Goal: Task Accomplishment & Management: Use online tool/utility

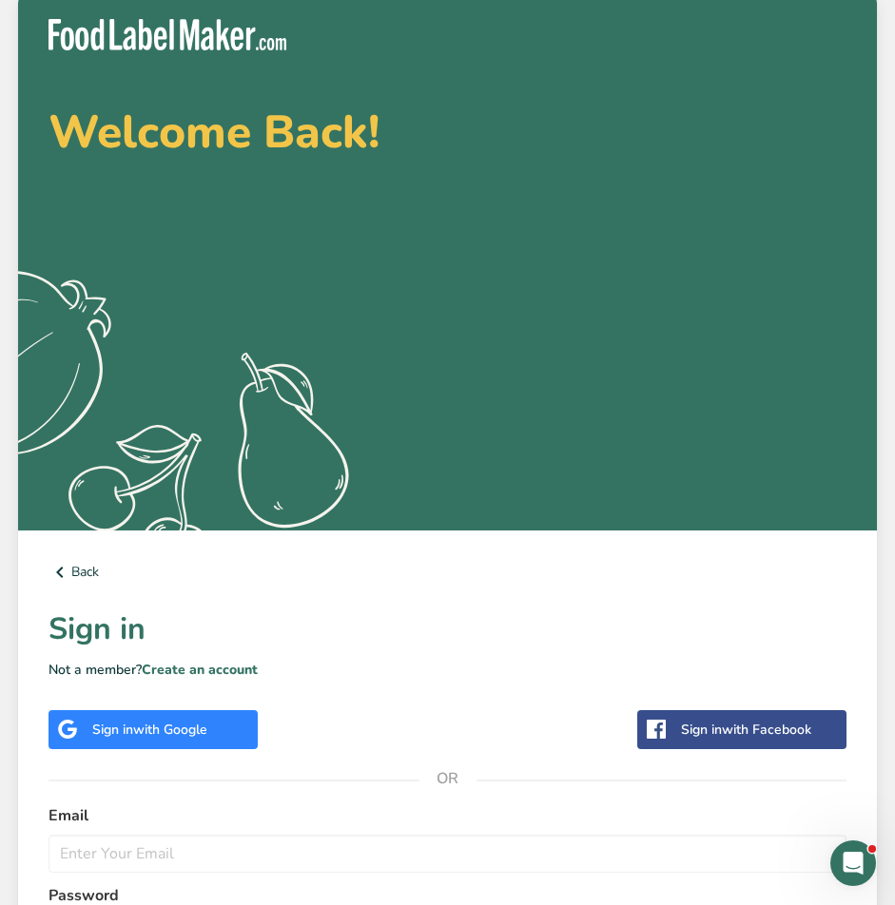
scroll to position [258, 0]
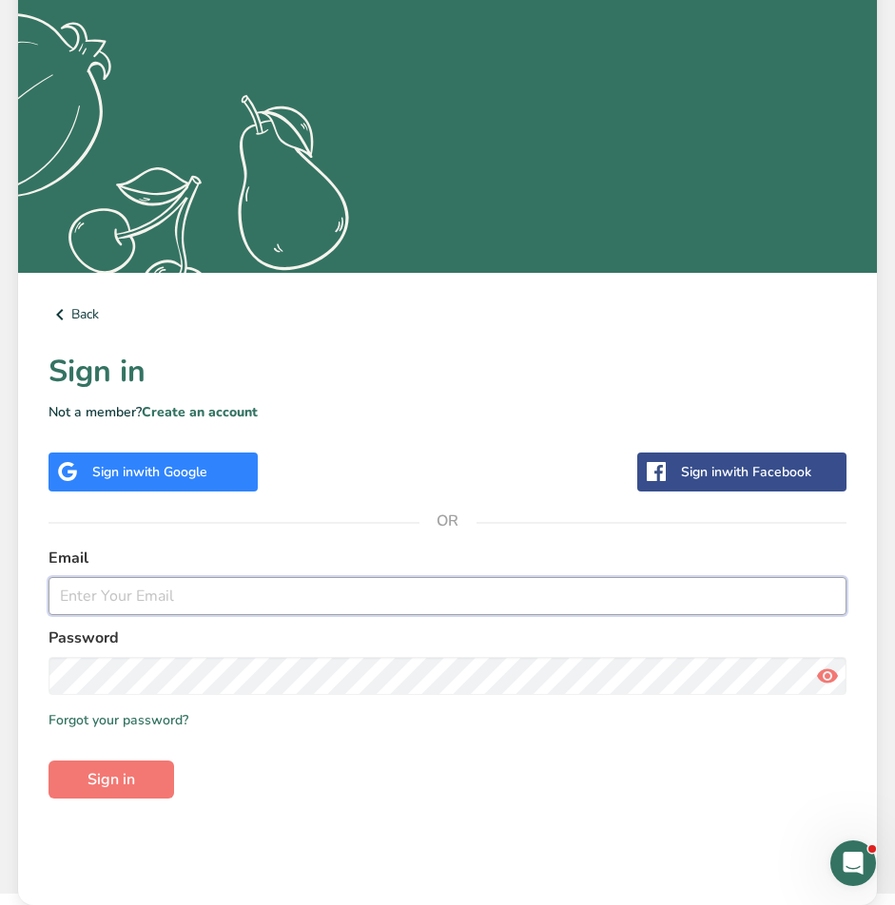
click at [126, 592] on input "email" at bounding box center [447, 596] width 798 height 38
paste input "[PERSON_NAME][EMAIL_ADDRESS][DOMAIN_NAME]"
type input "[PERSON_NAME][EMAIL_ADDRESS][DOMAIN_NAME]"
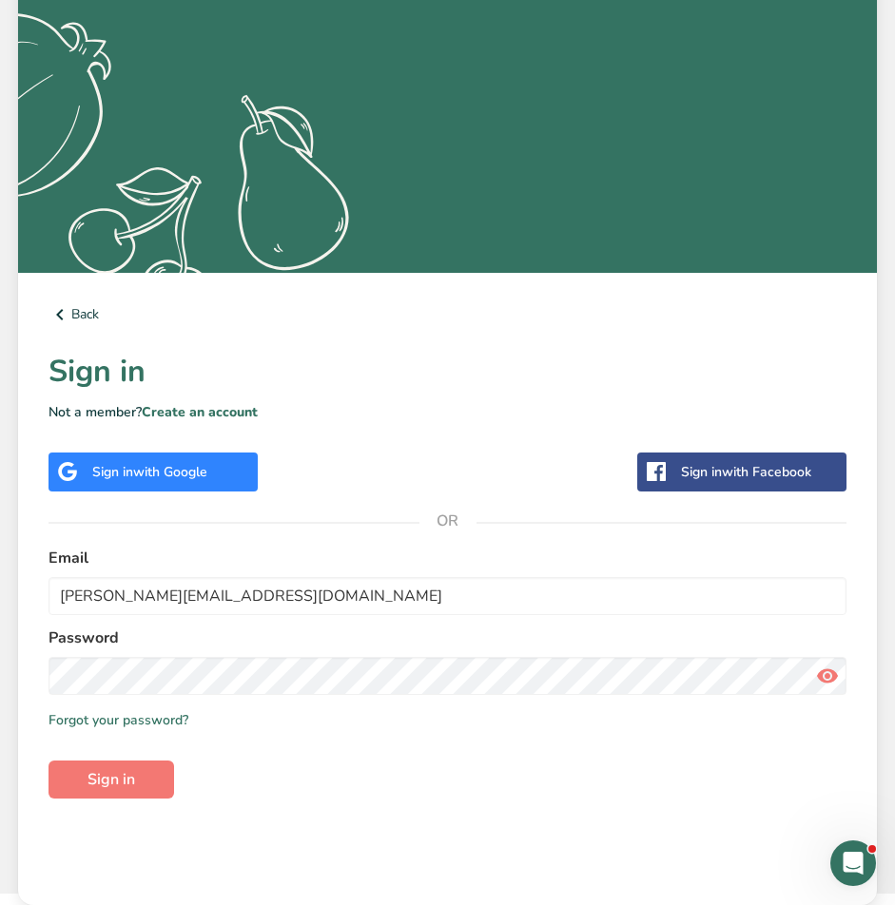
drag, startPoint x: 373, startPoint y: 617, endPoint x: 359, endPoint y: 651, distance: 36.7
click at [373, 617] on form "Email [PERSON_NAME][EMAIL_ADDRESS][DOMAIN_NAME] Password Remember me Forgot you…" at bounding box center [447, 673] width 798 height 252
click at [91, 788] on span "Sign in" at bounding box center [111, 779] width 48 height 23
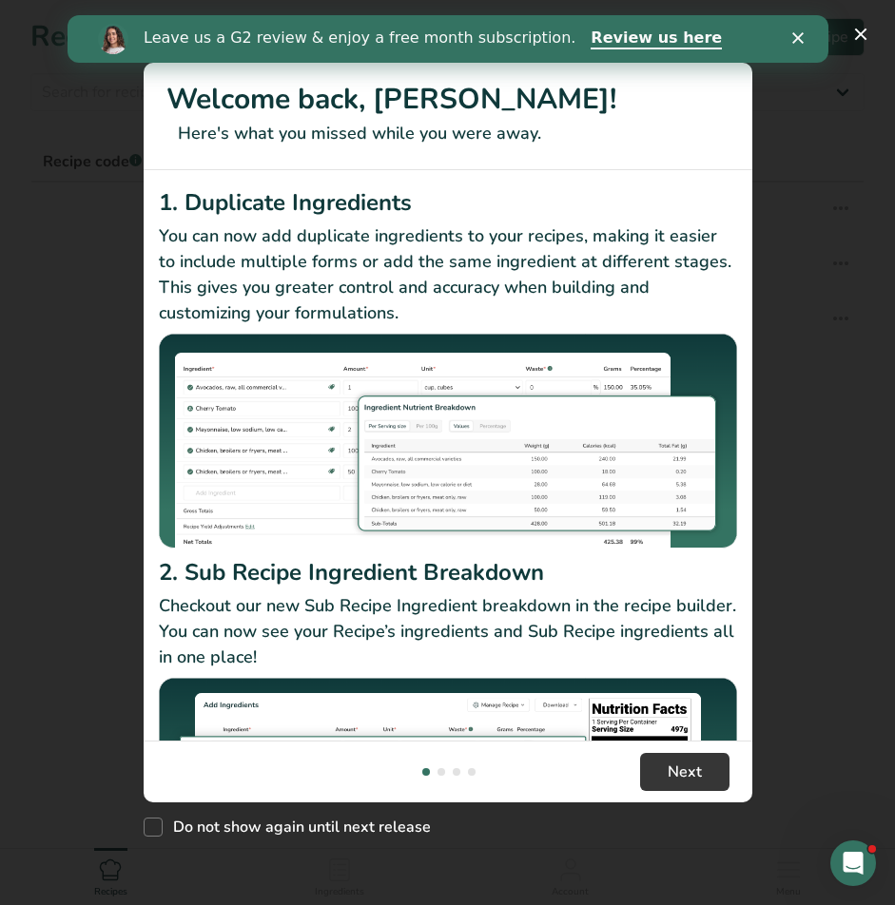
click at [801, 35] on icon "Close" at bounding box center [796, 37] width 11 height 11
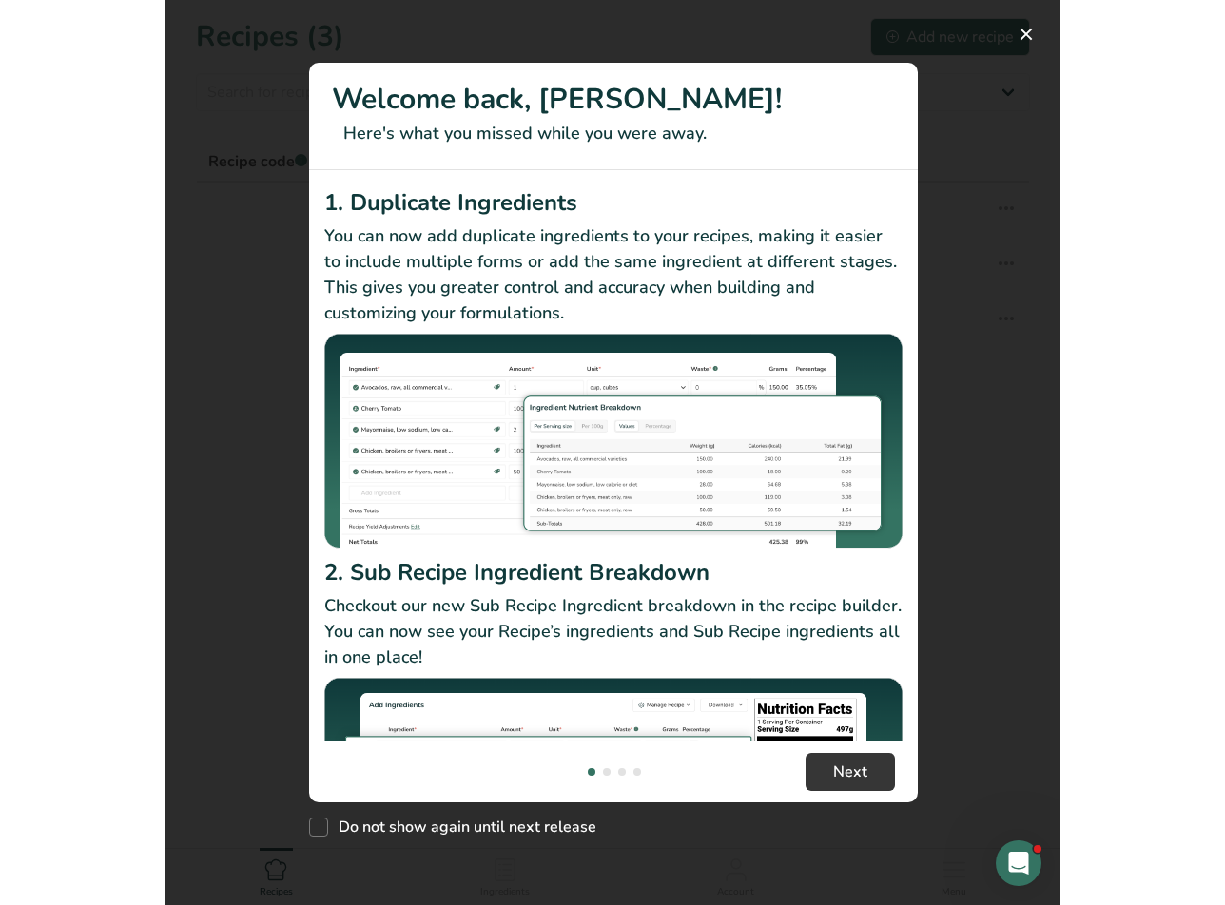
scroll to position [175, 0]
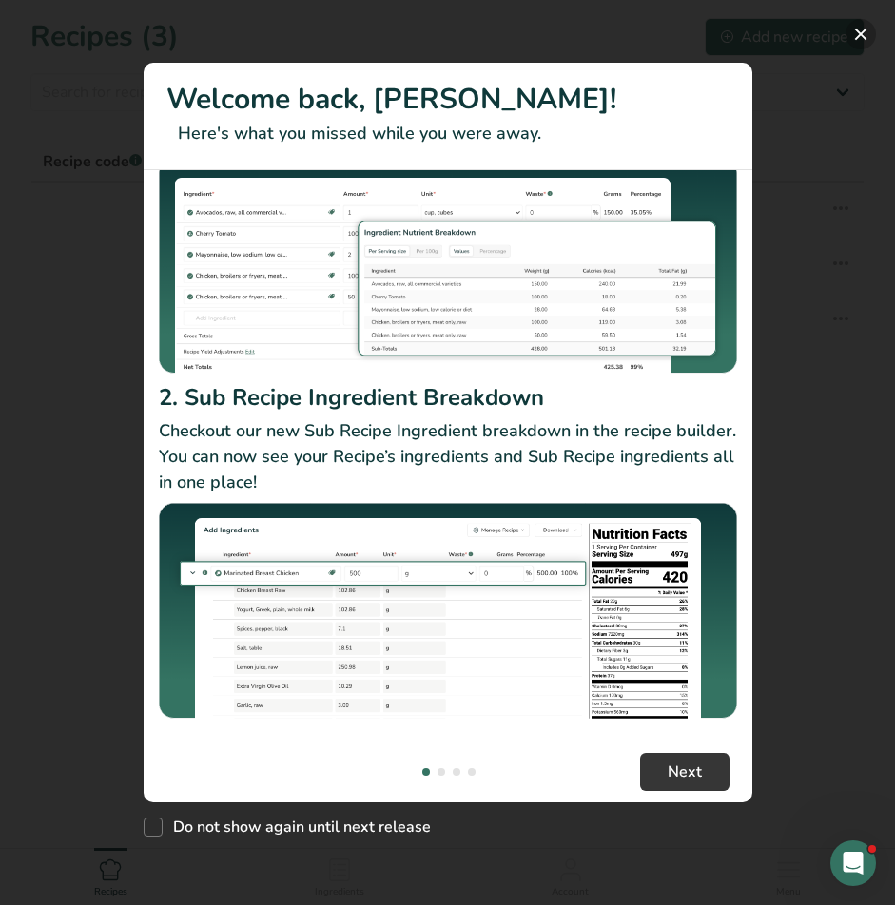
click at [864, 33] on button "New Features" at bounding box center [860, 34] width 30 height 30
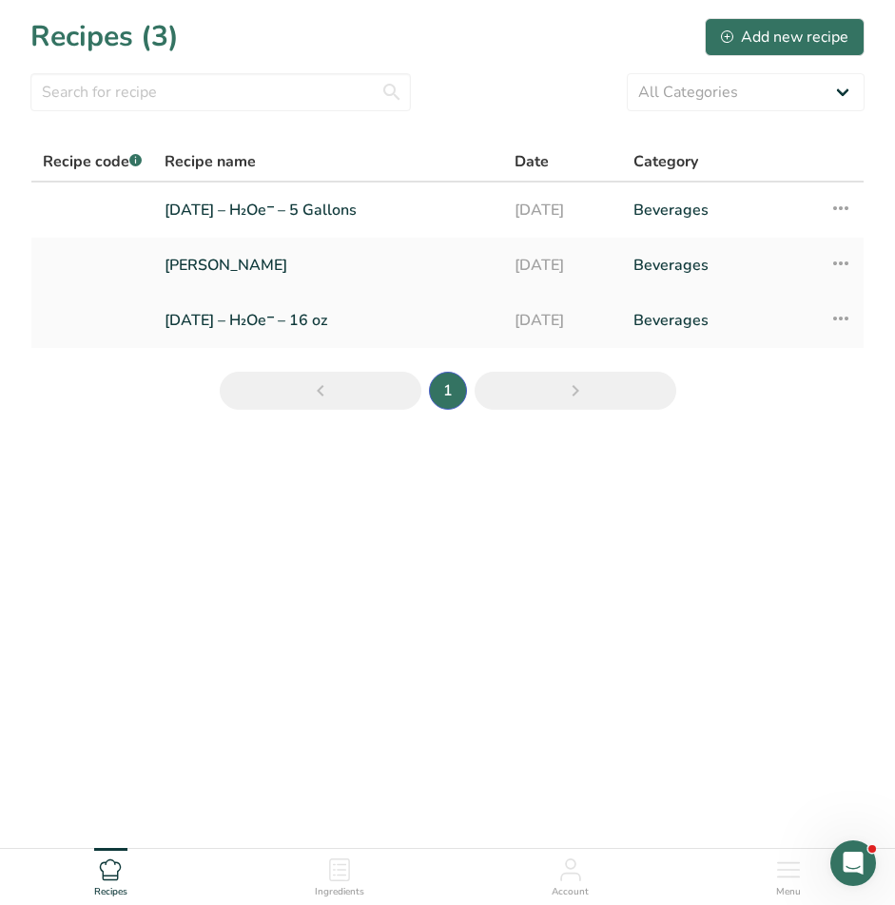
click at [312, 322] on link "[DATE] – H₂Oe⁻ – 16 oz" at bounding box center [328, 320] width 327 height 40
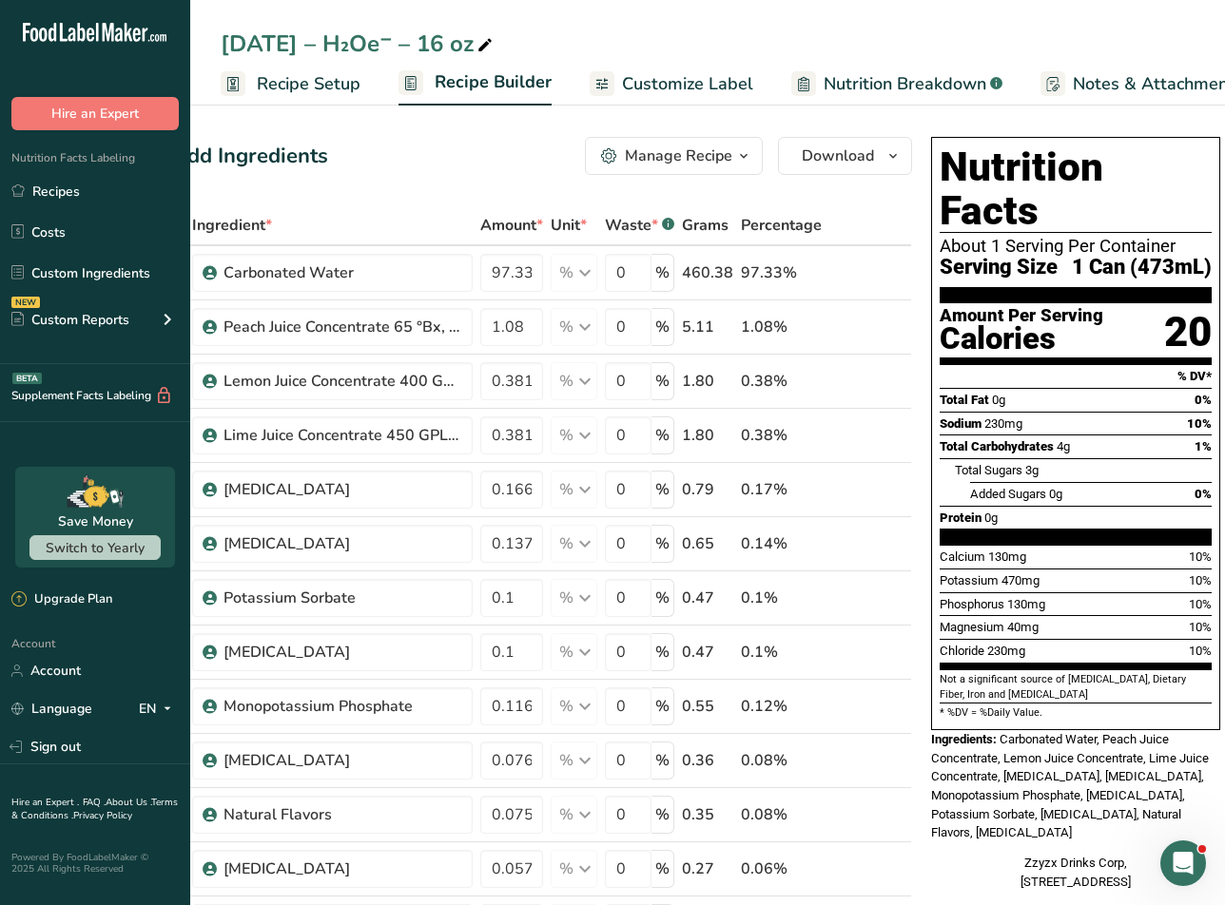
click at [642, 92] on span "Customize Label" at bounding box center [687, 84] width 131 height 26
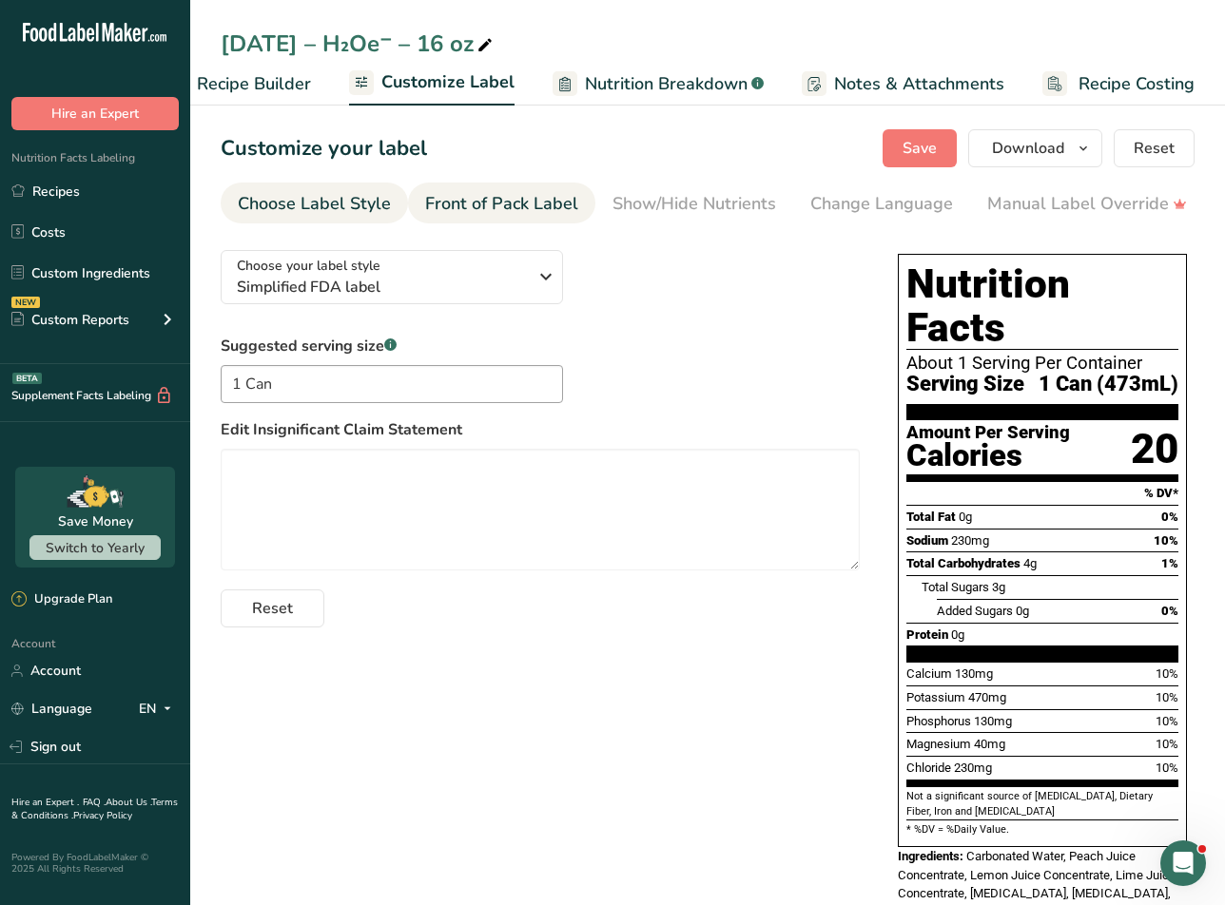
scroll to position [1, 0]
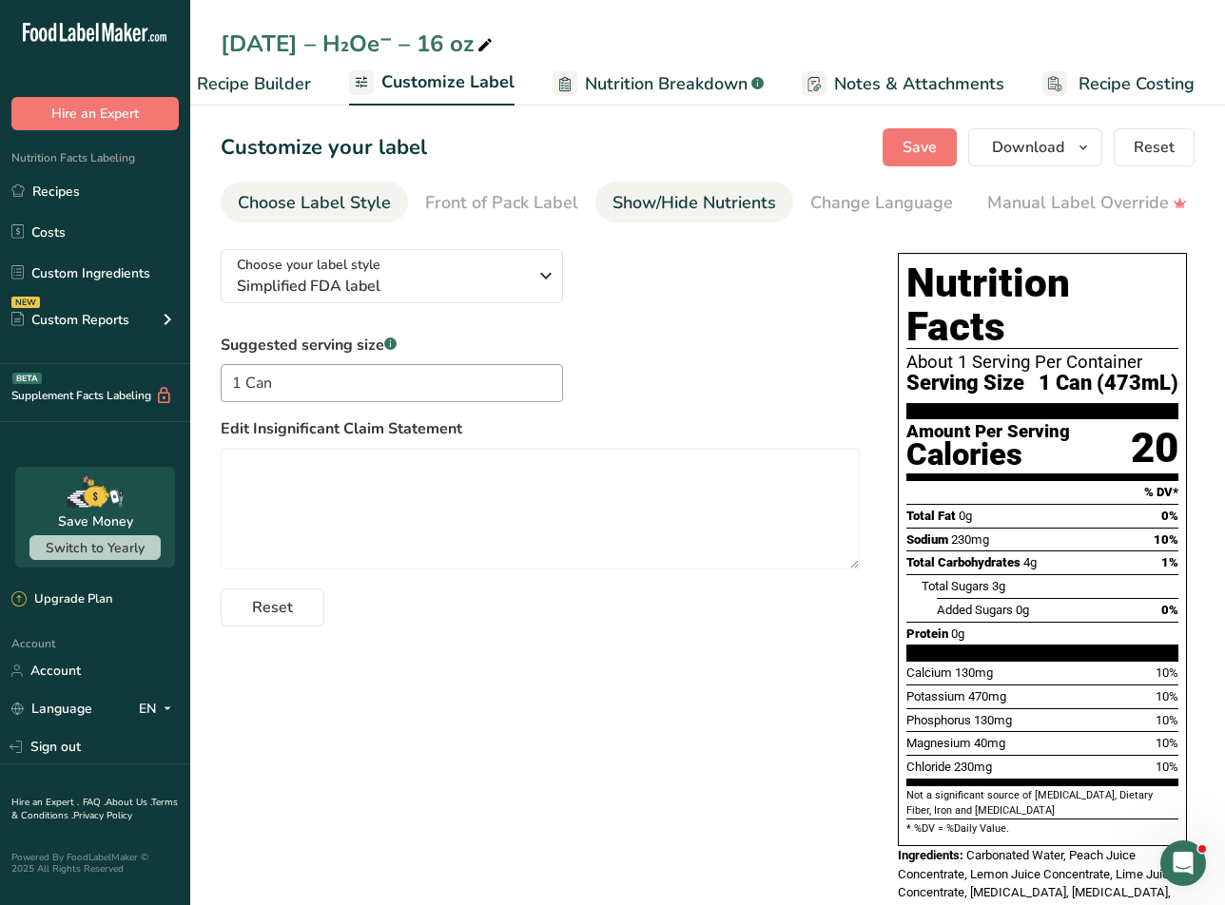
click at [699, 197] on div "Show/Hide Nutrients" at bounding box center [694, 203] width 164 height 26
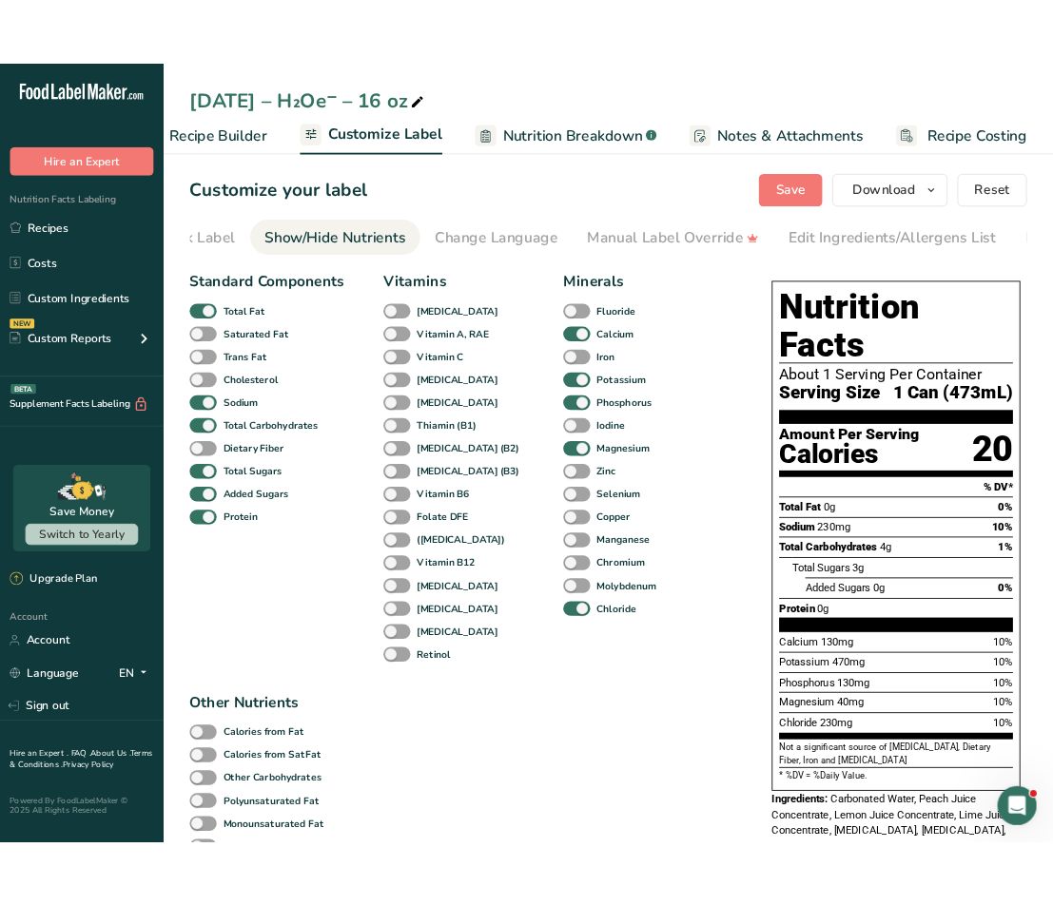
scroll to position [0, 369]
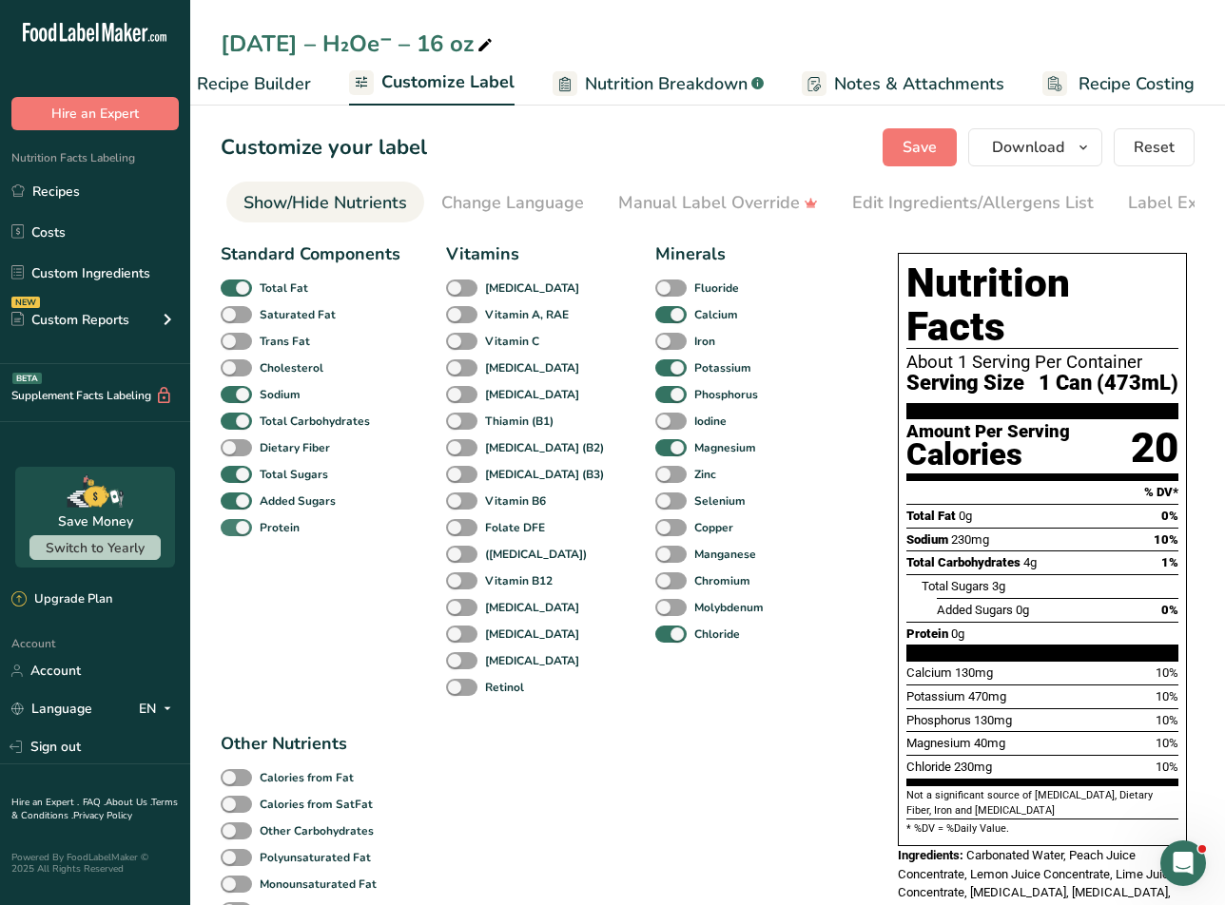
click at [236, 534] on span at bounding box center [236, 528] width 31 height 18
click at [233, 533] on input "Protein" at bounding box center [227, 527] width 12 height 12
checkbox input "false"
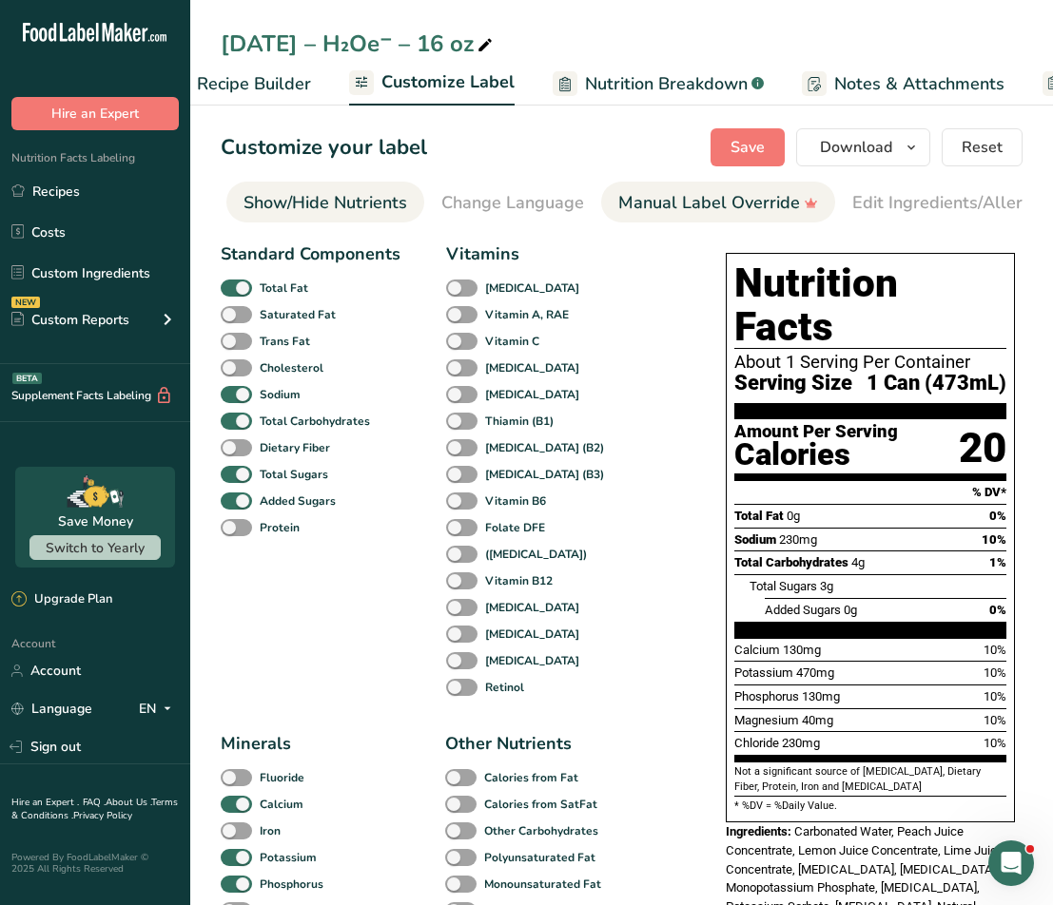
click at [741, 190] on div "Manual Label Override" at bounding box center [718, 203] width 200 height 26
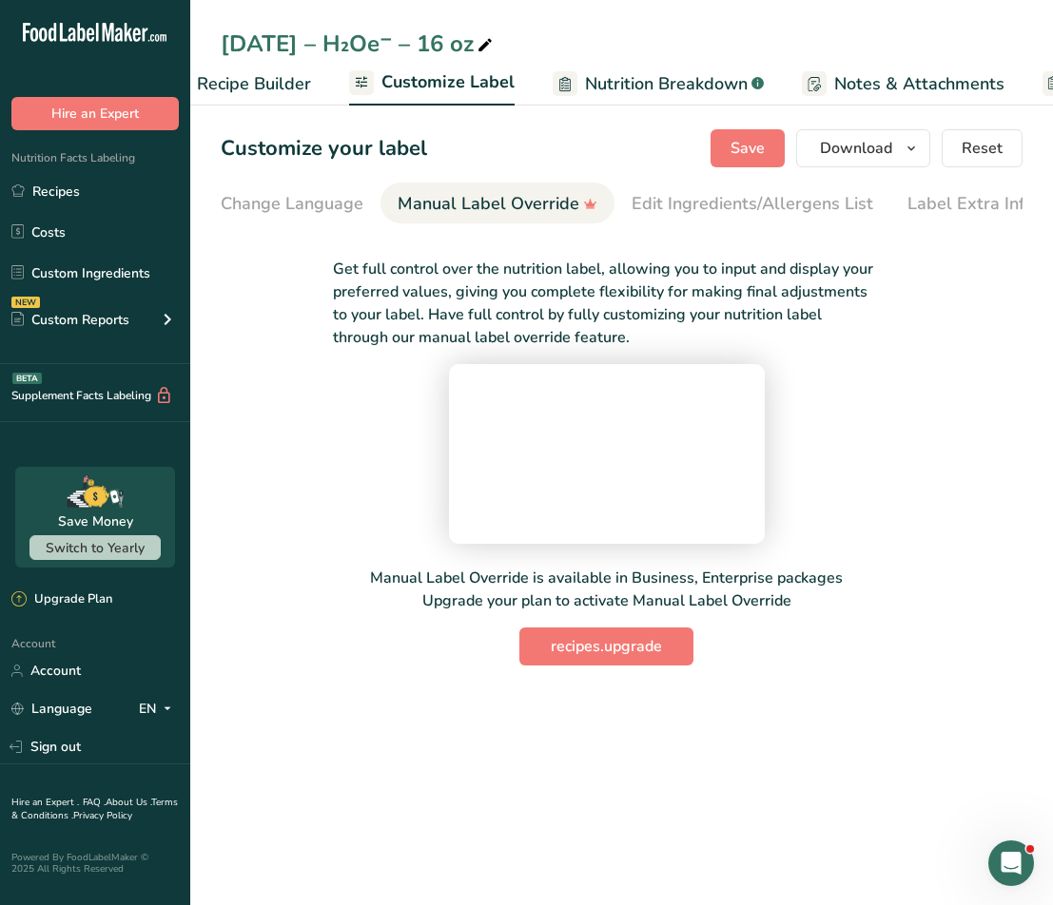
scroll to position [0, 603]
click at [573, 658] on span "recipes.upgrade" at bounding box center [606, 646] width 111 height 23
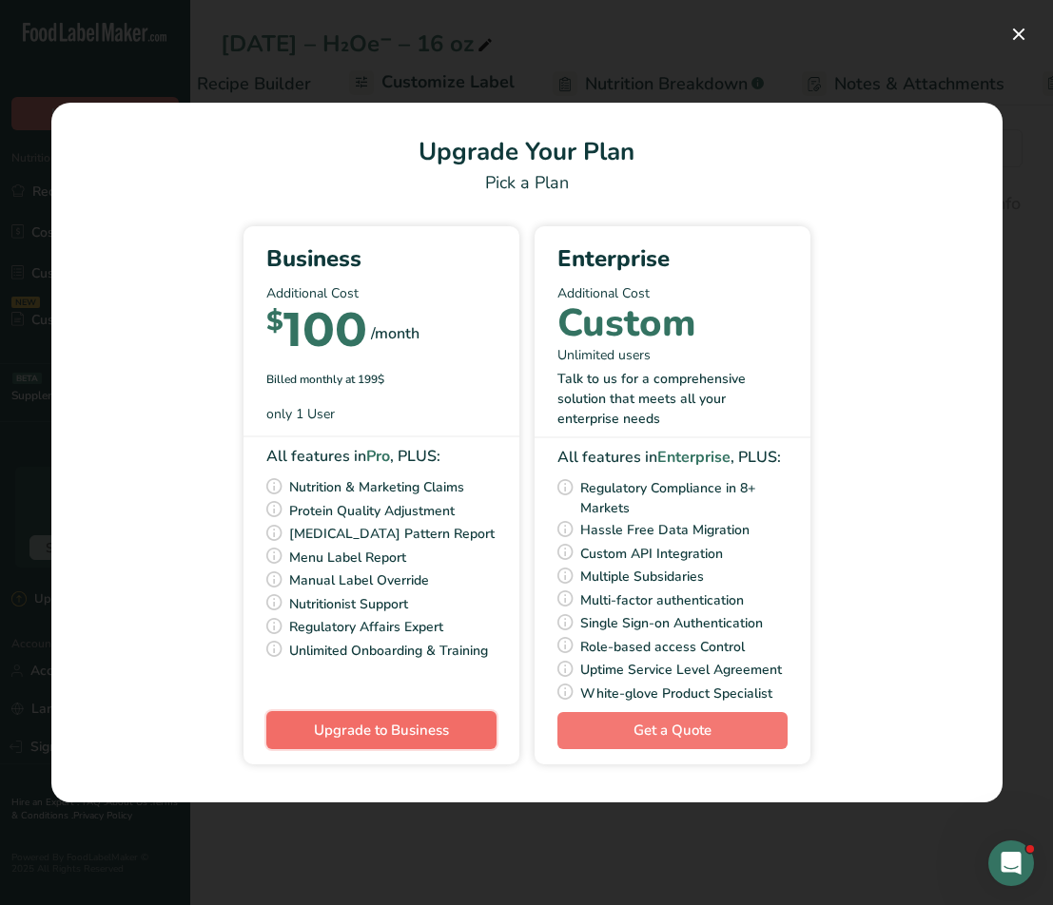
click at [470, 741] on button "Upgrade to Business" at bounding box center [381, 730] width 230 height 38
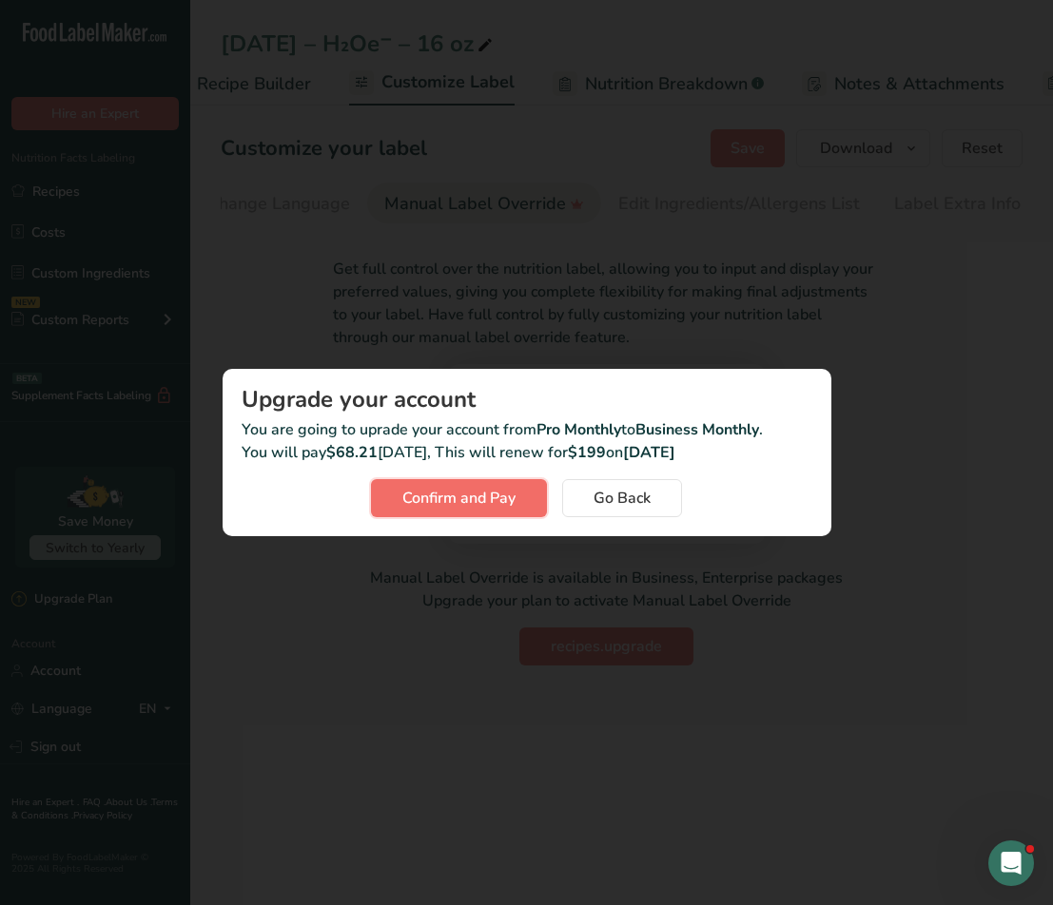
click at [524, 492] on button "Confirm and Pay" at bounding box center [459, 498] width 176 height 38
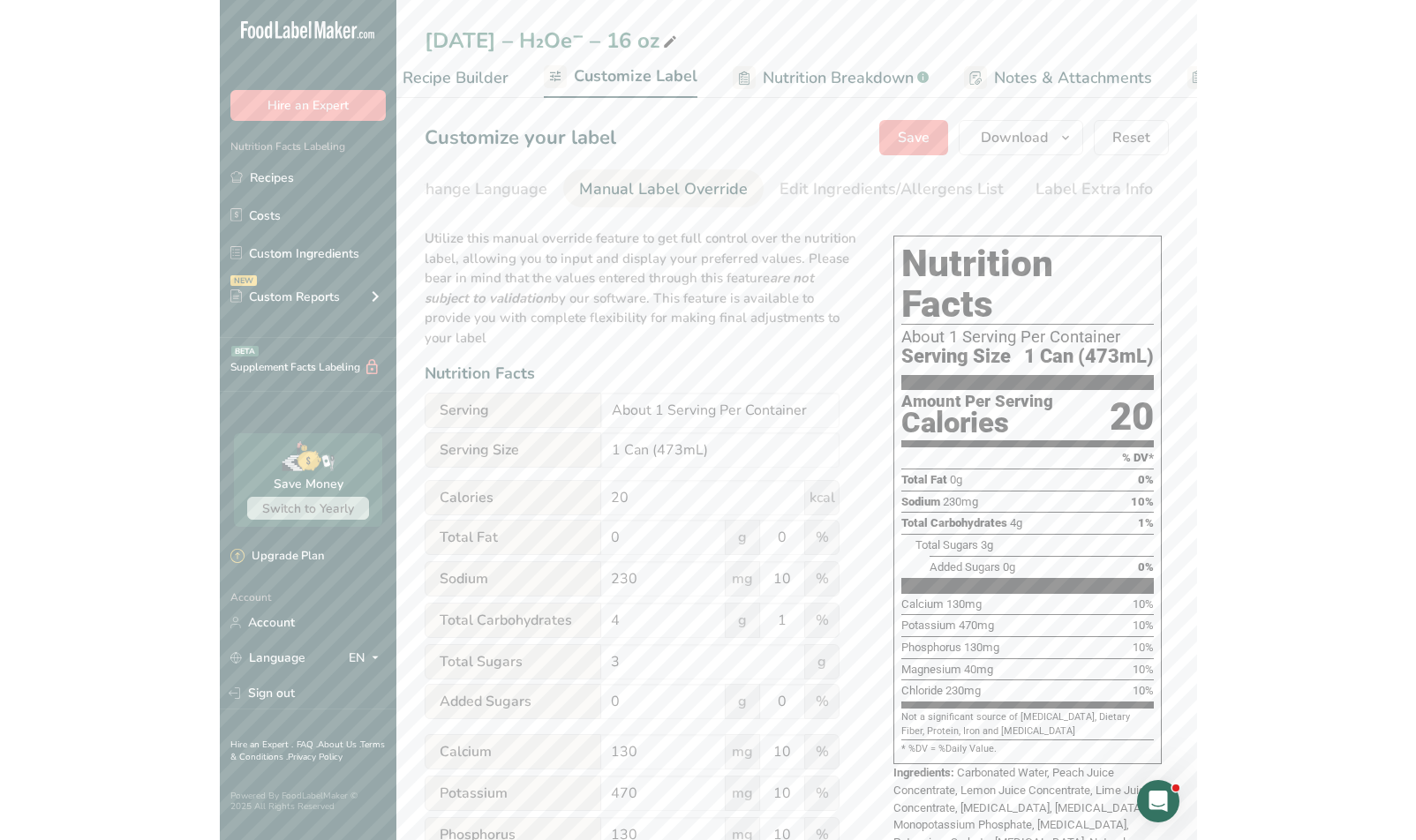
scroll to position [0, 539]
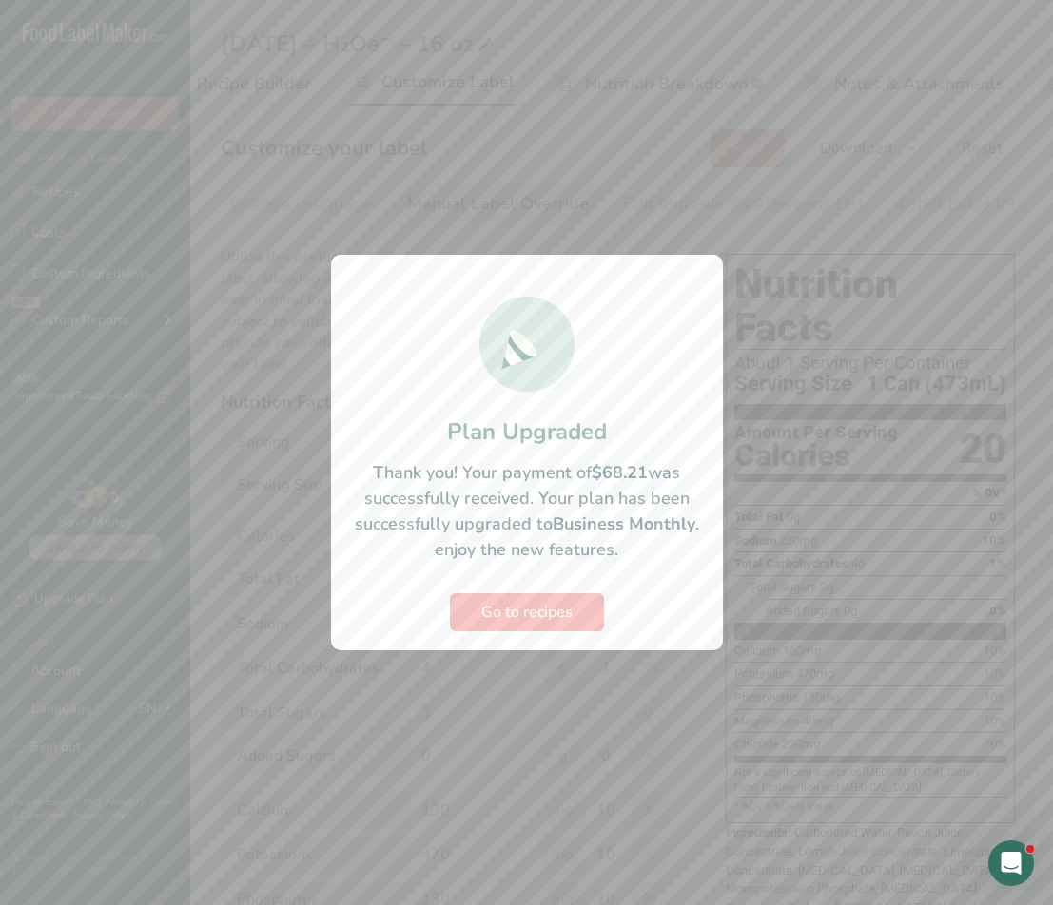
click at [636, 195] on div at bounding box center [526, 452] width 1053 height 905
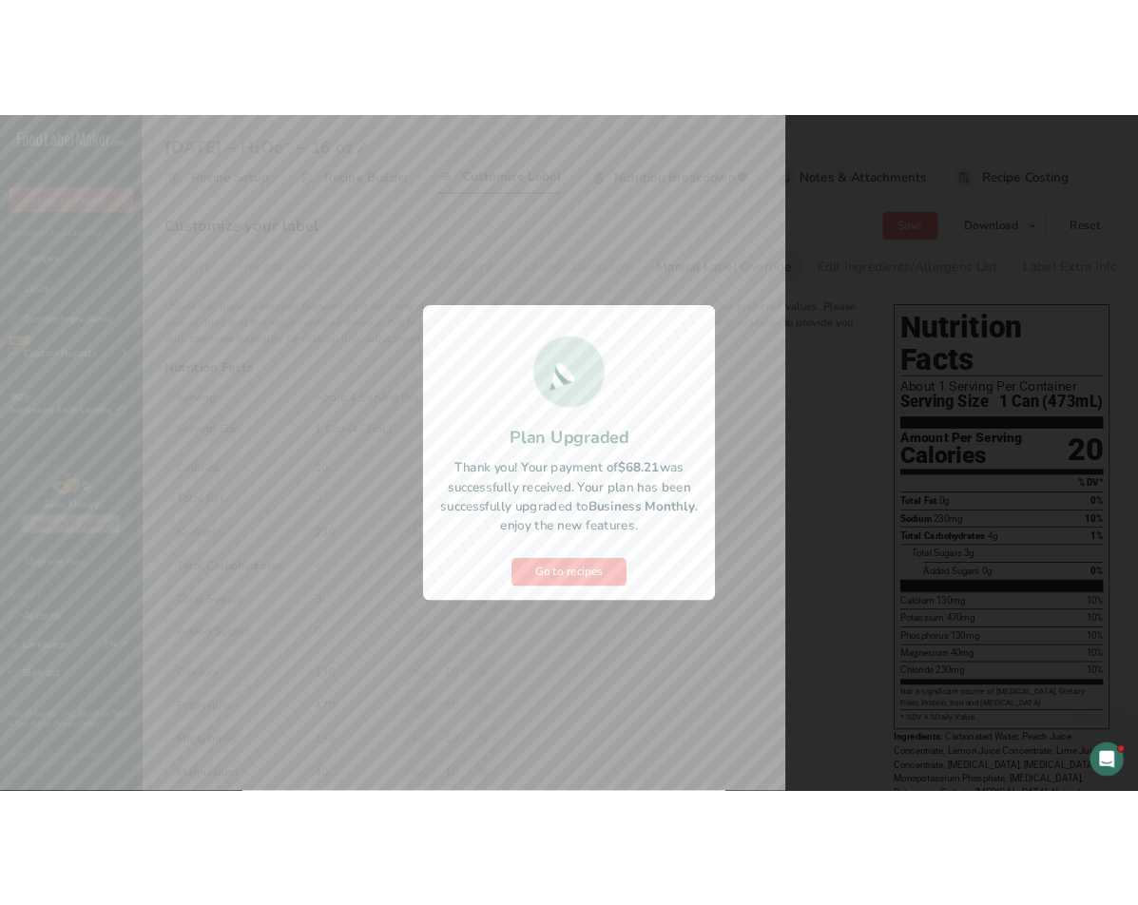
scroll to position [0, 94]
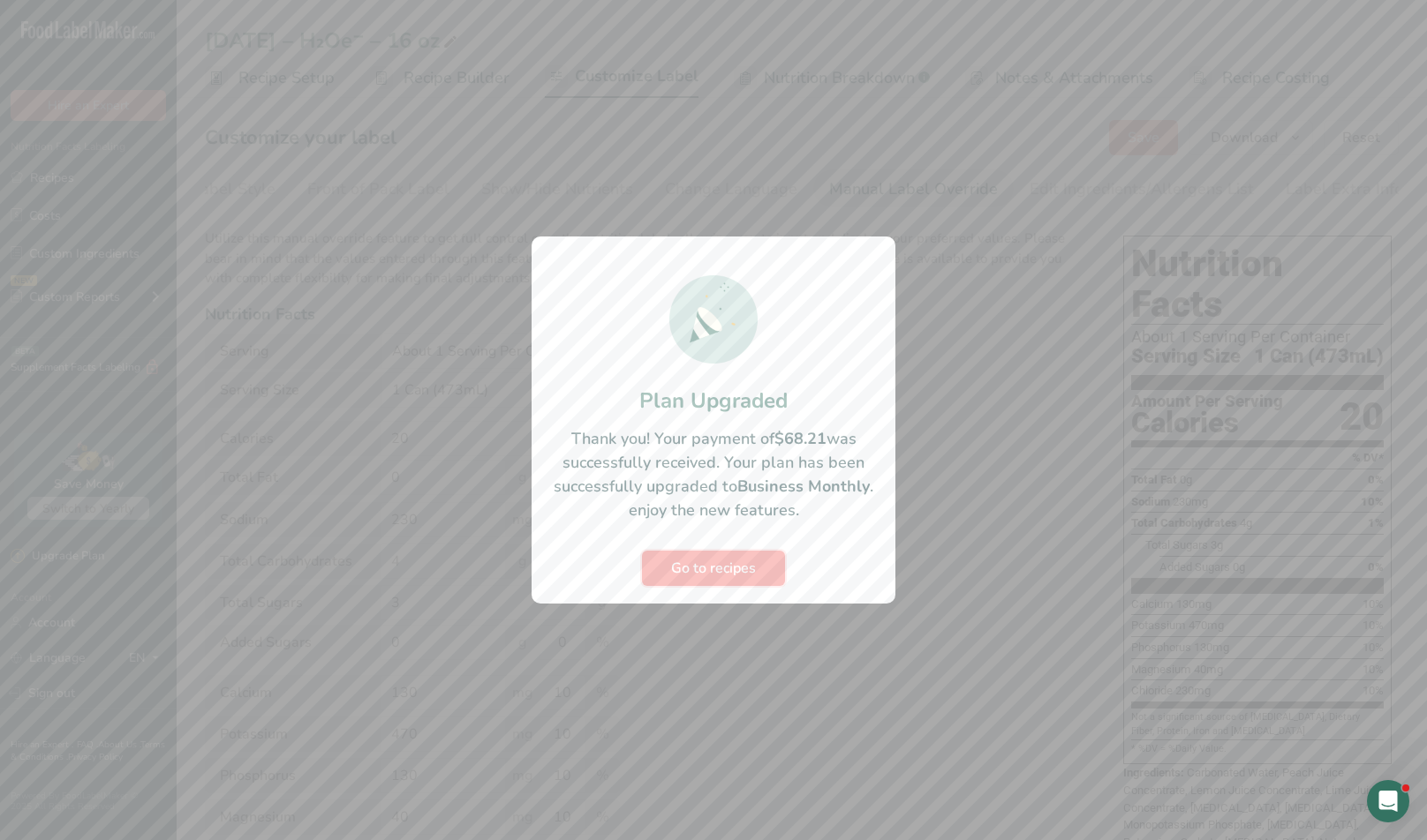
click at [685, 572] on span "Go to recipes" at bounding box center [713, 568] width 84 height 21
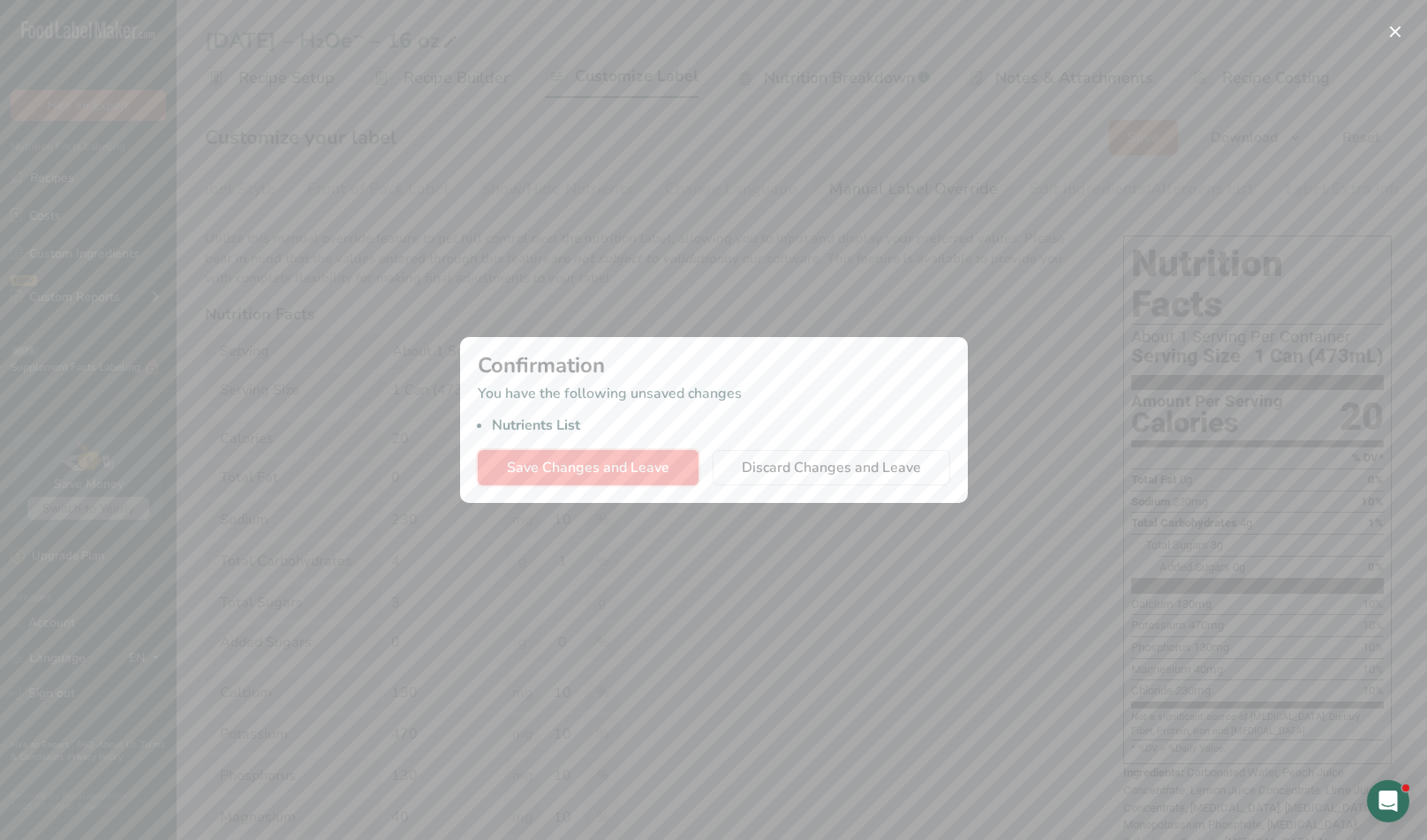
click at [636, 470] on span "Save Changes and Leave" at bounding box center [588, 468] width 162 height 21
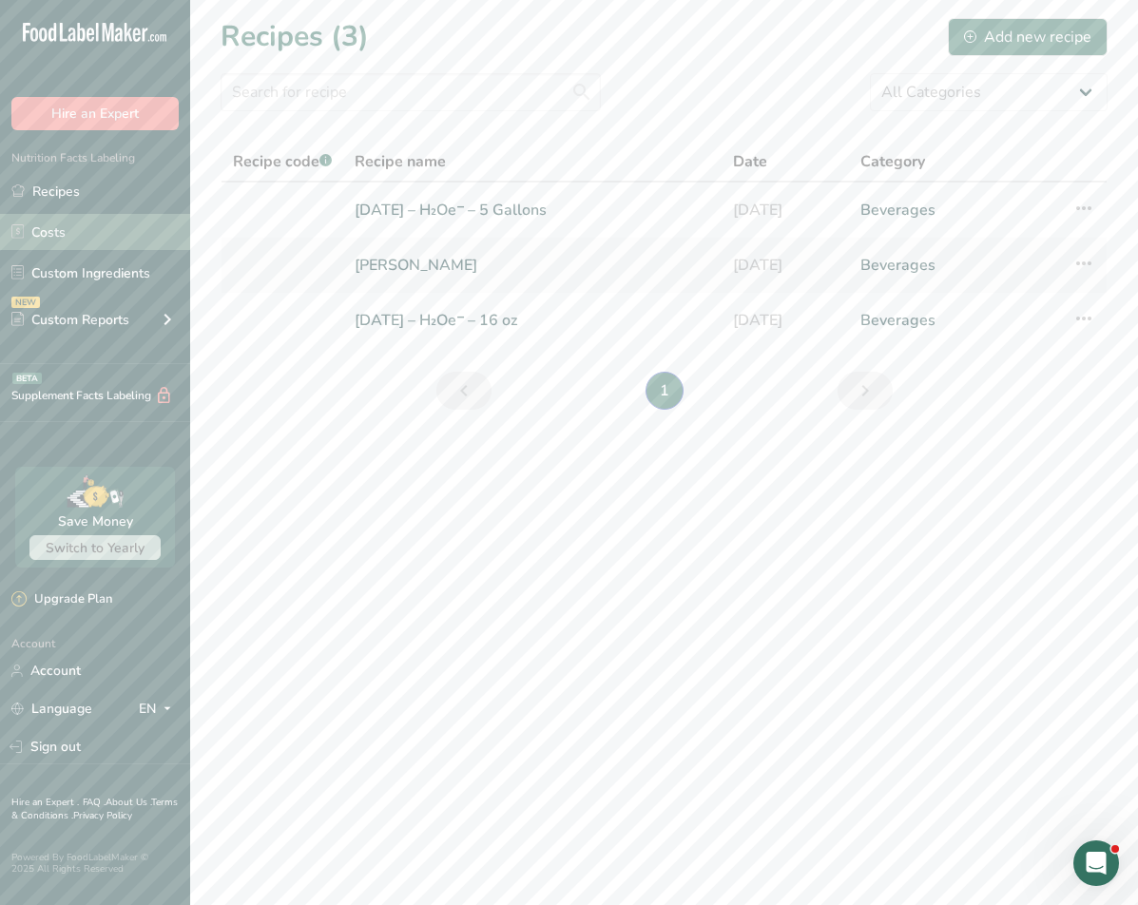
click at [81, 223] on link "Costs" at bounding box center [95, 232] width 190 height 36
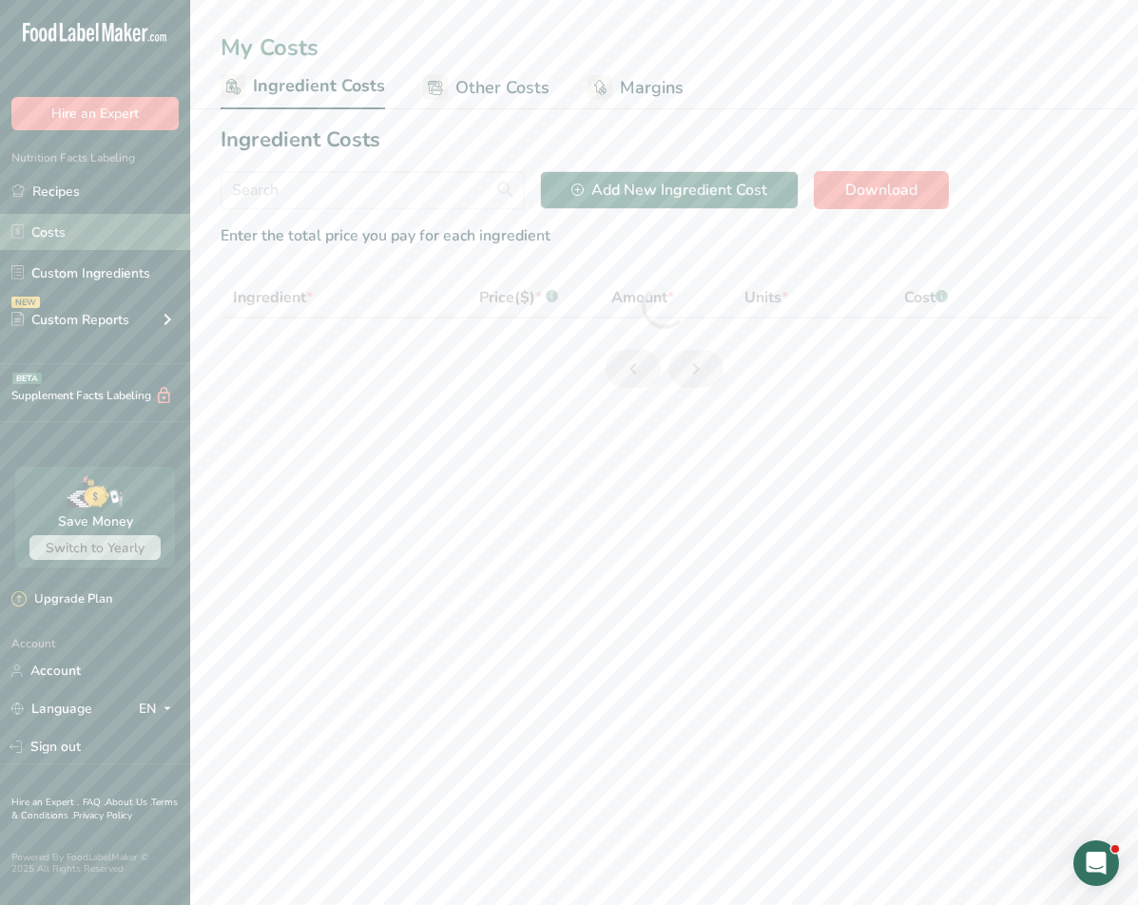
select select "1"
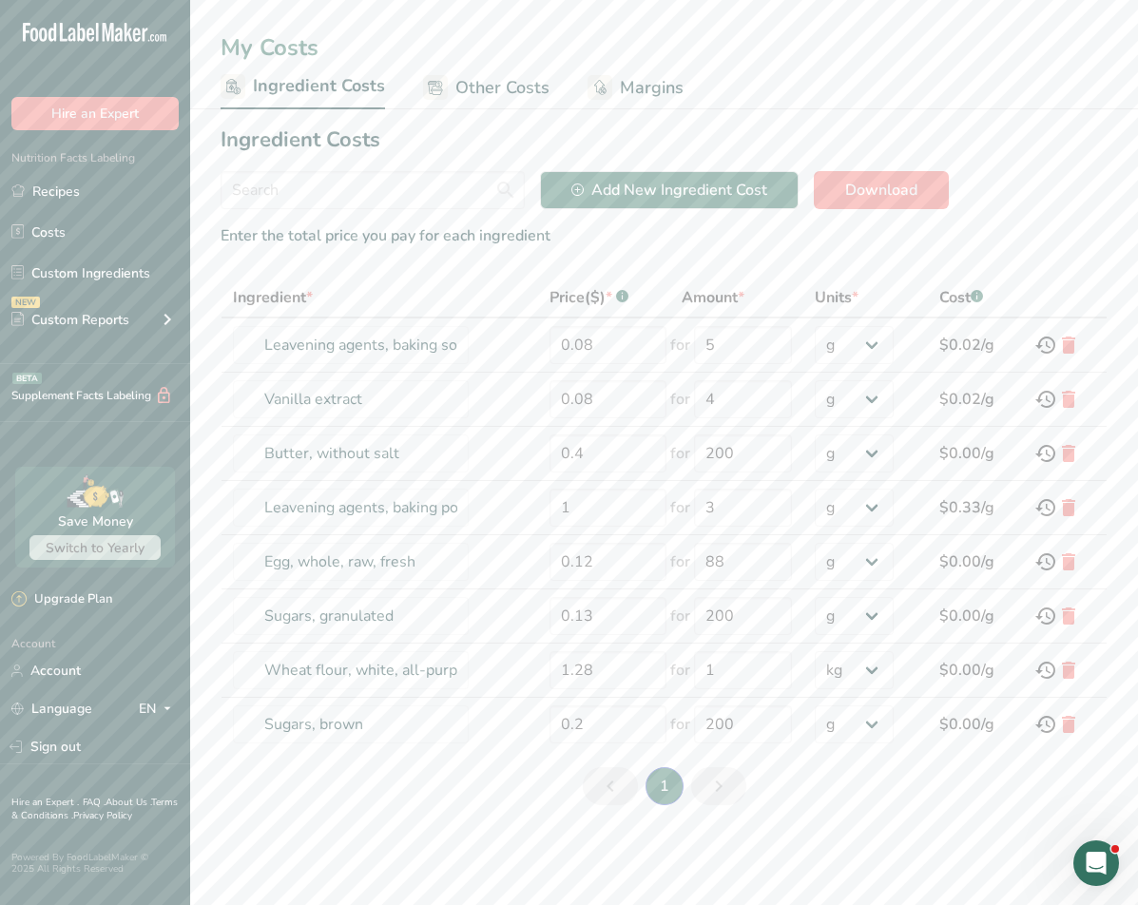
click at [307, 76] on span "Ingredient Costs" at bounding box center [319, 86] width 132 height 26
click at [894, 339] on icon at bounding box center [1068, 345] width 23 height 34
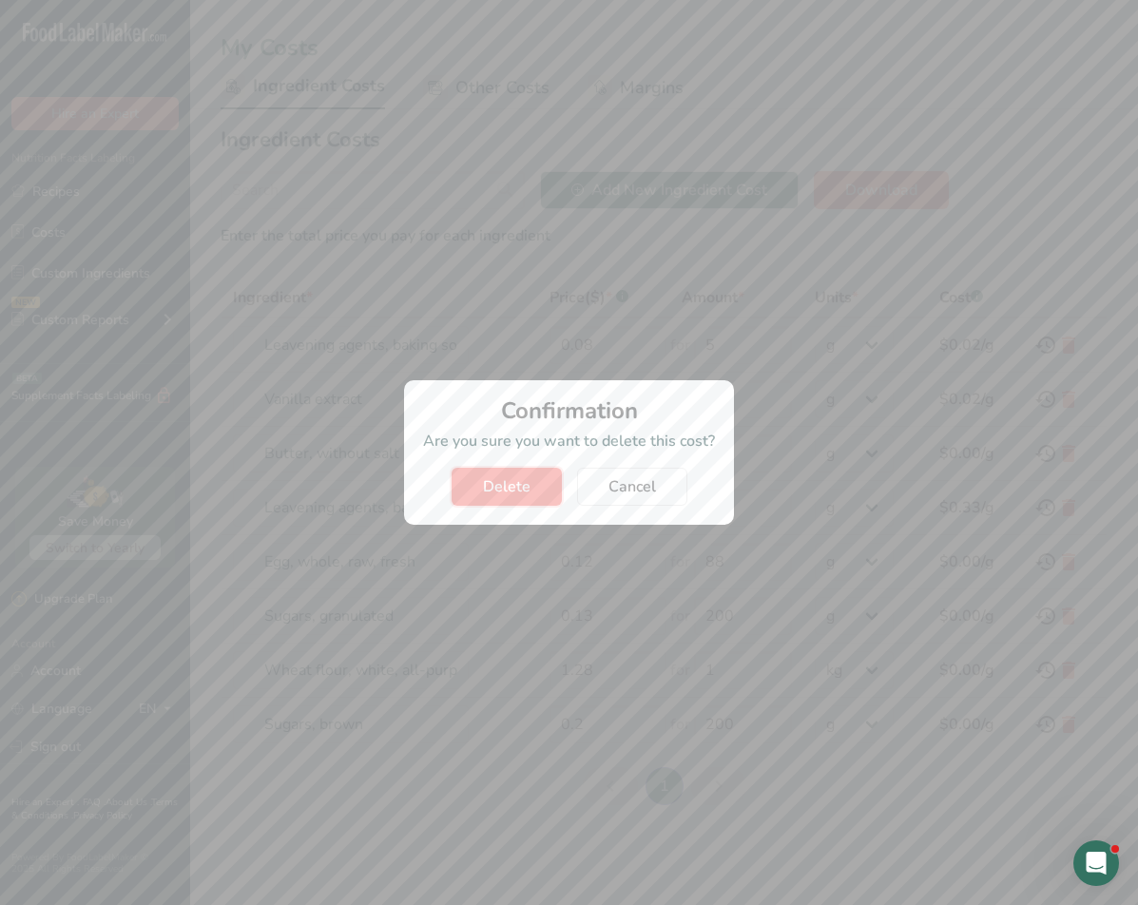
click at [487, 475] on span "Delete" at bounding box center [507, 486] width 48 height 23
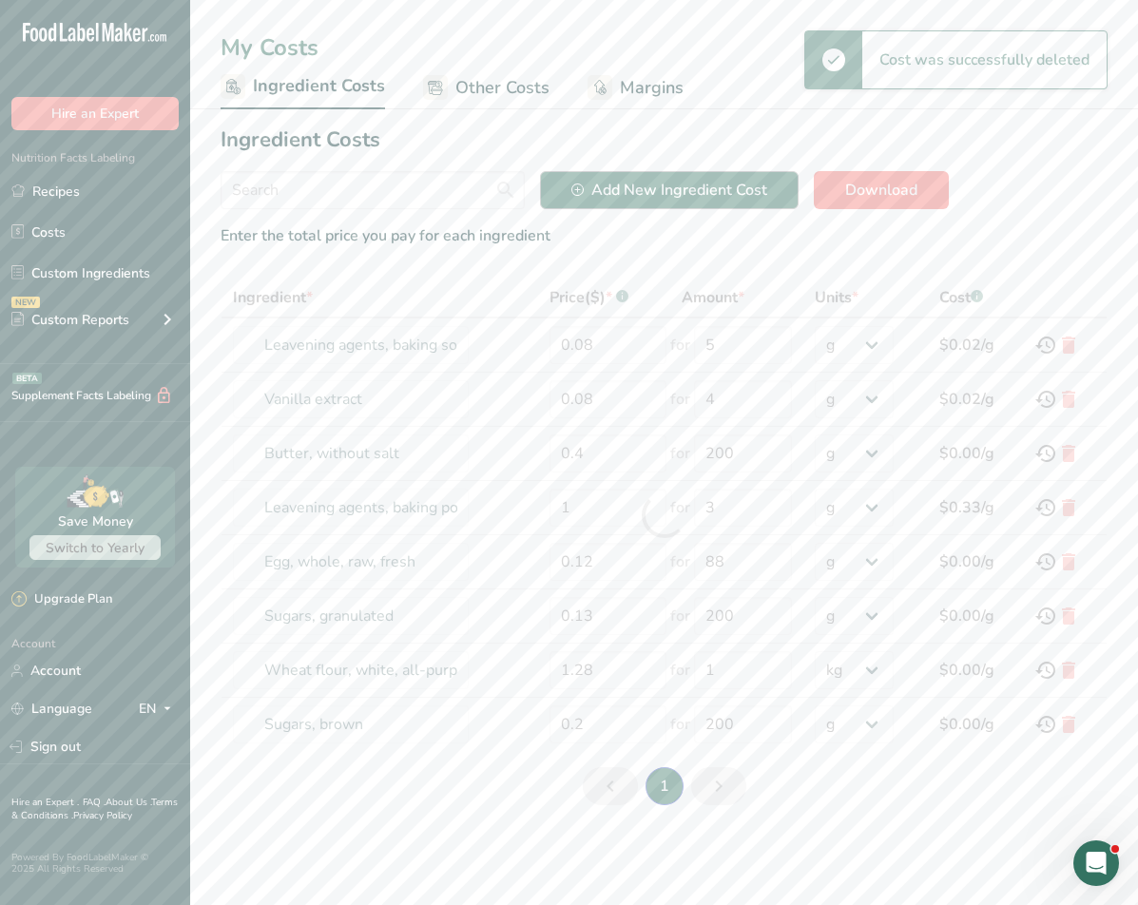
type input "Vanilla extract"
type input "4"
type input "Butter, without salt"
type input "0.4"
type input "200"
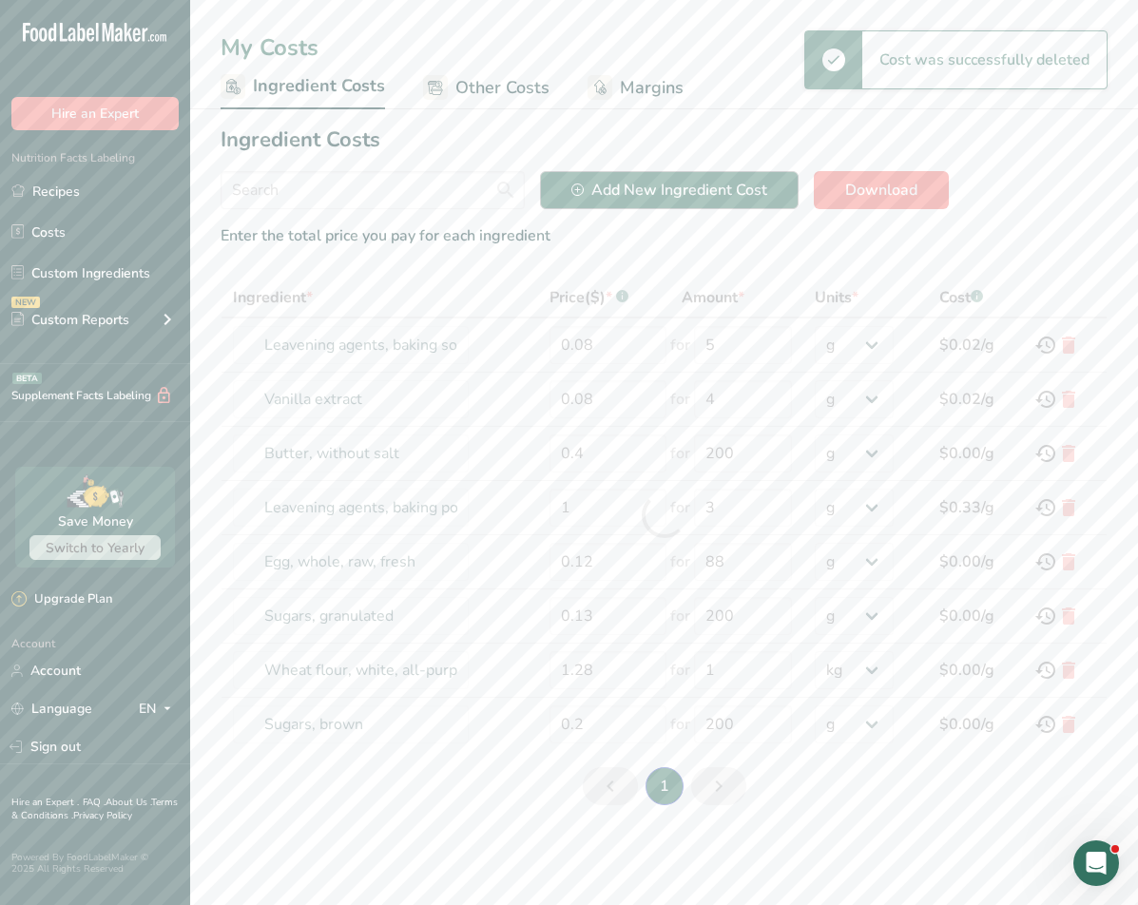
type input "Leavening agents, baking powder, low-sodium"
type input "1"
type input "3"
type input "Egg, whole, raw, fresh"
type input "0.12"
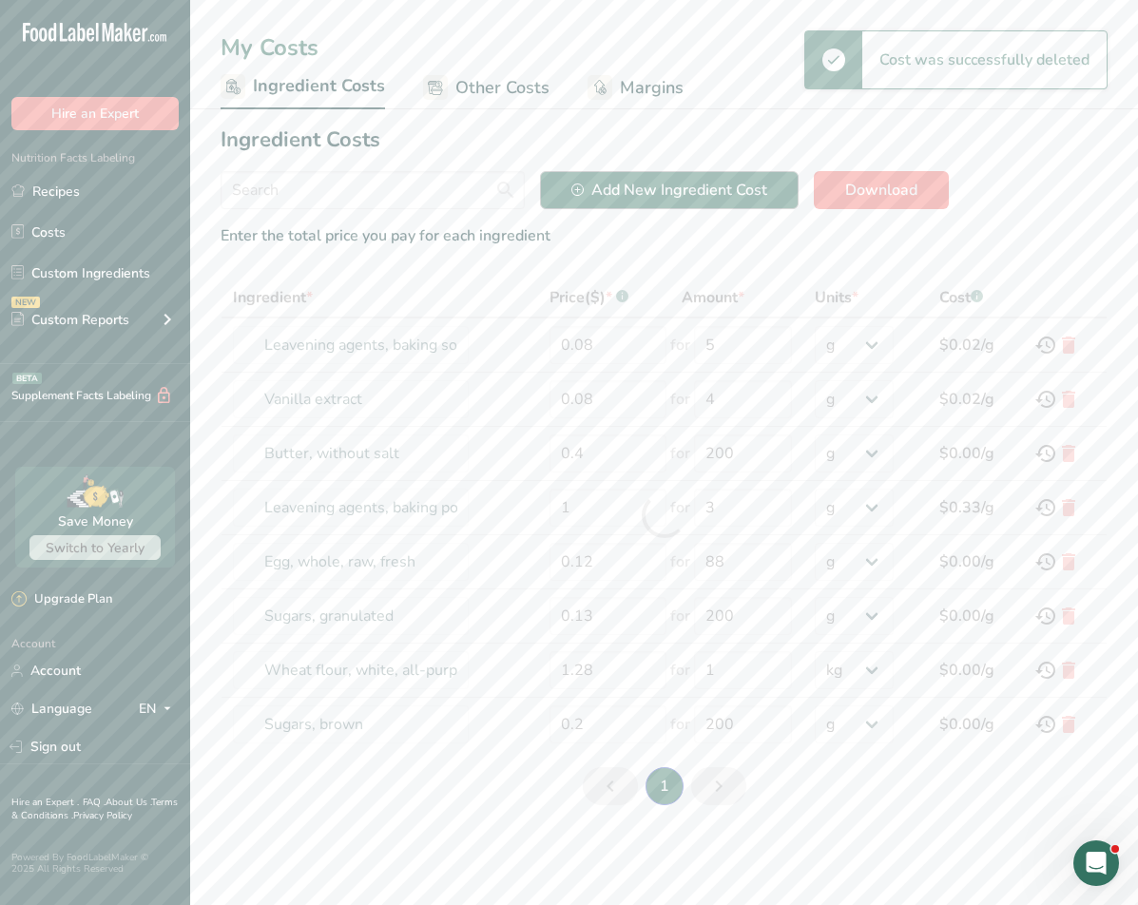
type input "88"
type input "Sugars, granulated"
type input "0.13"
type input "200"
type input "Wheat flour, white, all-purpose, self-rising, enriched"
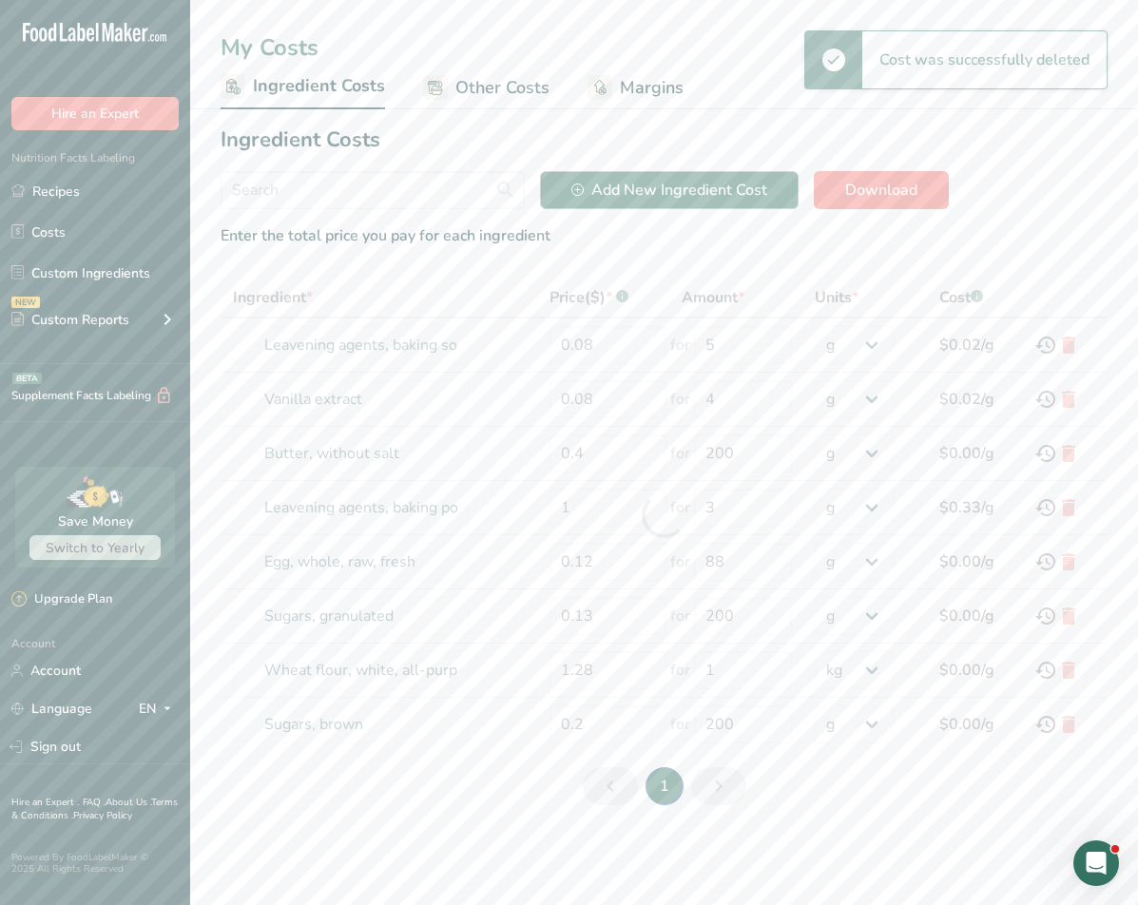
type input "1.28"
type input "1"
select select "1"
type input "Sugars, brown"
type input "0.2"
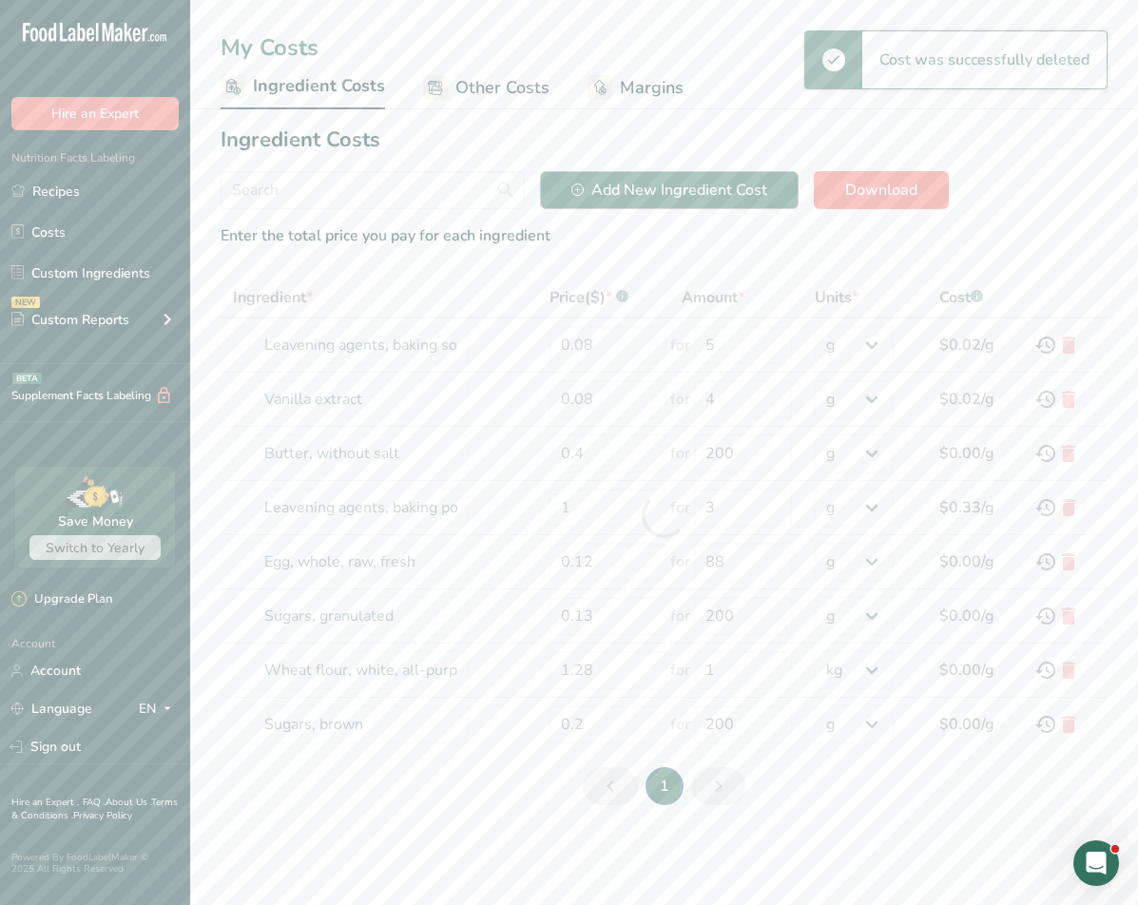
type input "200"
select select "-1"
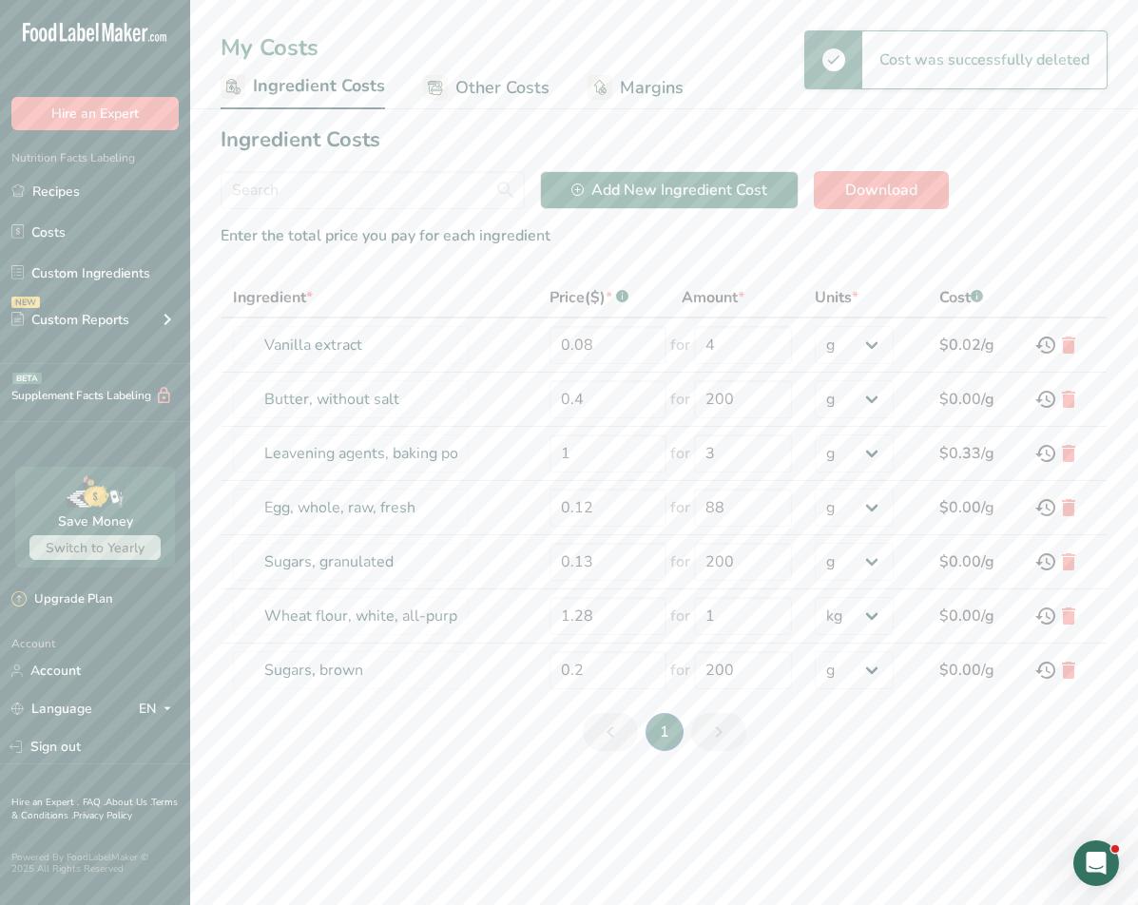
click at [480, 71] on link "Other Costs" at bounding box center [486, 88] width 126 height 43
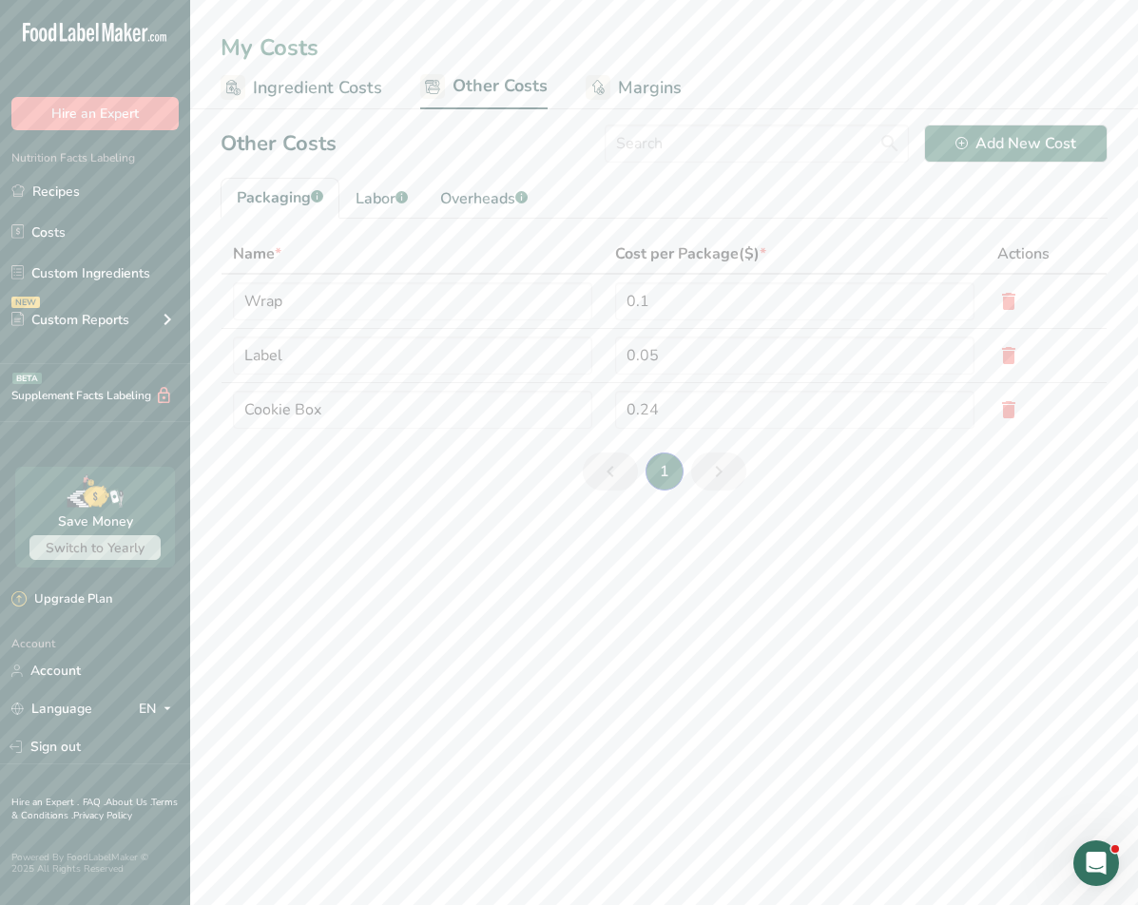
click at [293, 81] on span "Ingredient Costs" at bounding box center [317, 88] width 129 height 26
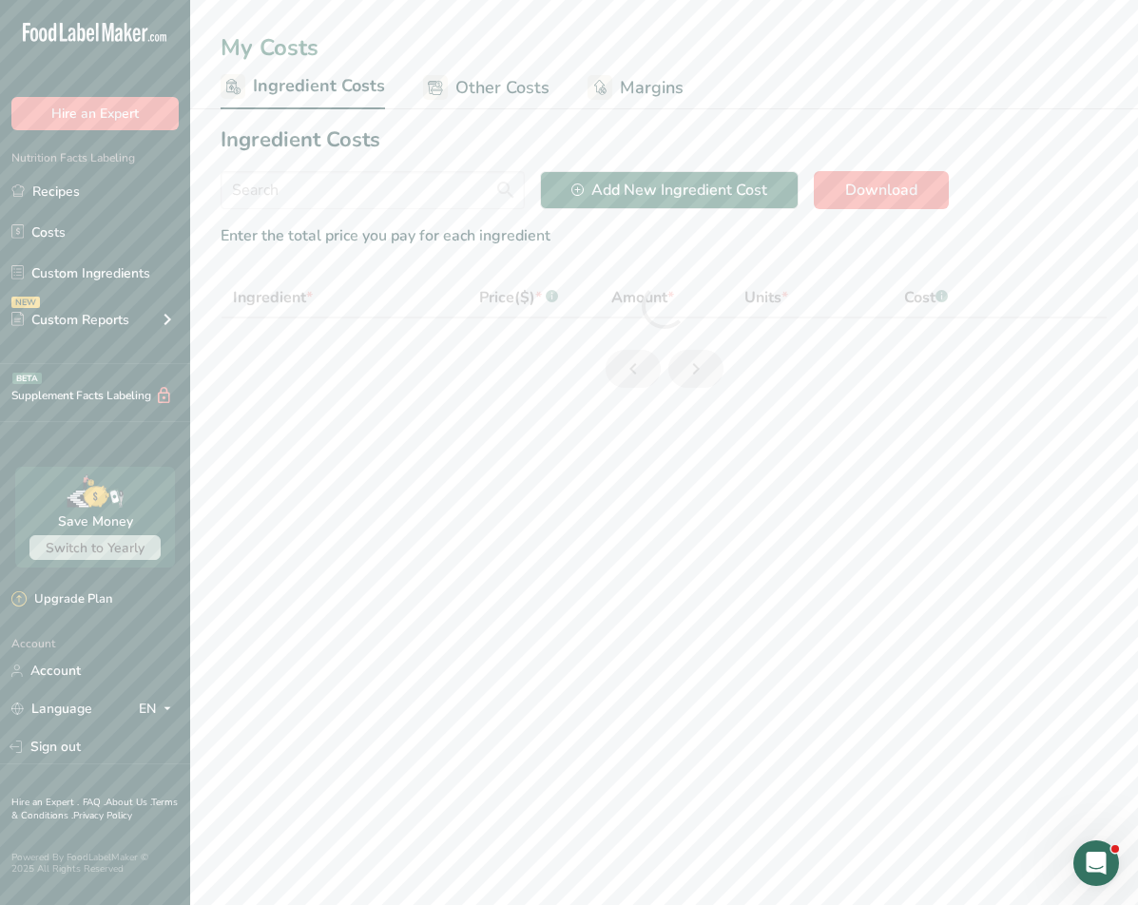
select select "1"
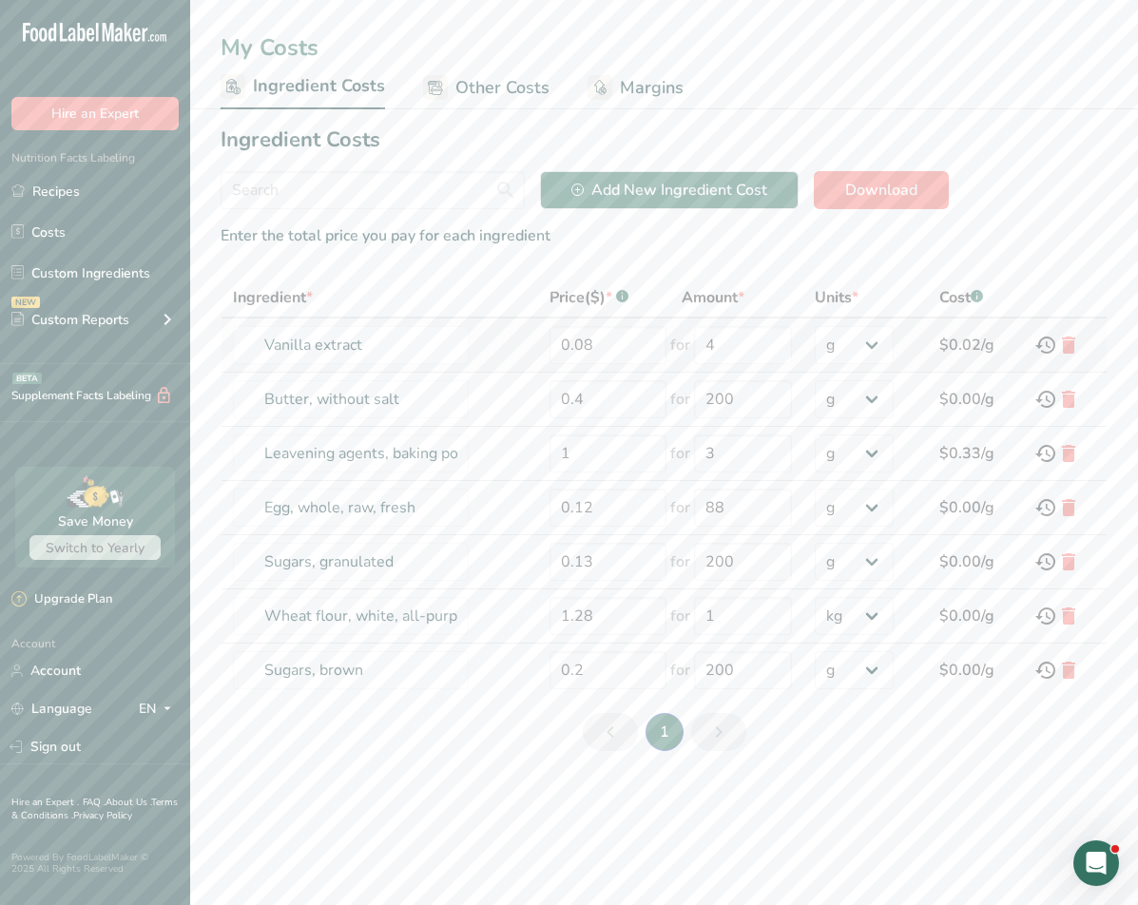
click at [882, 339] on div "g kg mg mcg lb oz" at bounding box center [866, 345] width 102 height 38
click at [862, 339] on select "g kg mg mcg lb oz" at bounding box center [854, 345] width 79 height 38
click at [815, 326] on select "g kg mg mcg lb oz" at bounding box center [854, 345] width 79 height 38
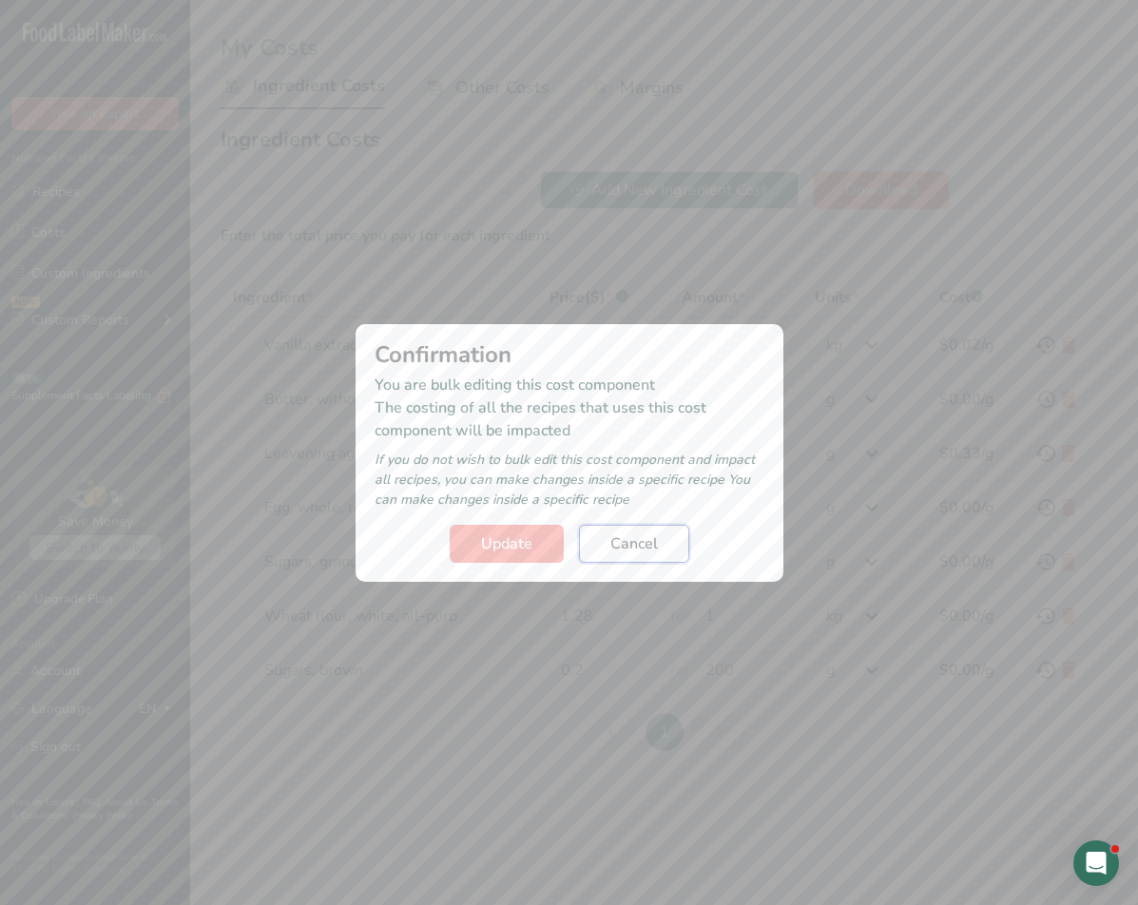
drag, startPoint x: 632, startPoint y: 540, endPoint x: 657, endPoint y: 530, distance: 26.8
click at [633, 538] on span "Cancel" at bounding box center [634, 544] width 48 height 23
select select "-1"
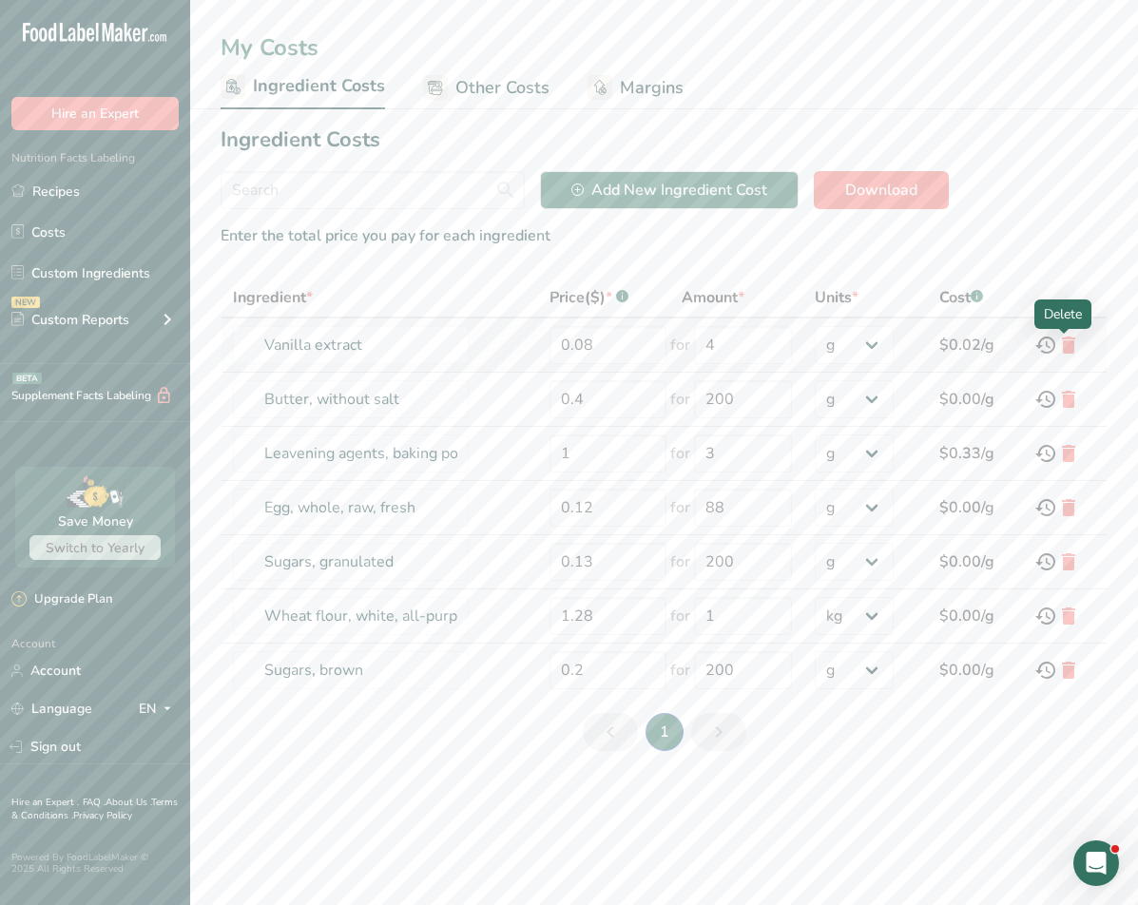
click at [894, 345] on icon at bounding box center [1068, 345] width 23 height 34
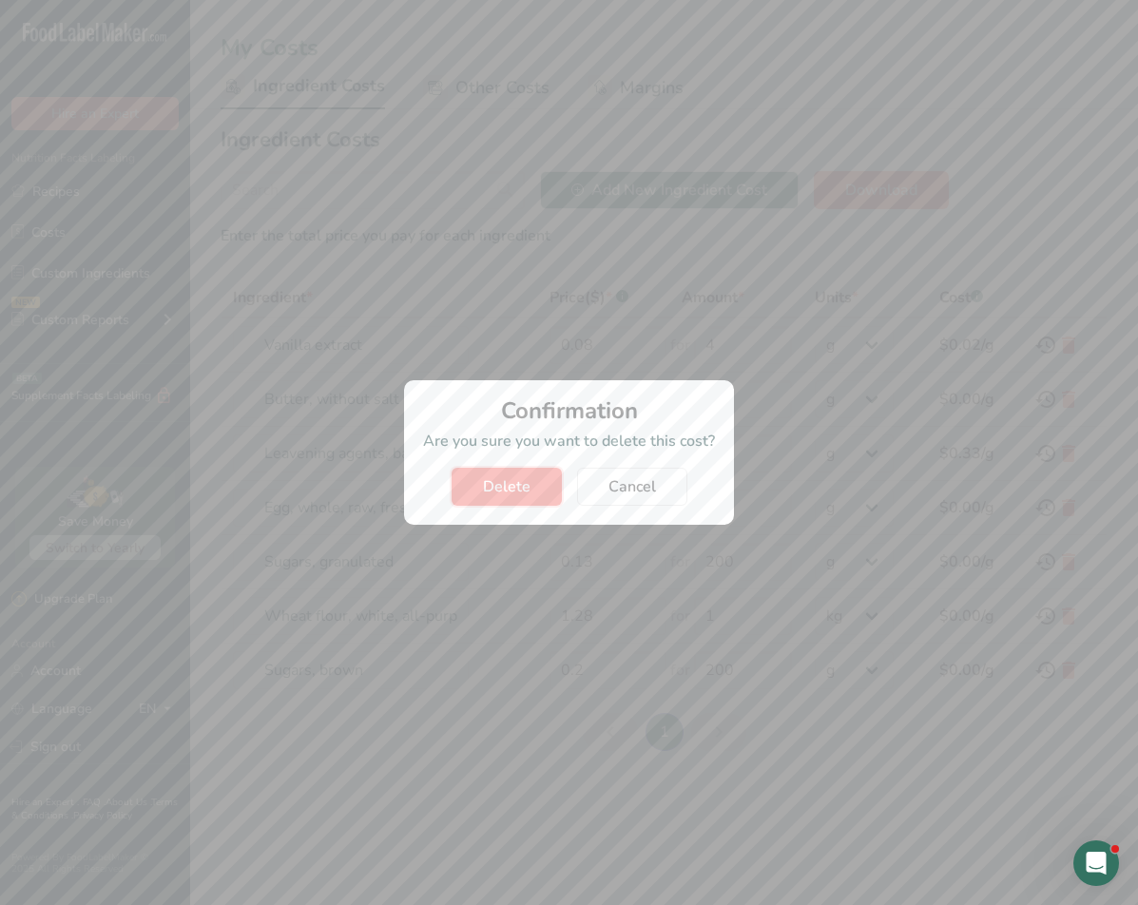
click at [515, 487] on span "Delete" at bounding box center [507, 486] width 48 height 23
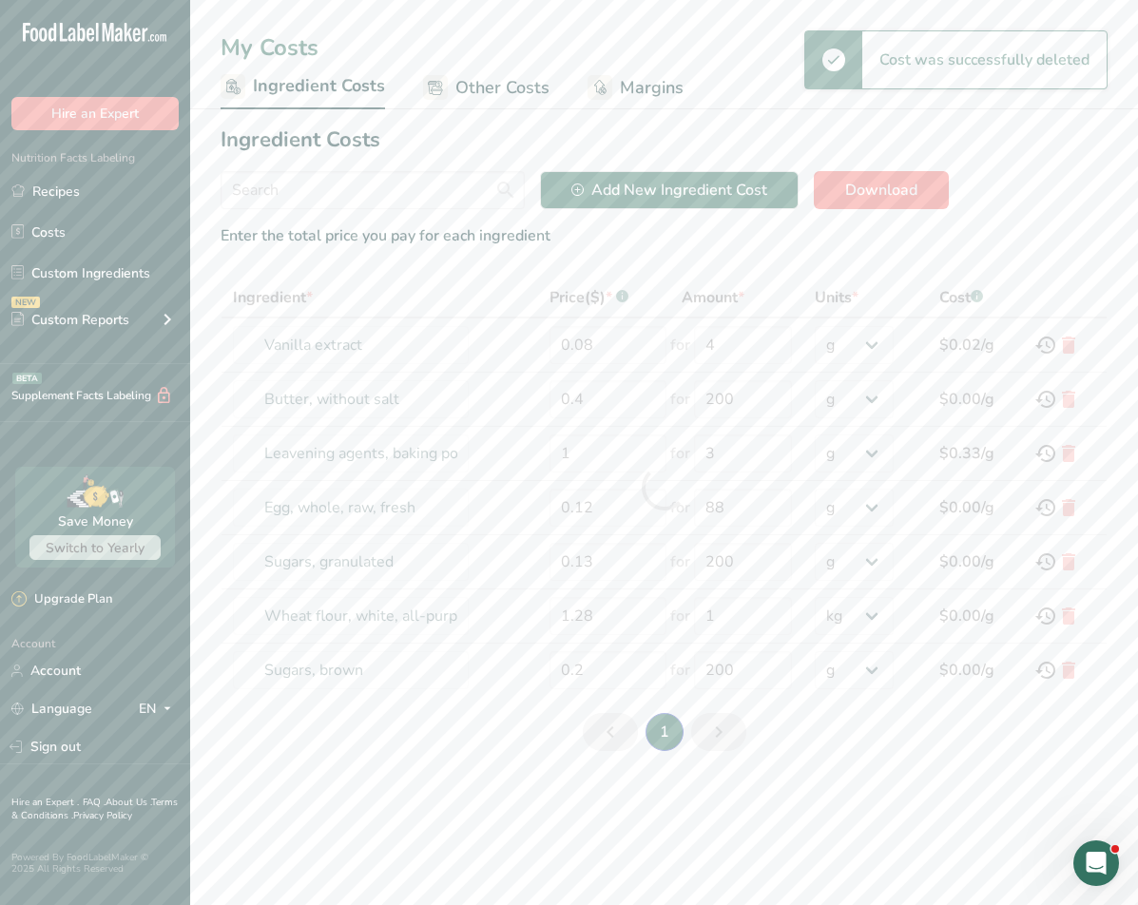
type input "Butter, without salt"
type input "0.4"
type input "200"
type input "Leavening agents, baking powder, low-sodium"
type input "1"
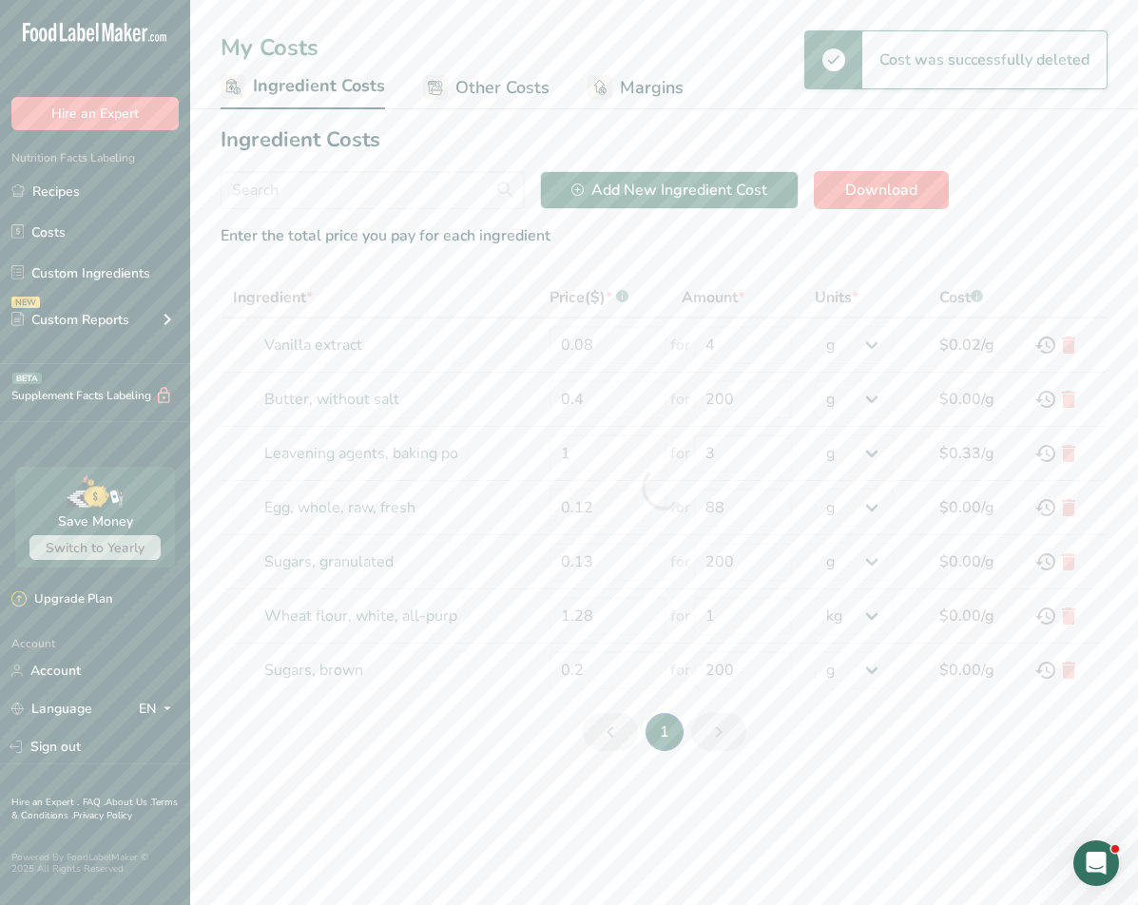
type input "3"
type input "Egg, whole, raw, fresh"
type input "0.12"
type input "88"
type input "Sugars, granulated"
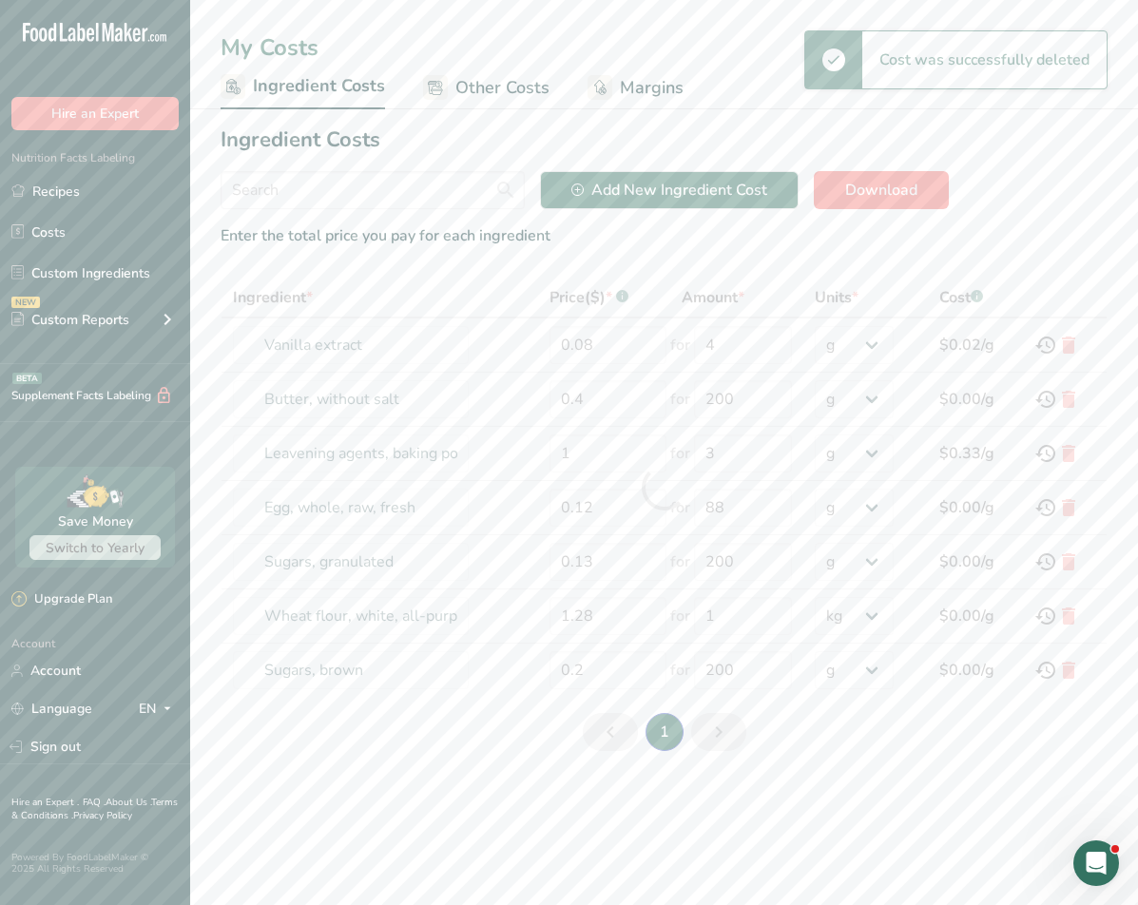
type input "0.13"
type input "200"
type input "Wheat flour, white, all-purpose, self-rising, enriched"
type input "1.28"
type input "1"
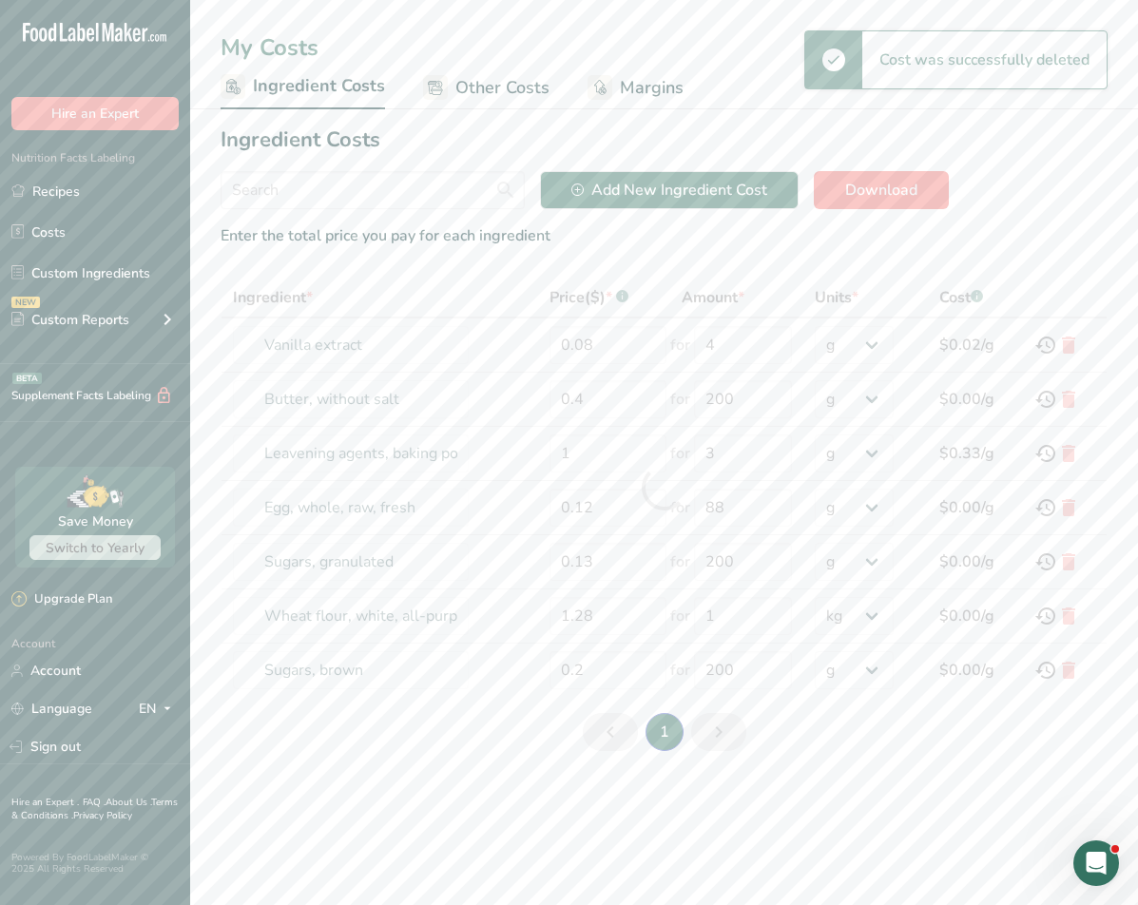
select select "1"
type input "Sugars, brown"
type input "0.2"
type input "200"
select select "-1"
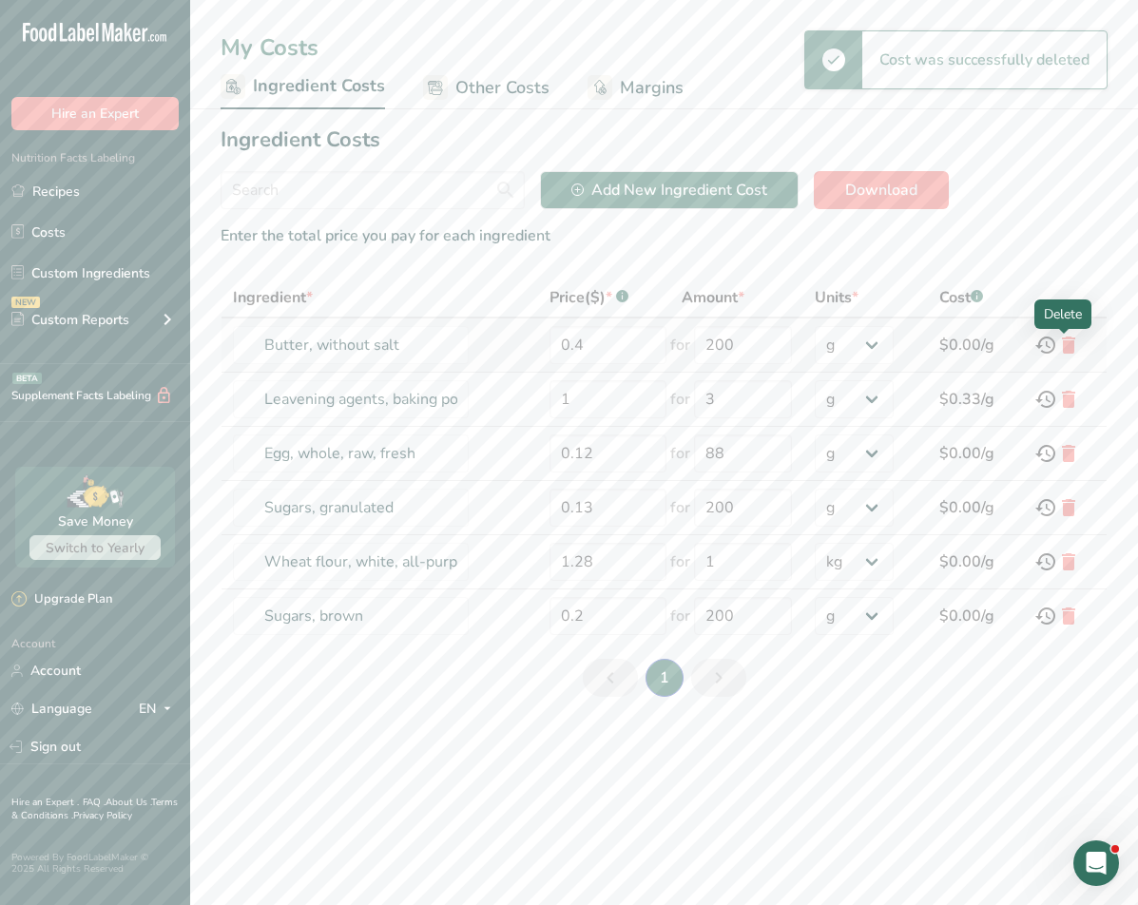
click at [894, 346] on icon at bounding box center [1068, 345] width 23 height 34
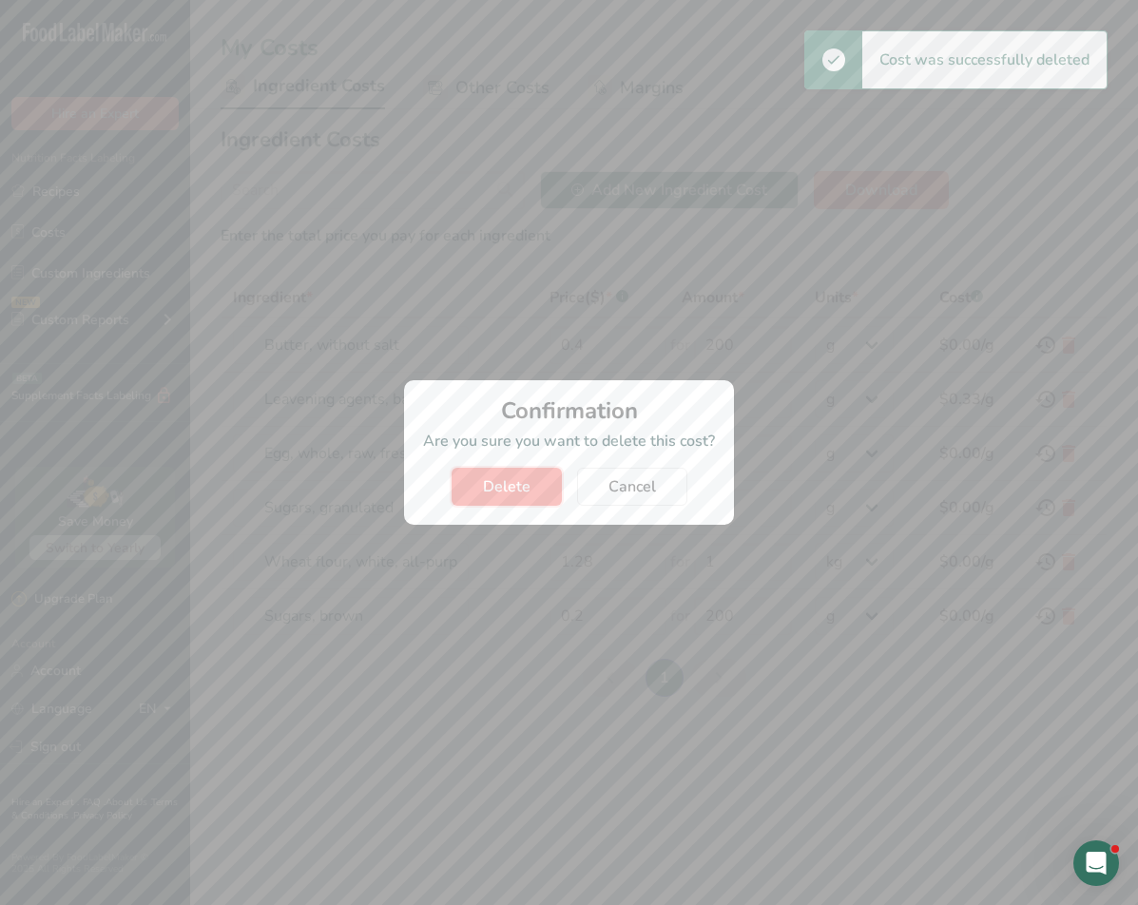
click at [513, 473] on button "Delete" at bounding box center [507, 487] width 110 height 38
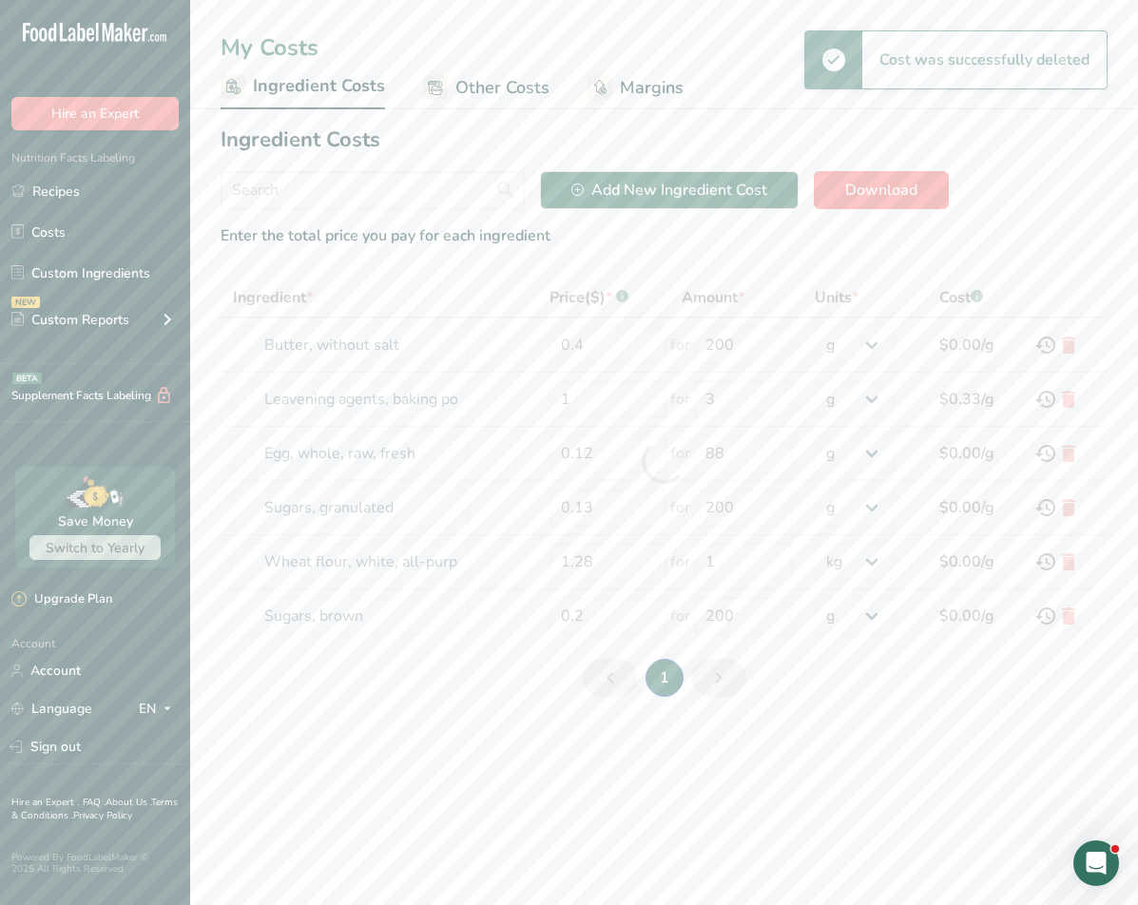
type input "Leavening agents, baking powder, low-sodium"
type input "1"
type input "3"
type input "Egg, whole, raw, fresh"
type input "0.12"
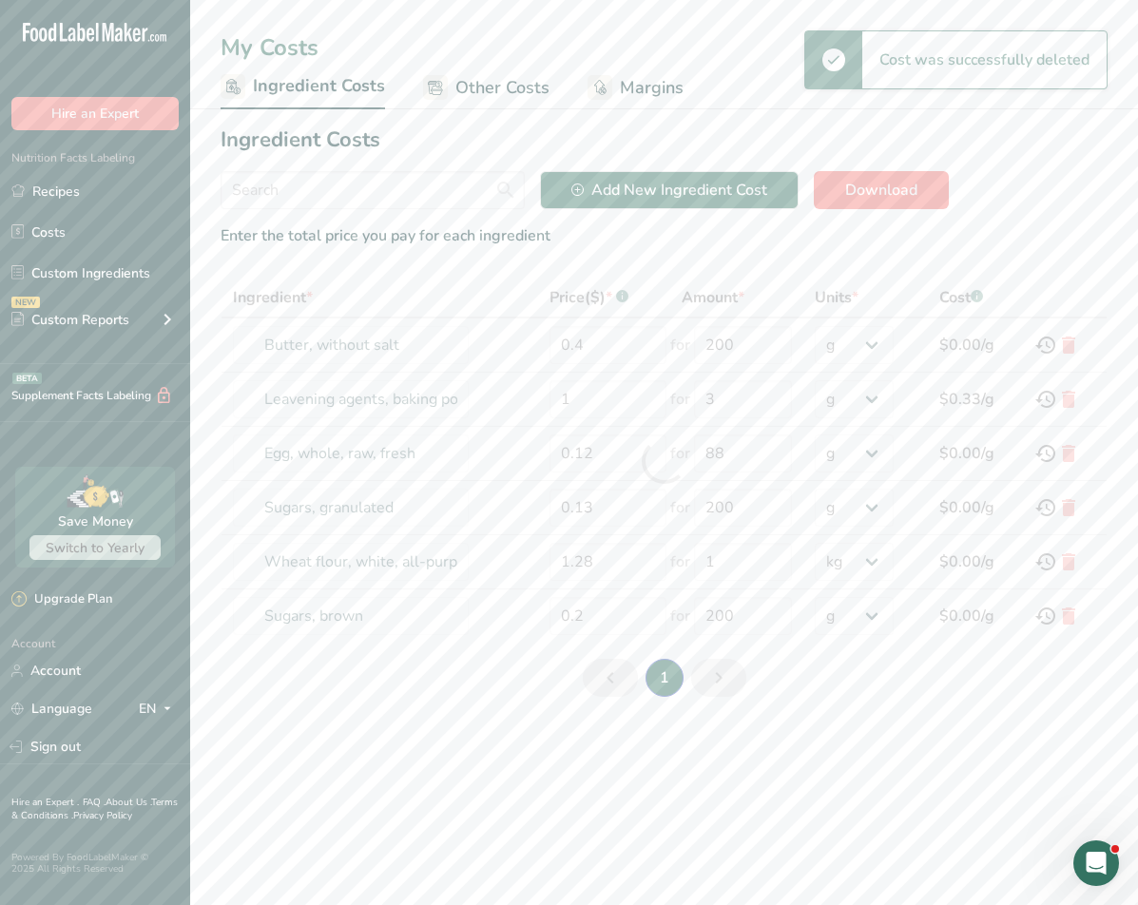
type input "88"
type input "Sugars, granulated"
type input "0.13"
type input "200"
type input "Wheat flour, white, all-purpose, self-rising, enriched"
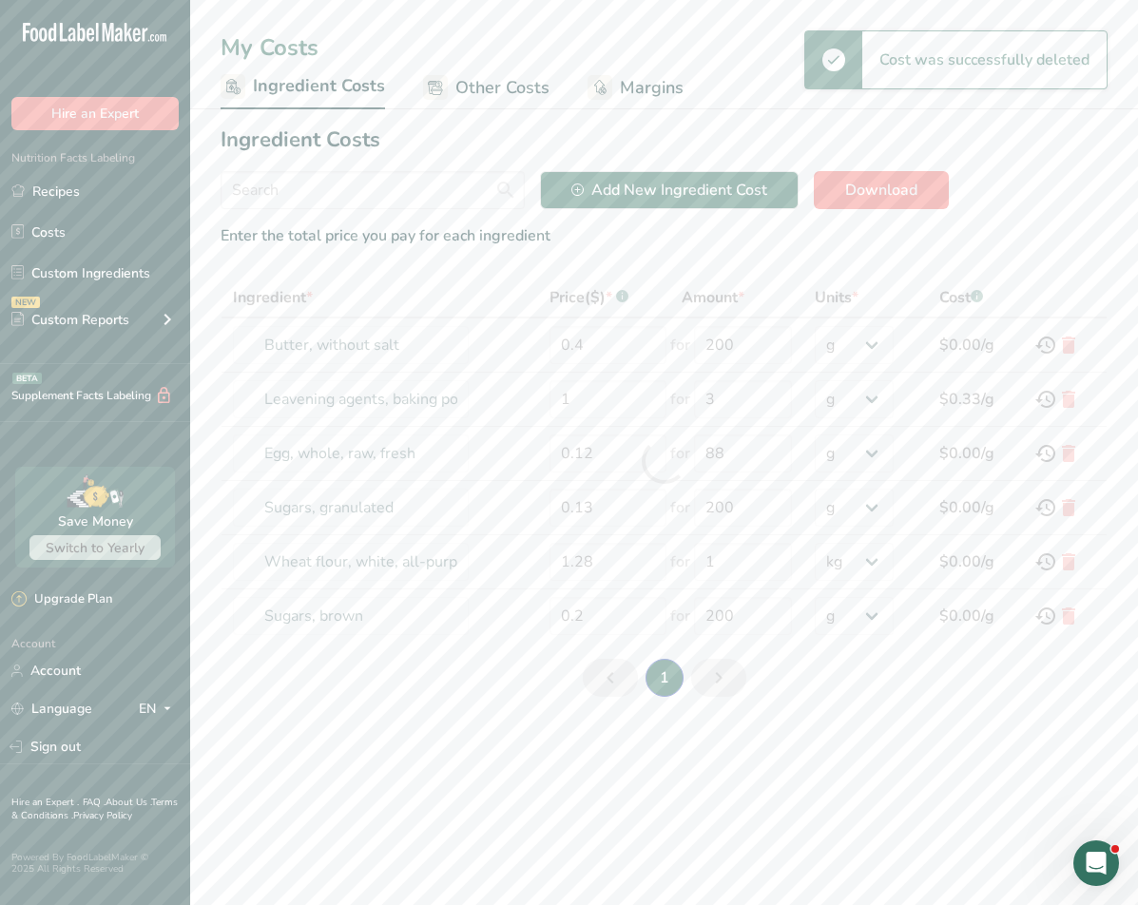
type input "1.28"
type input "1"
select select "1"
type input "Sugars, brown"
type input "0.2"
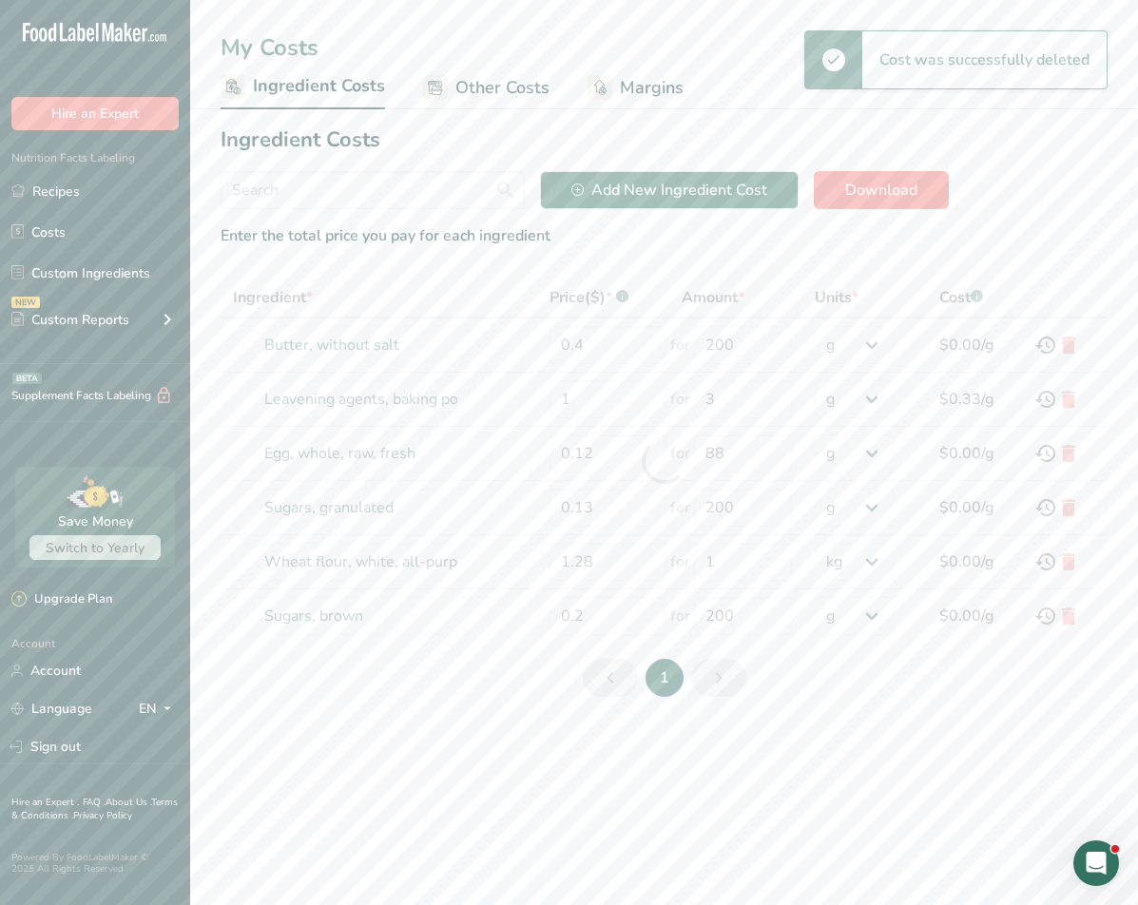
type input "200"
select select "-1"
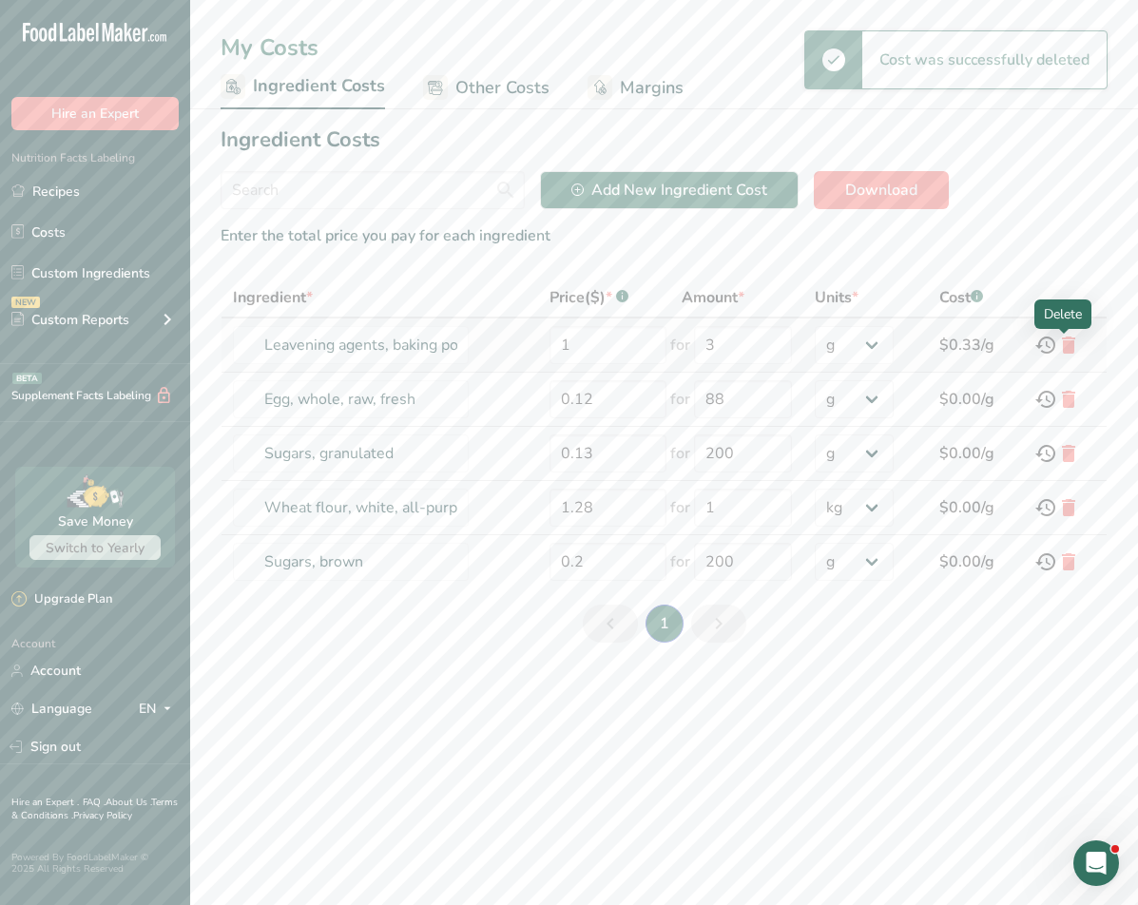
click at [894, 339] on icon at bounding box center [1068, 345] width 23 height 34
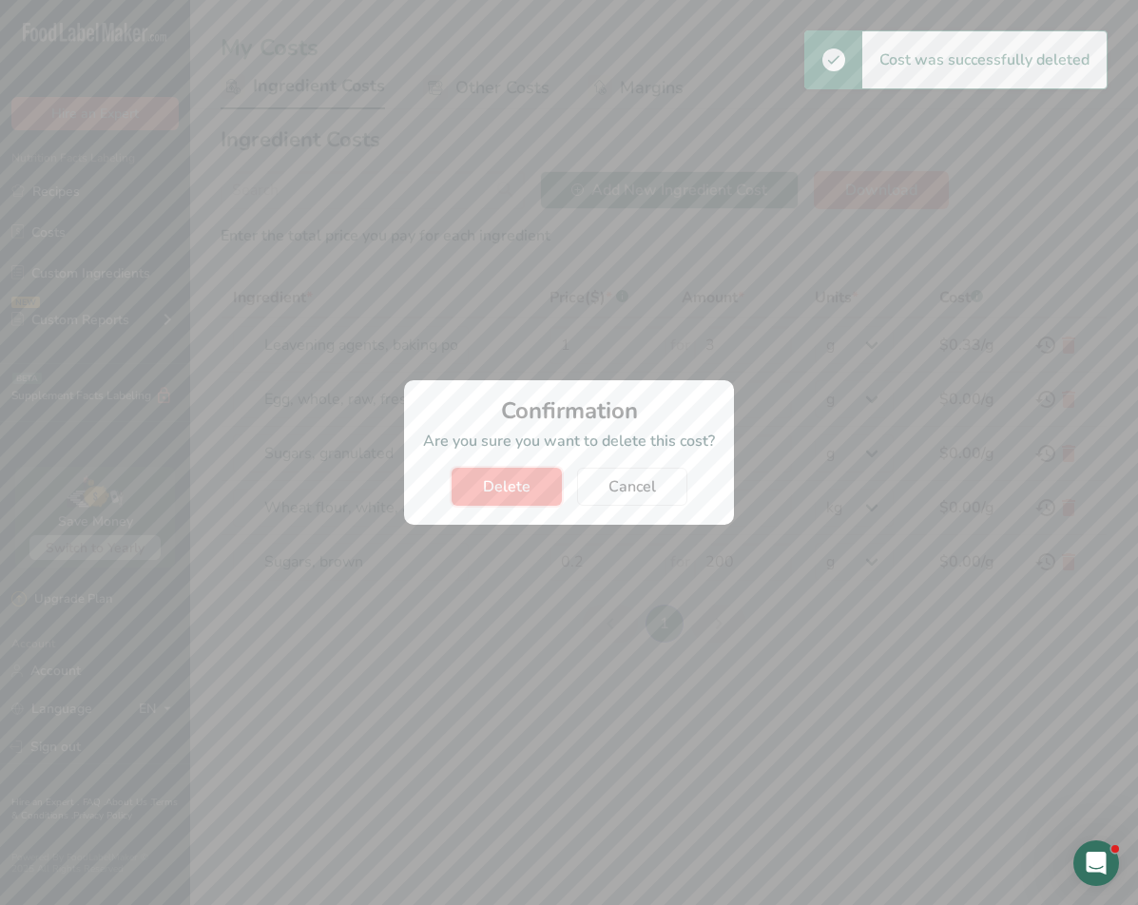
click at [534, 480] on button "Delete" at bounding box center [507, 487] width 110 height 38
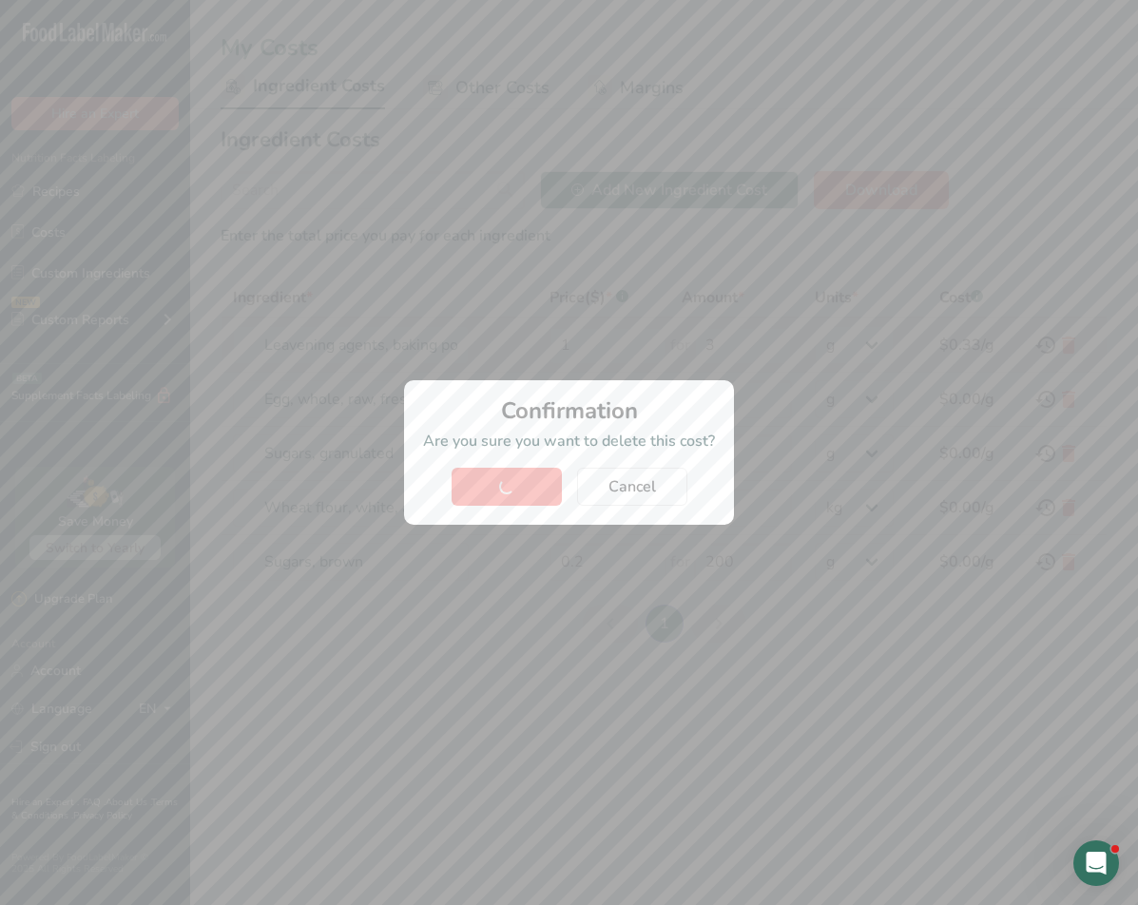
type input "Egg, whole, raw, fresh"
type input "0.12"
type input "88"
type input "Sugars, granulated"
type input "0.13"
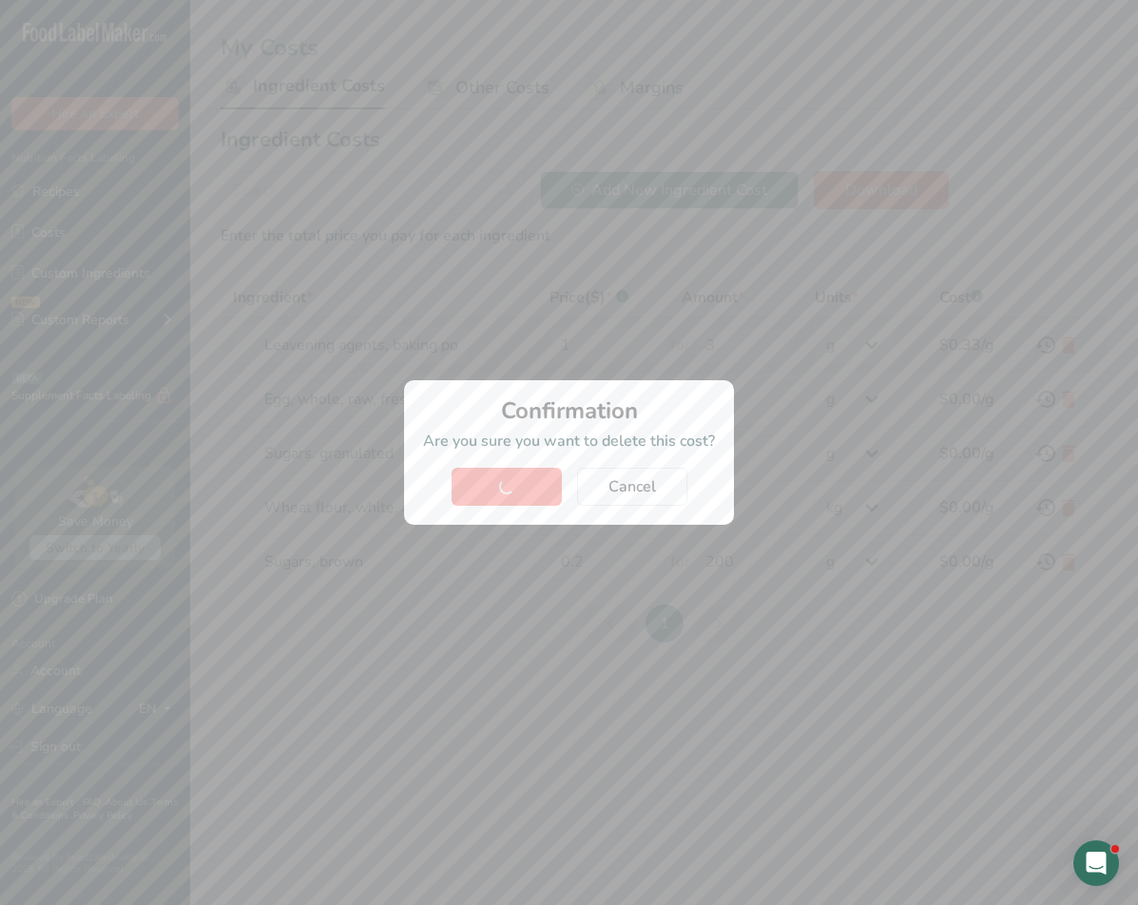
type input "200"
type input "Wheat flour, white, all-purpose, self-rising, enriched"
type input "1.28"
type input "1"
select select "1"
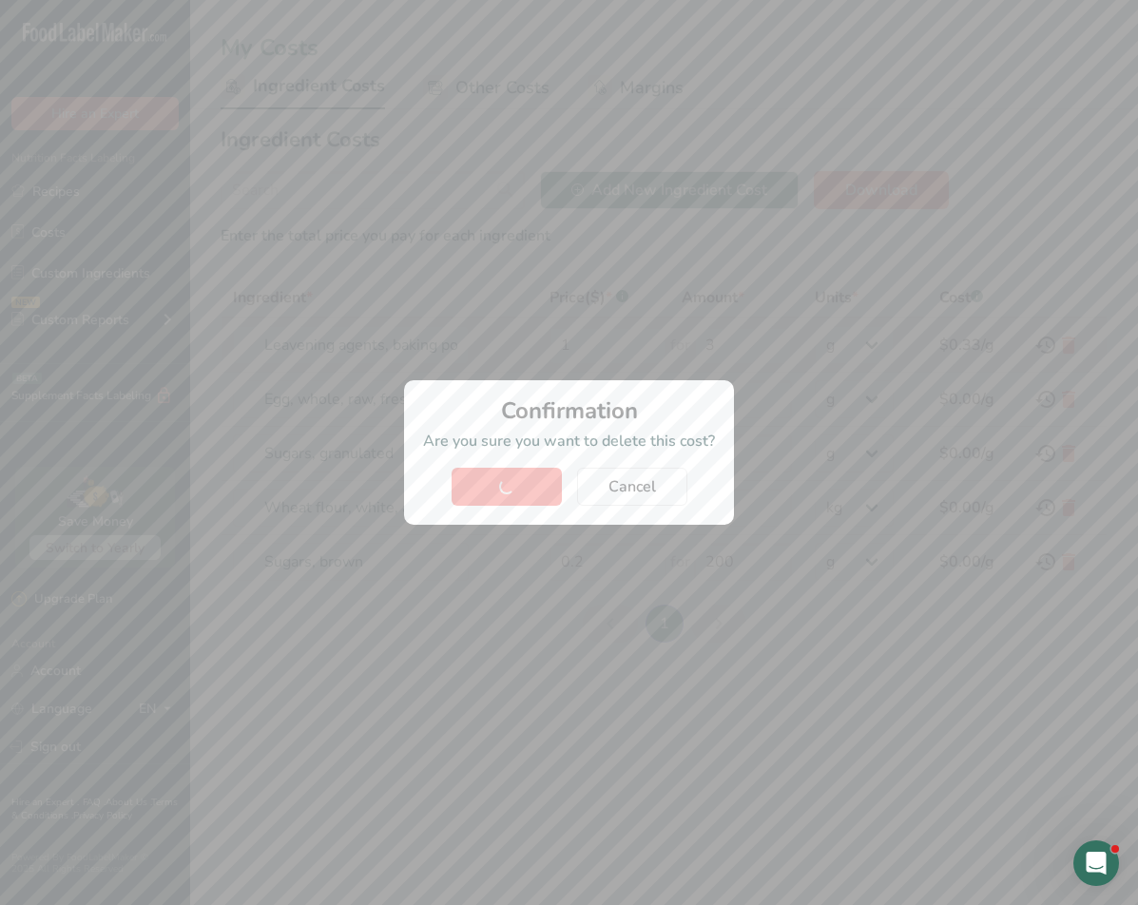
type input "Sugars, brown"
type input "0.2"
type input "200"
select select "-1"
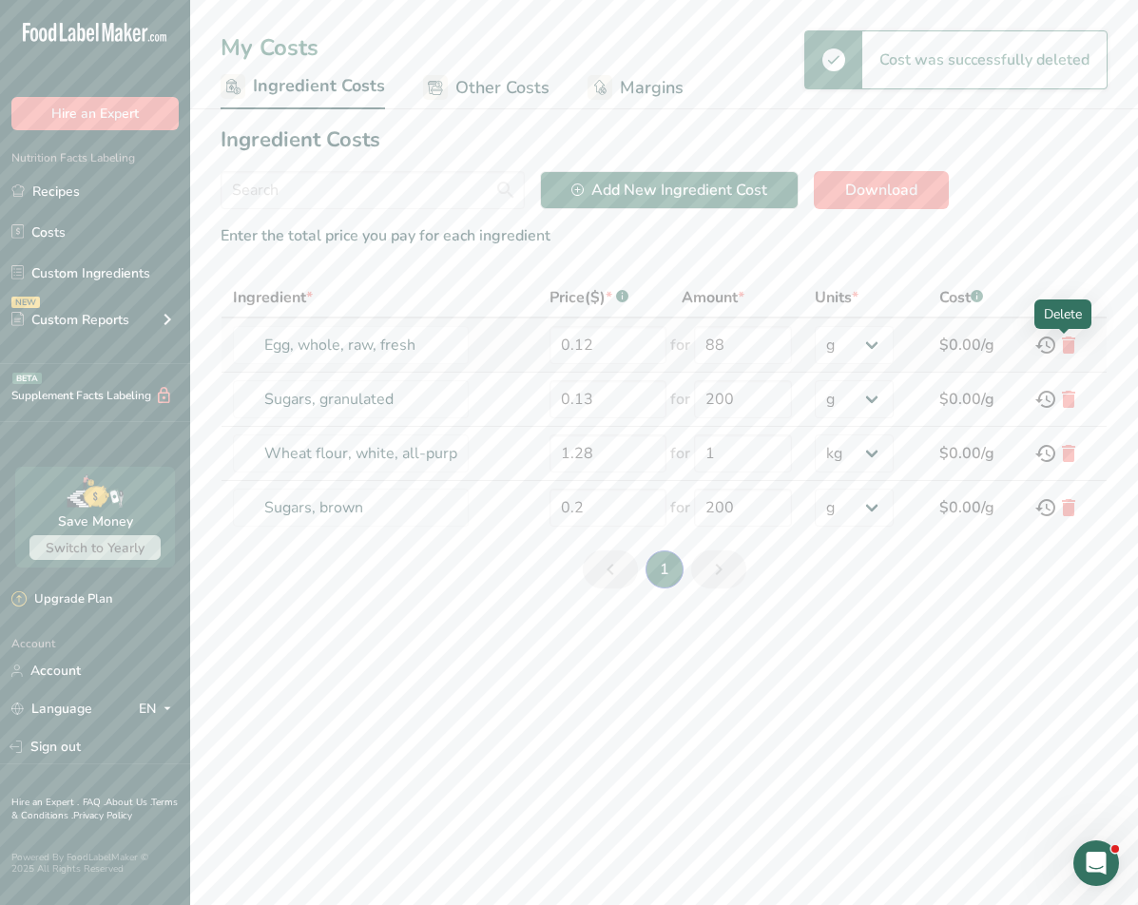
click at [894, 342] on icon at bounding box center [1068, 345] width 23 height 34
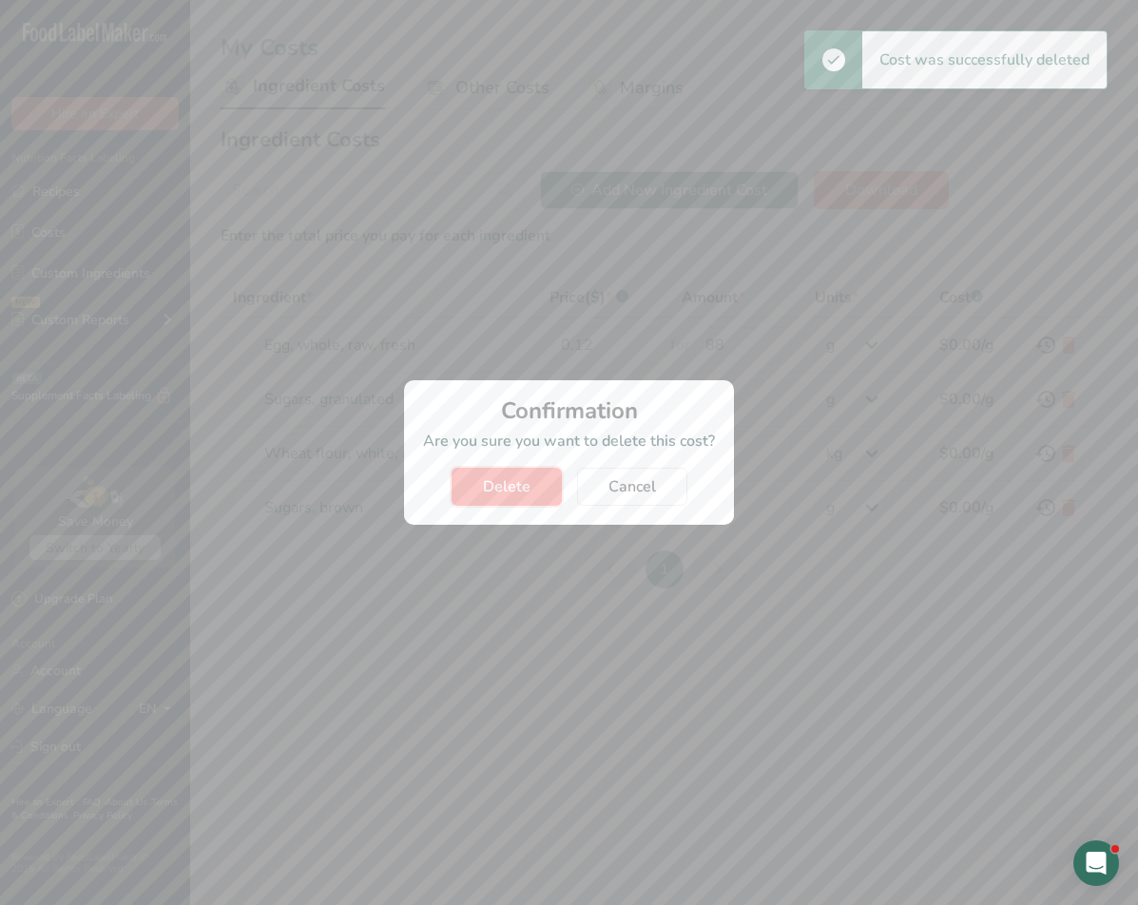
click at [505, 470] on button "Delete" at bounding box center [507, 487] width 110 height 38
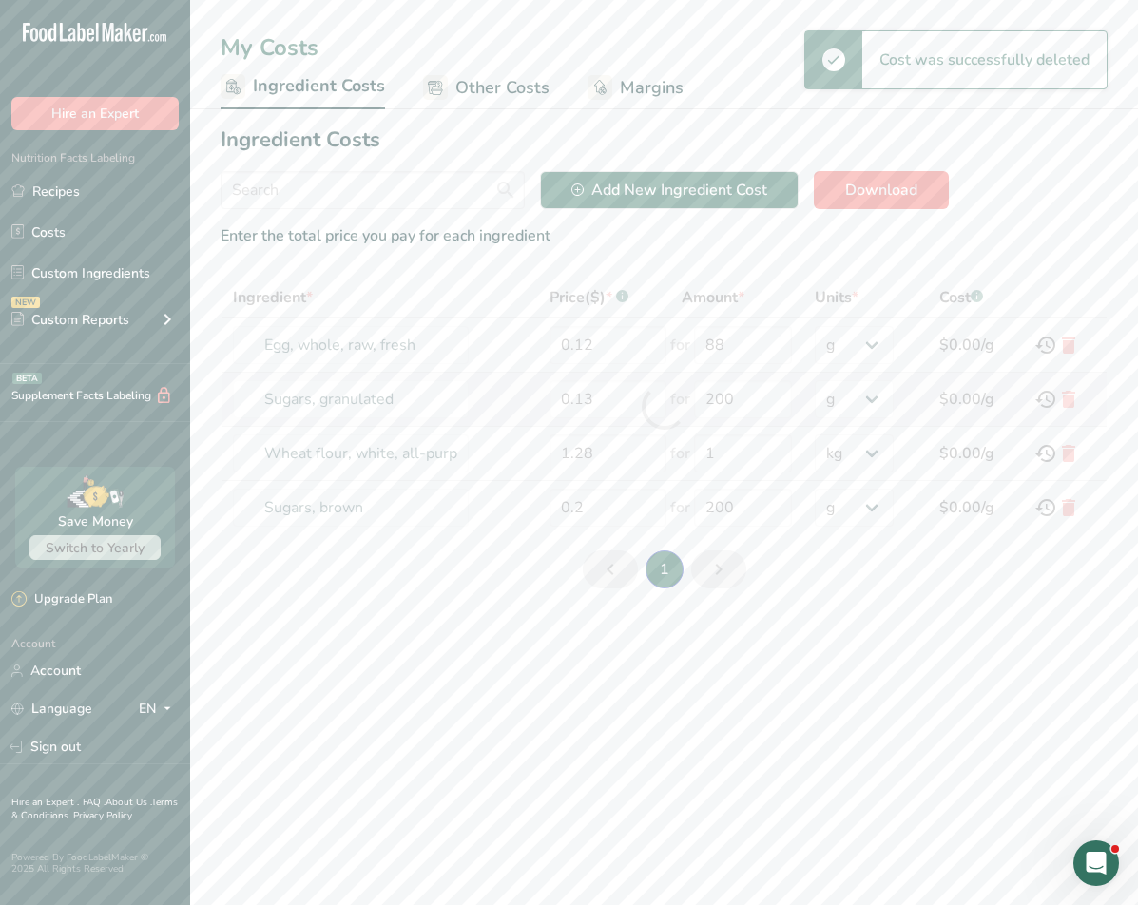
type input "Sugars, granulated"
type input "0.13"
type input "200"
type input "Wheat flour, white, all-purpose, self-rising, enriched"
type input "1.28"
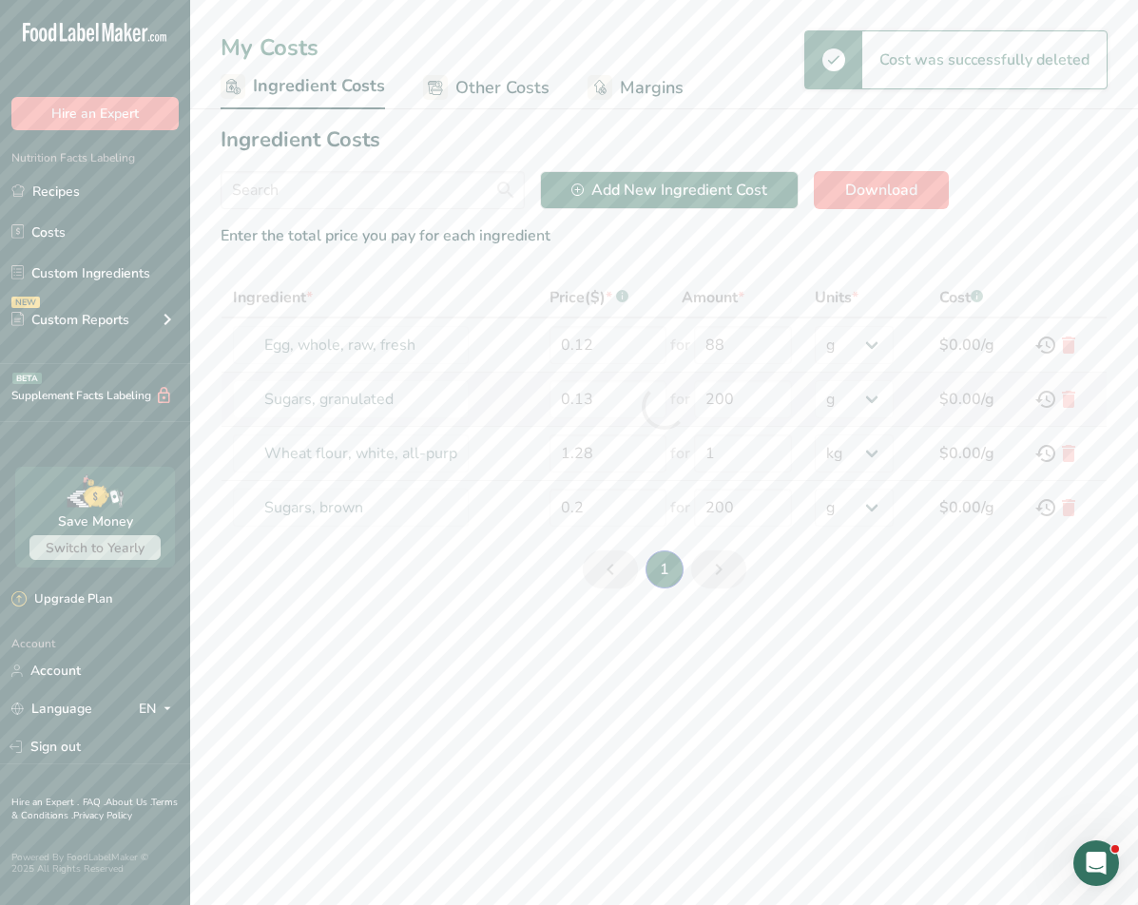
type input "1"
select select "1"
type input "Sugars, brown"
type input "0.2"
type input "200"
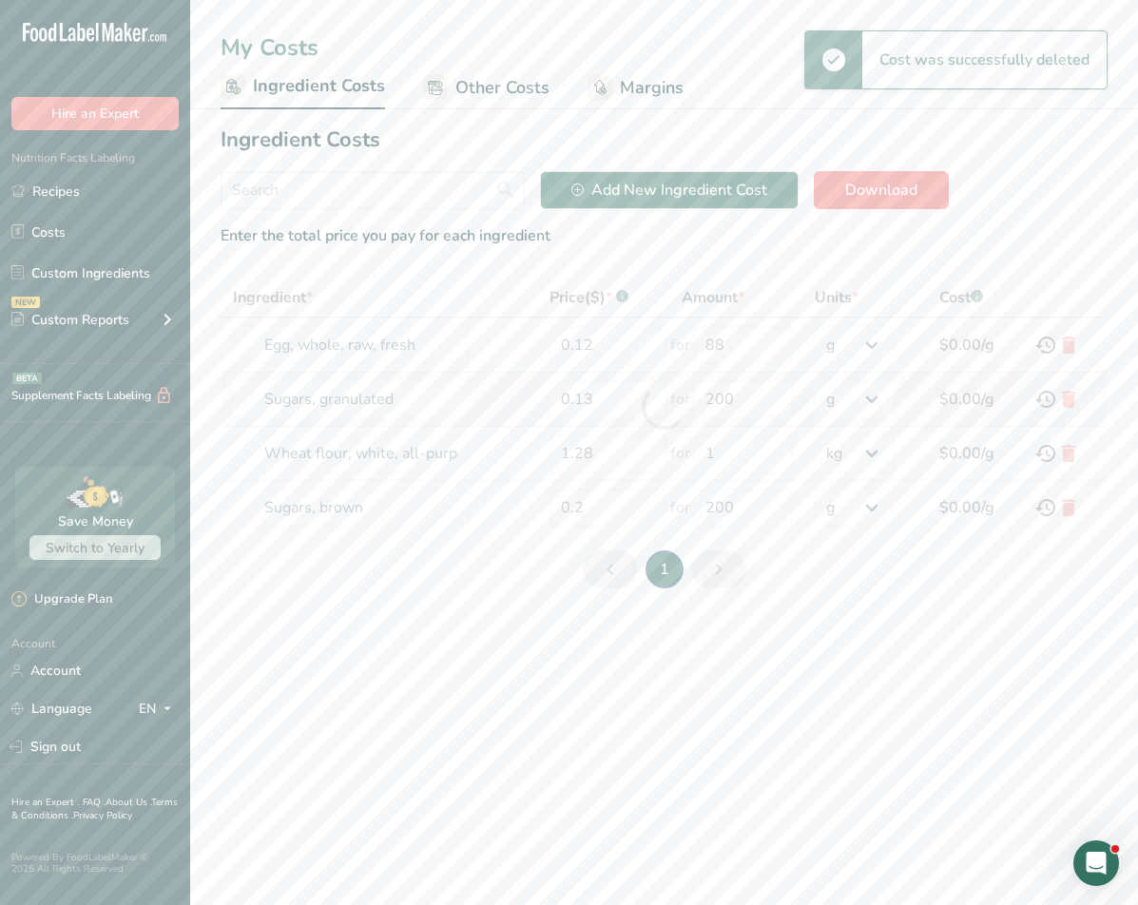
select select "-1"
click at [894, 347] on icon at bounding box center [1068, 345] width 23 height 34
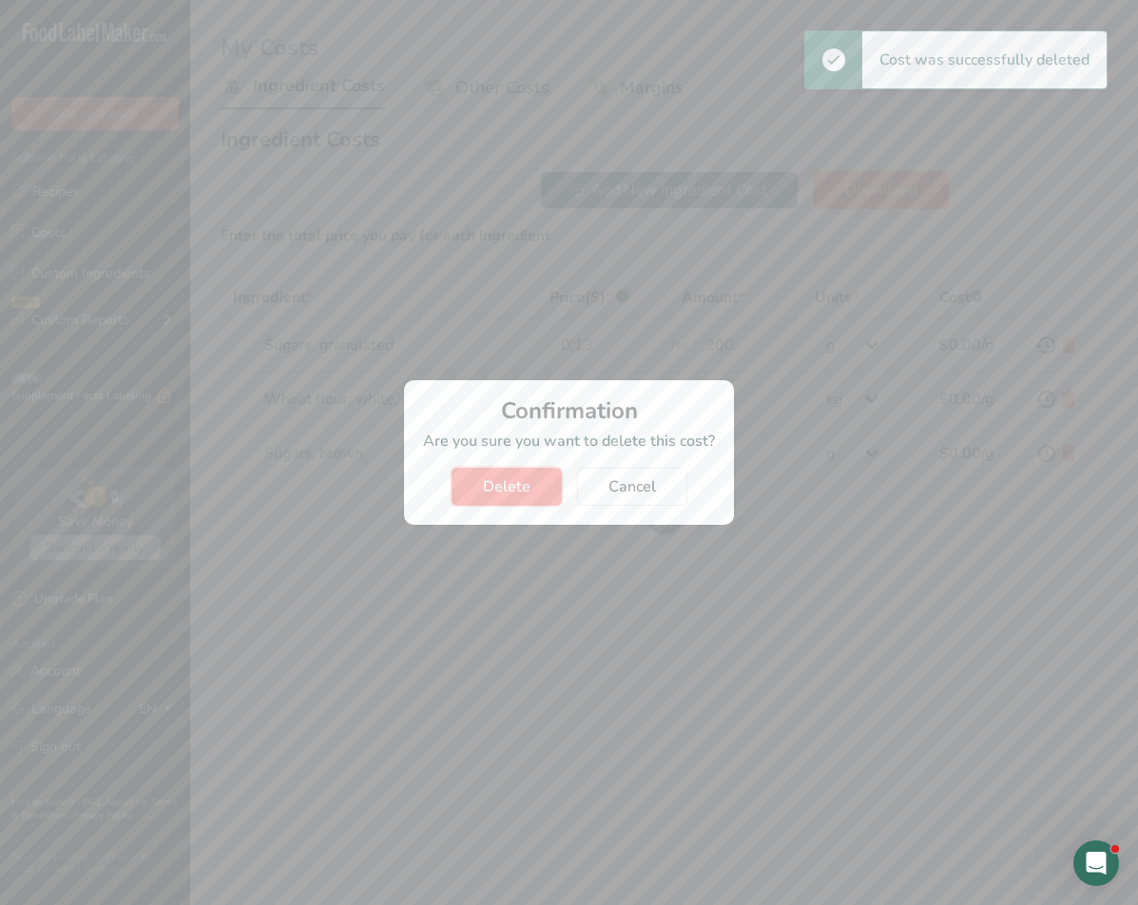
click at [519, 475] on span "Delete" at bounding box center [507, 486] width 48 height 23
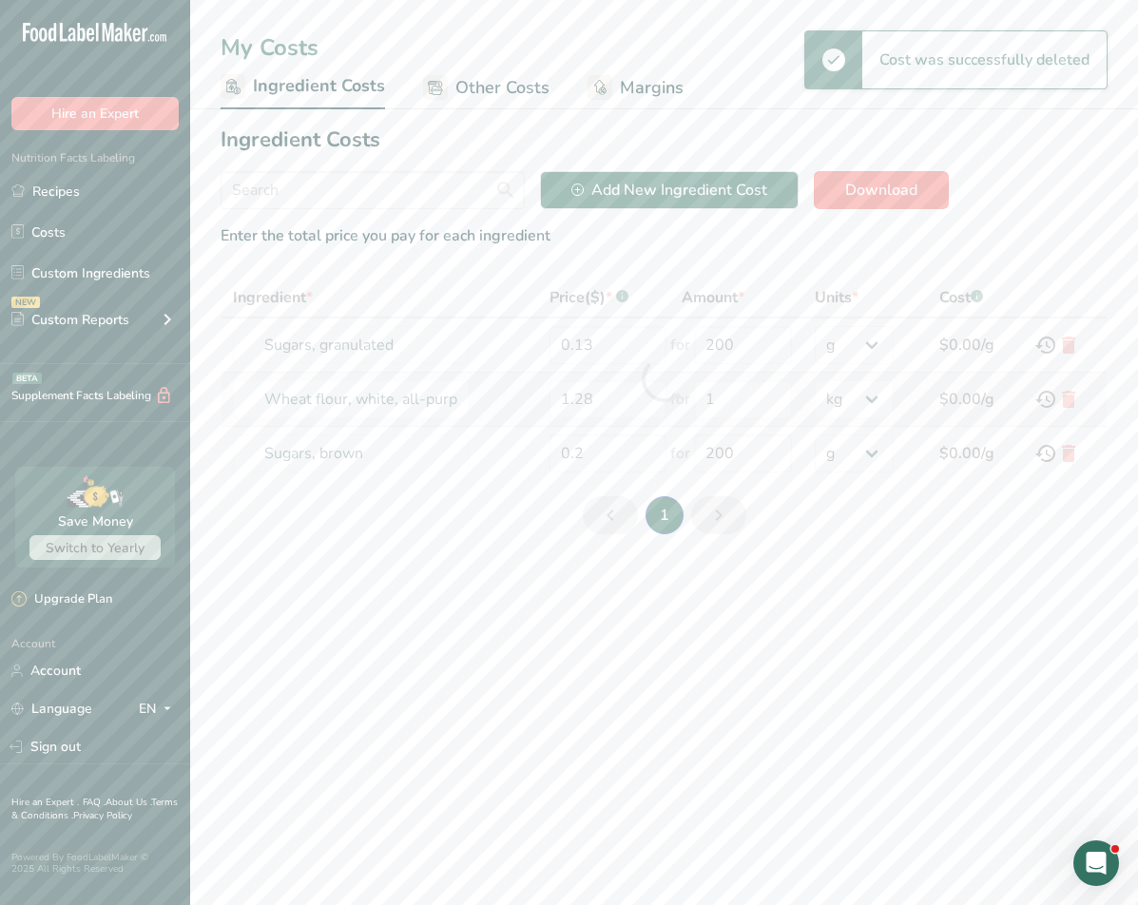
type input "Wheat flour, white, all-purpose, self-rising, enriched"
type input "1.28"
type input "1"
select select "1"
type input "Sugars, brown"
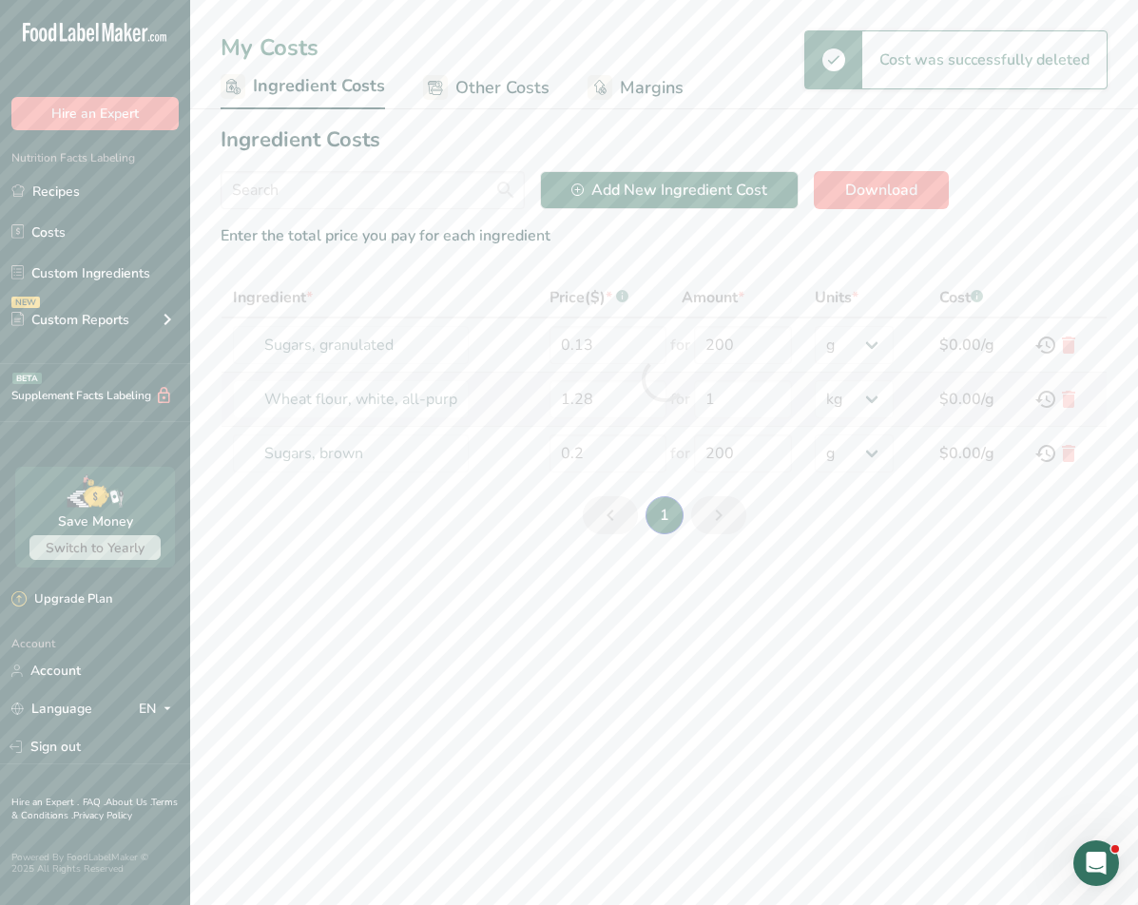
type input "0.2"
type input "200"
select select "-1"
click at [894, 365] on div "Delete" at bounding box center [1063, 368] width 38 height 20
click at [894, 336] on div at bounding box center [1064, 334] width 10 height 10
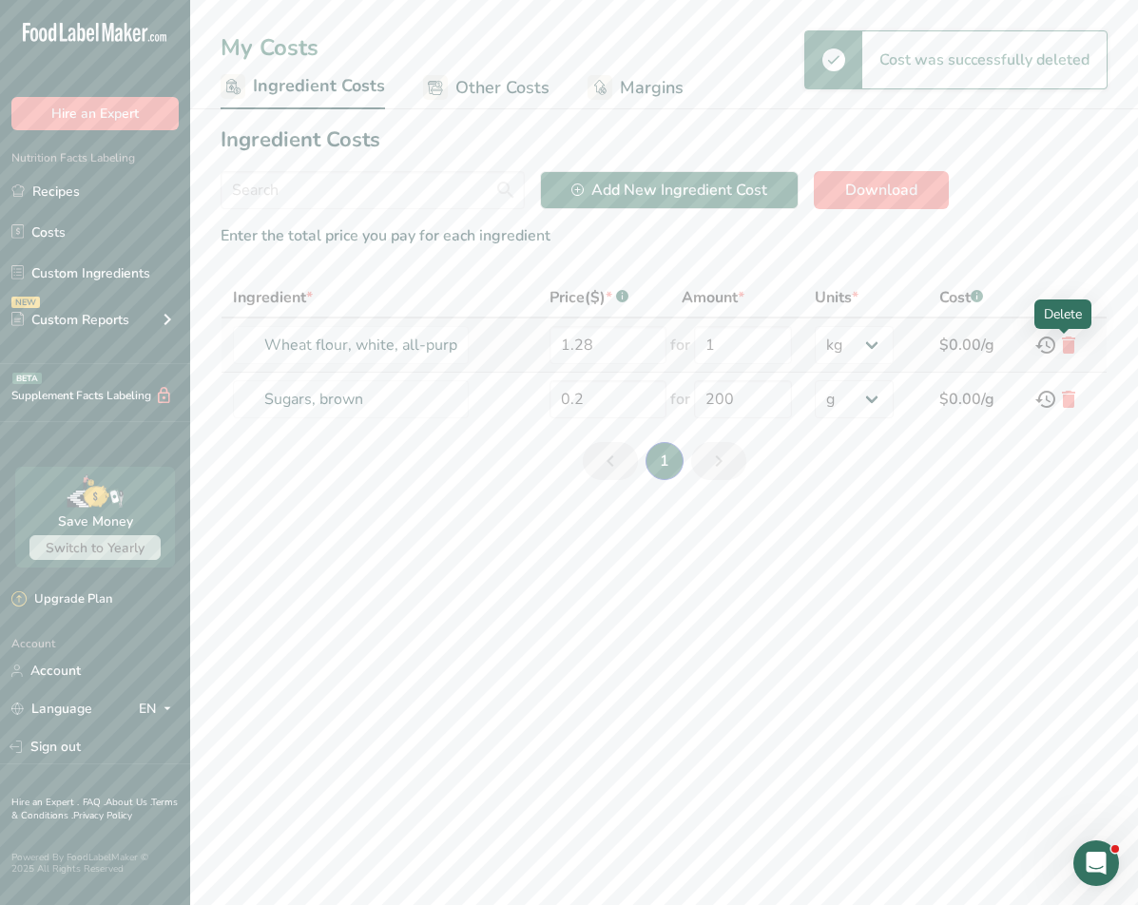
click at [894, 343] on icon at bounding box center [1068, 345] width 23 height 34
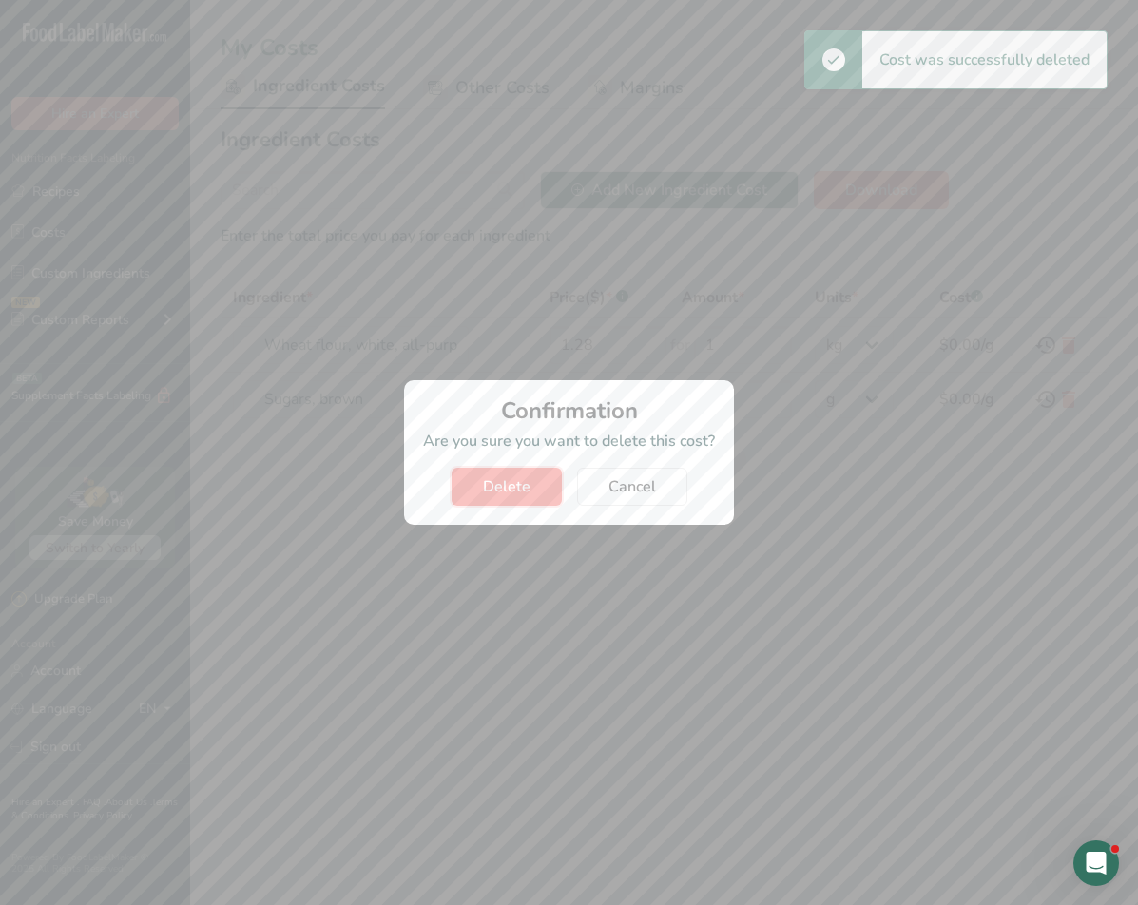
click at [479, 479] on button "Delete" at bounding box center [507, 487] width 110 height 38
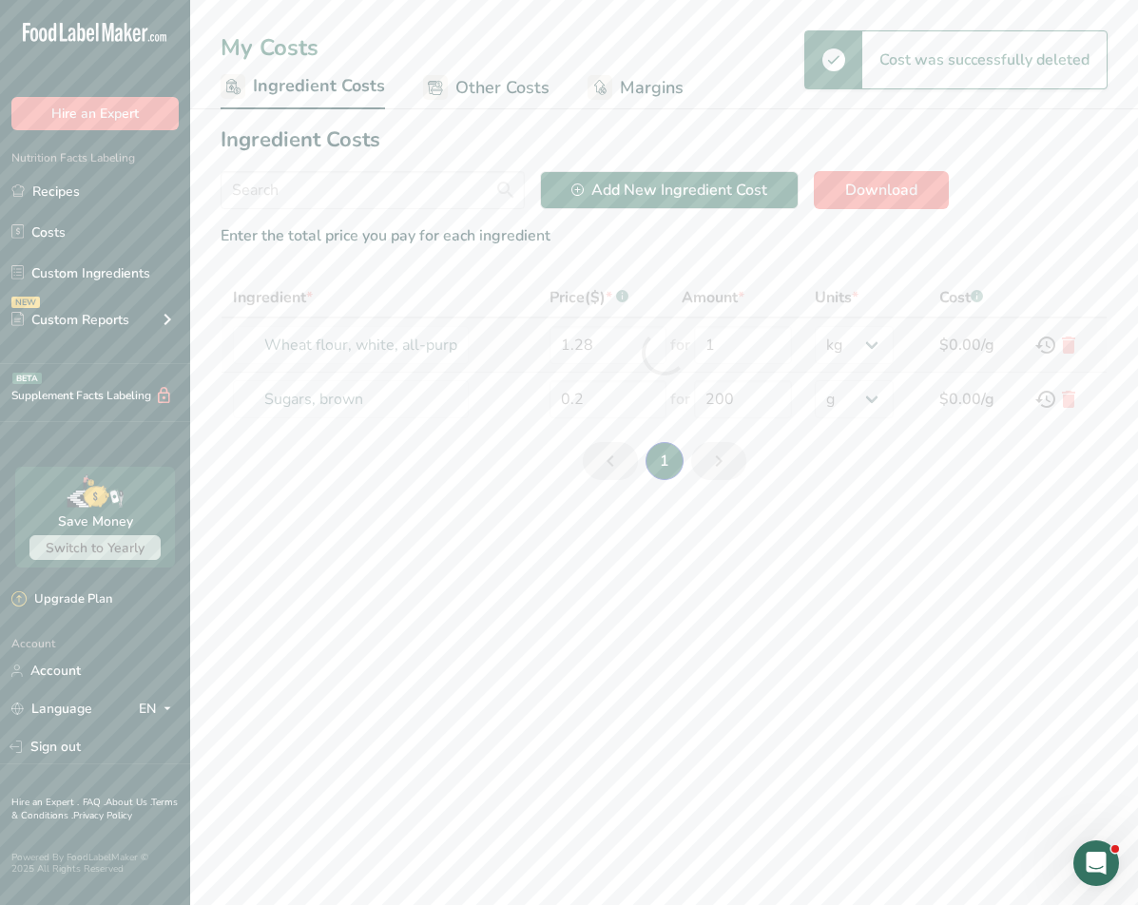
type input "Sugars, brown"
type input "0.2"
type input "200"
select select "-1"
click at [894, 346] on icon at bounding box center [1068, 345] width 23 height 34
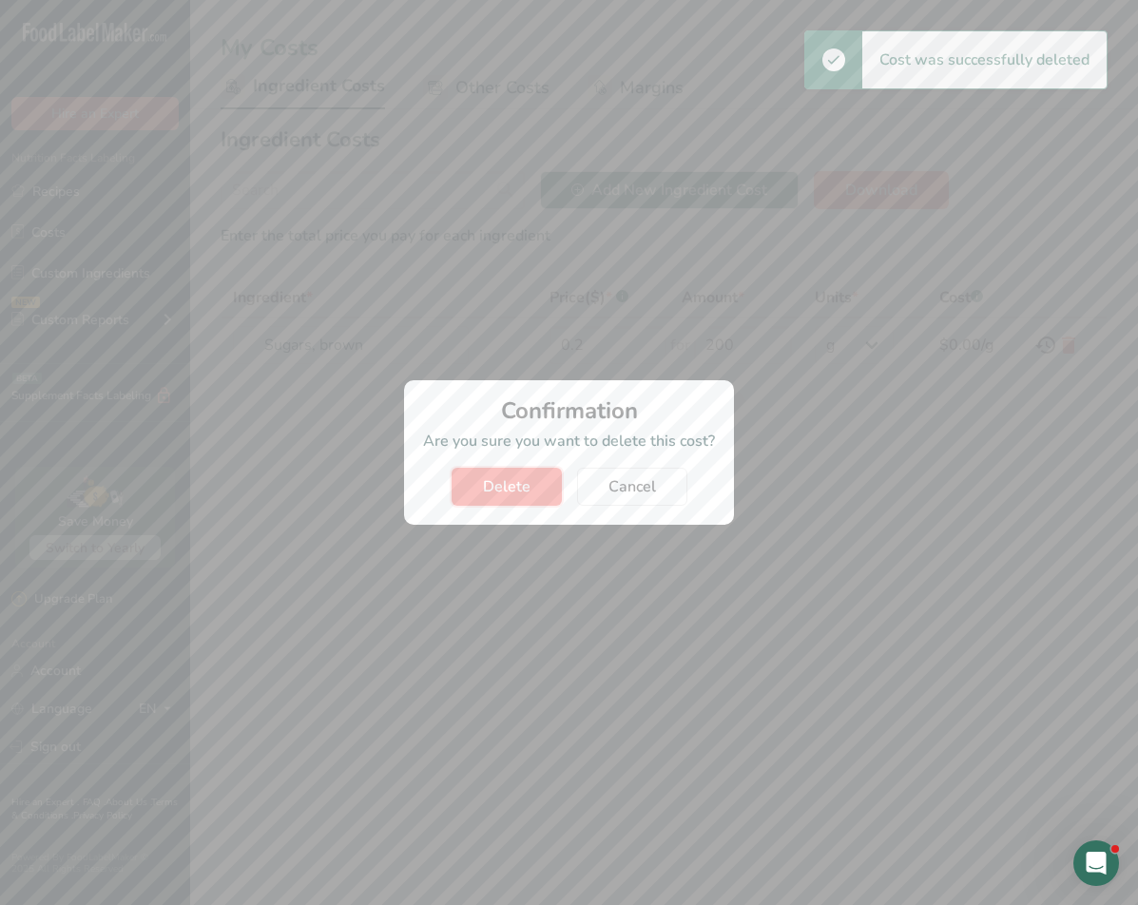
click at [519, 484] on span "Delete" at bounding box center [507, 486] width 48 height 23
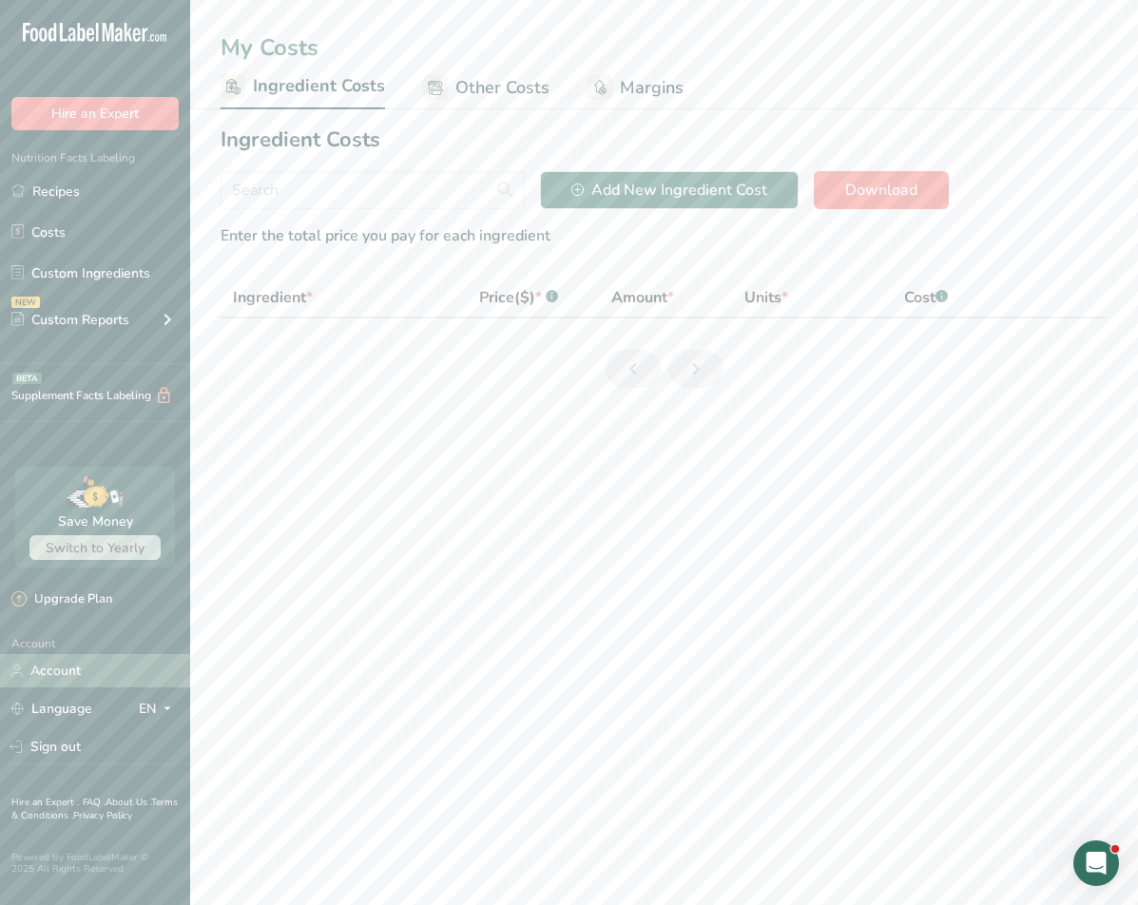
click at [80, 679] on link "Account" at bounding box center [95, 670] width 190 height 33
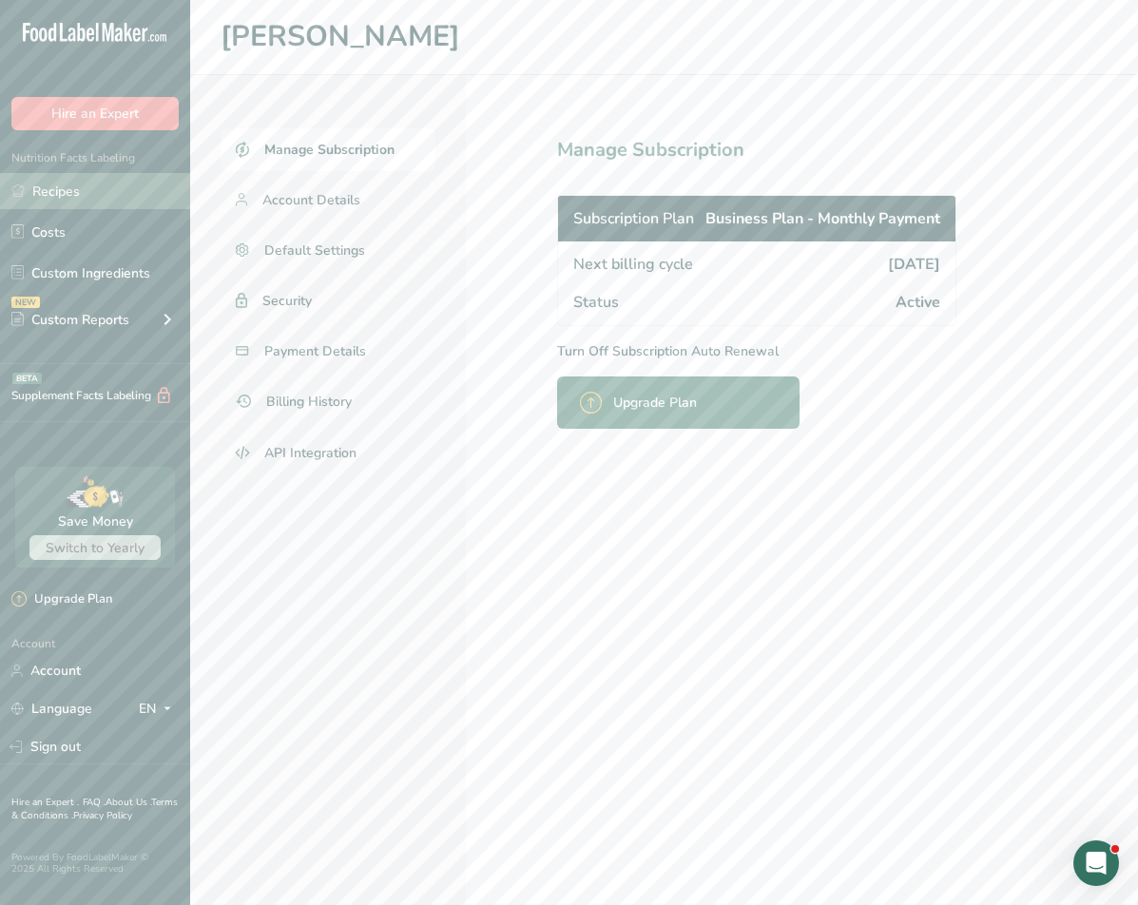
click at [39, 173] on link "Recipes" at bounding box center [95, 191] width 190 height 36
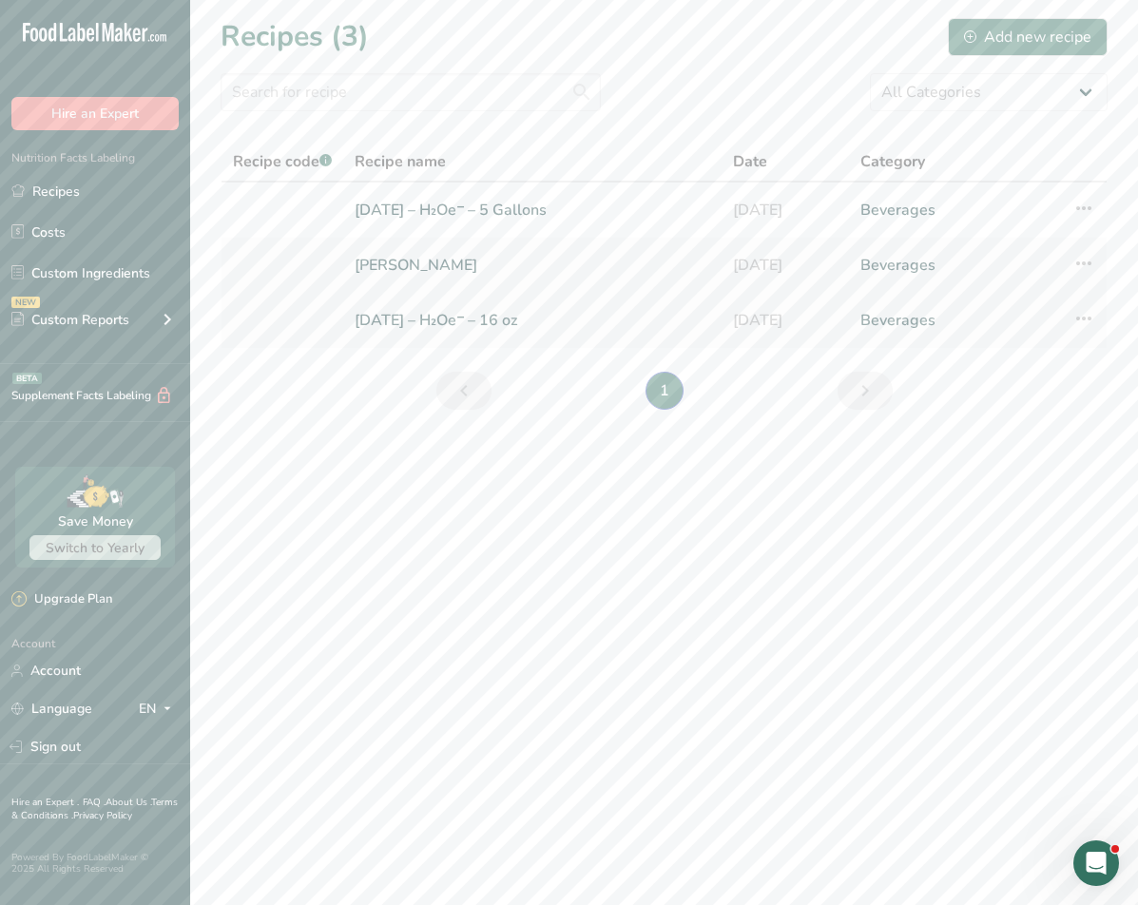
click at [458, 315] on link "[DATE] – H₂Oe⁻ – 16 oz" at bounding box center [533, 320] width 356 height 40
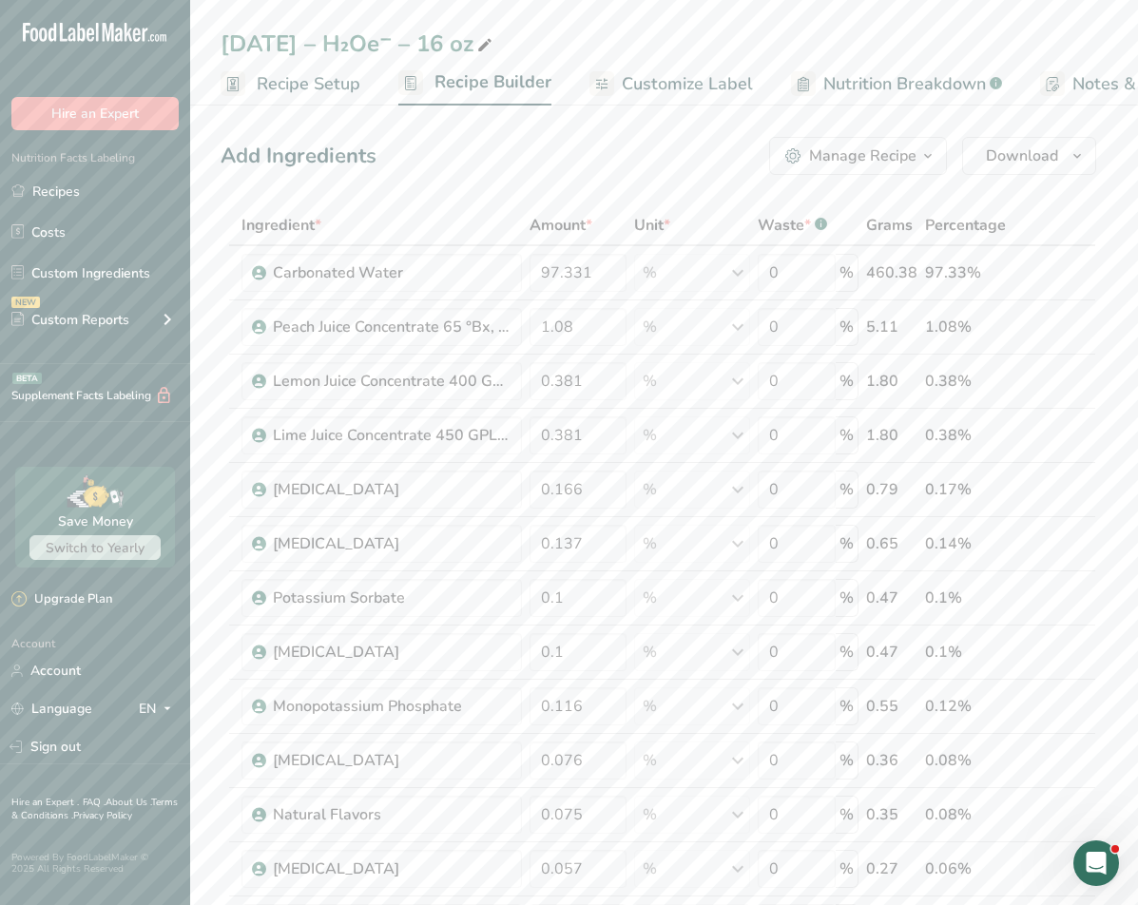
click at [894, 86] on span "Notes & Attachments" at bounding box center [1158, 84] width 170 height 26
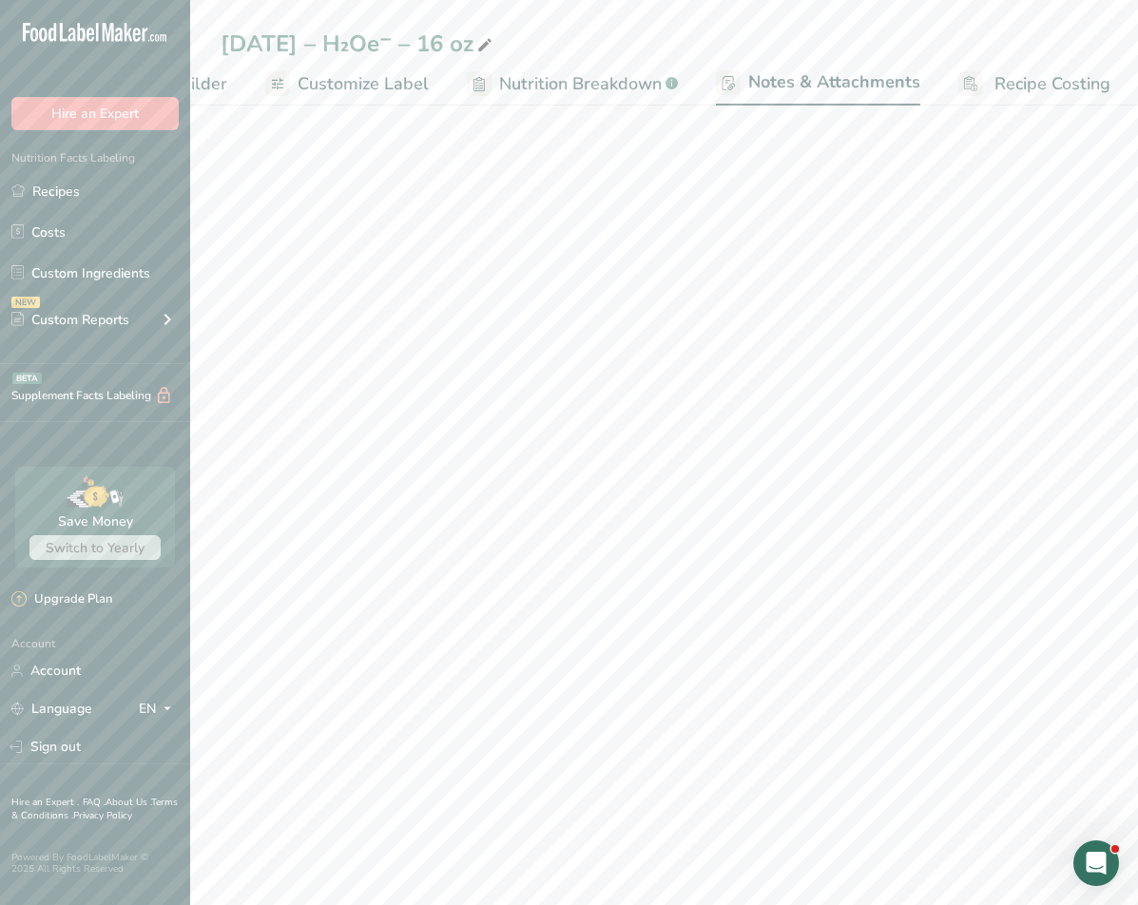
scroll to position [0, 325]
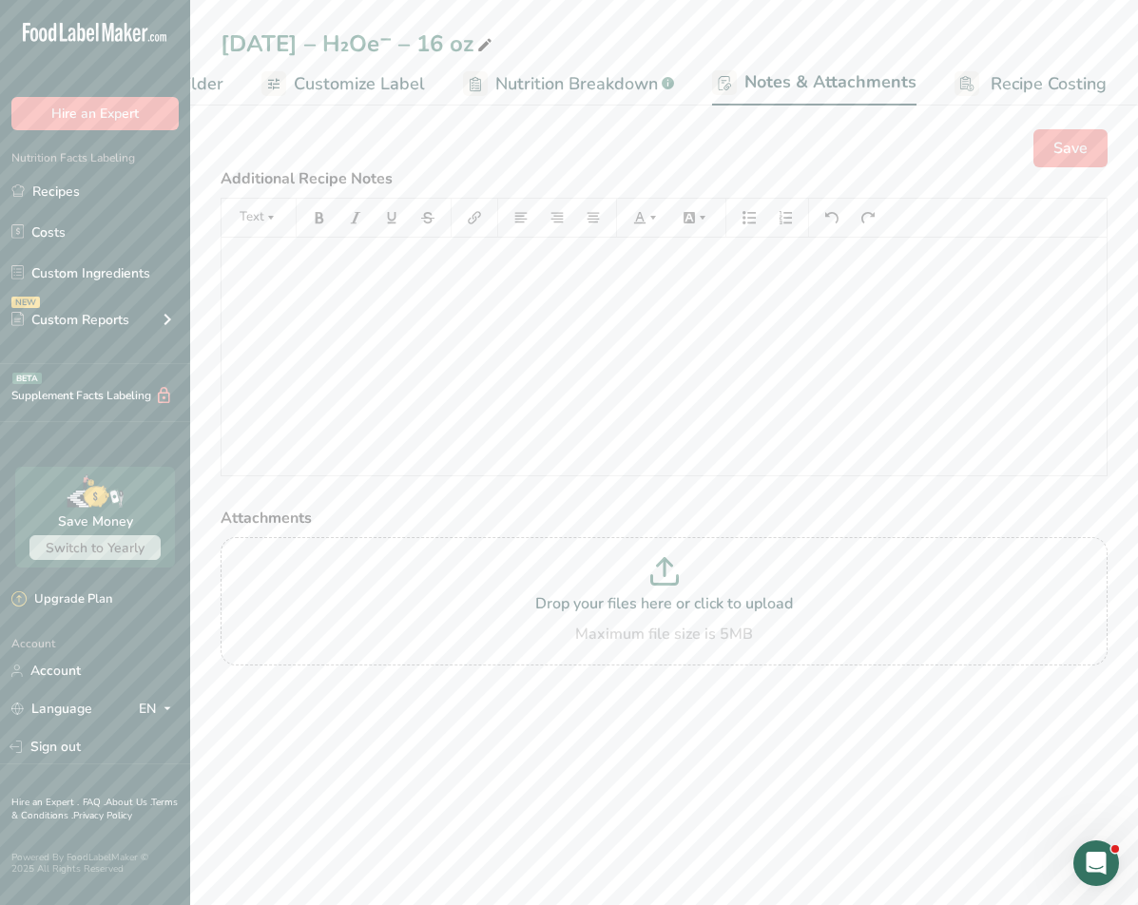
click at [583, 92] on span "Nutrition Breakdown" at bounding box center [576, 84] width 163 height 26
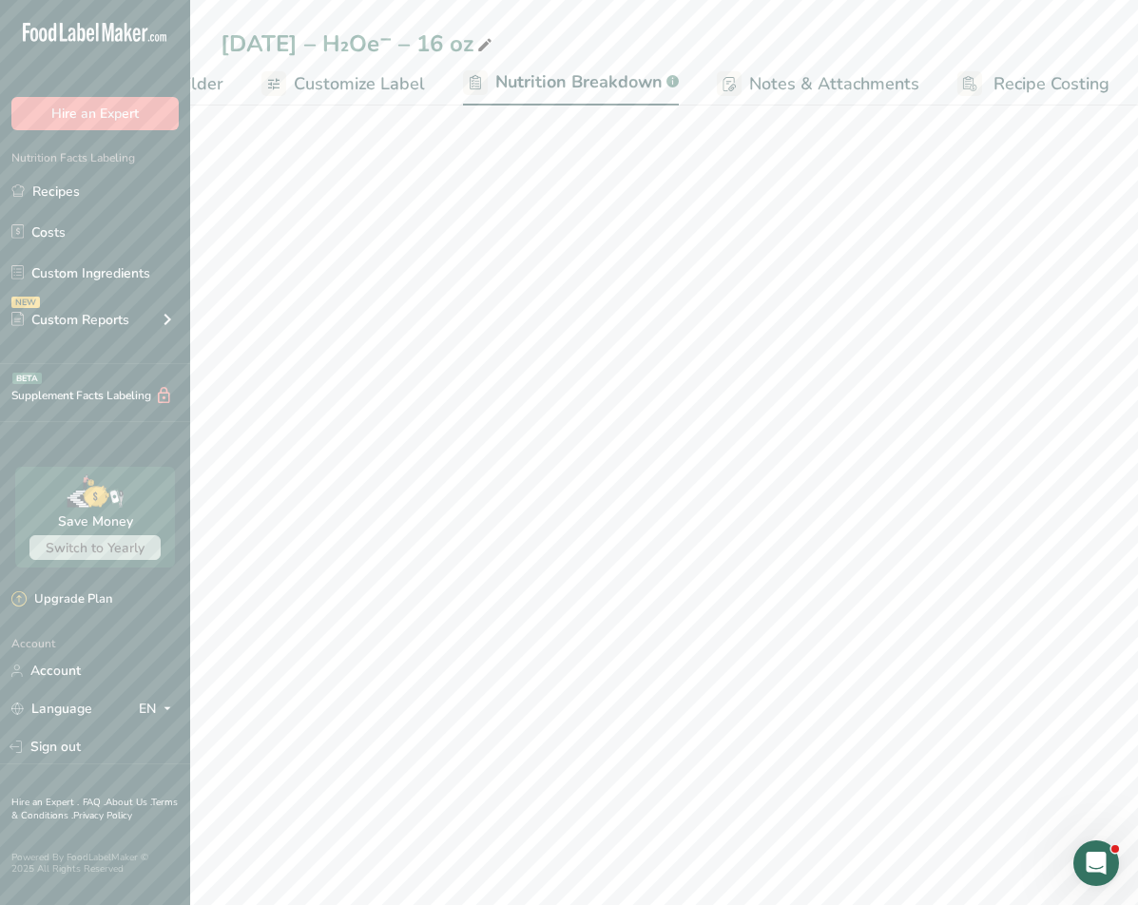
scroll to position [0, 326]
select select "Calories"
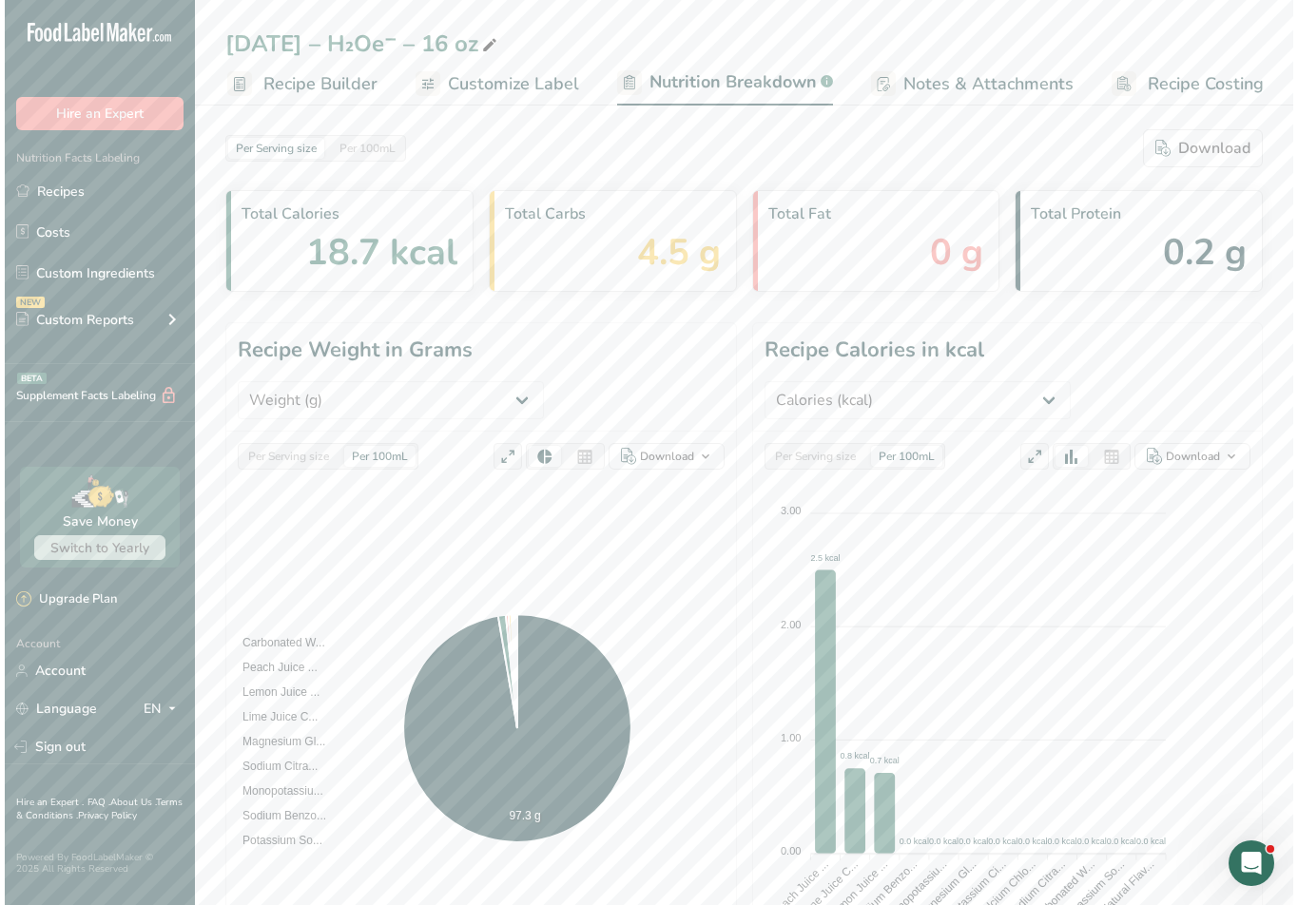
scroll to position [0, 166]
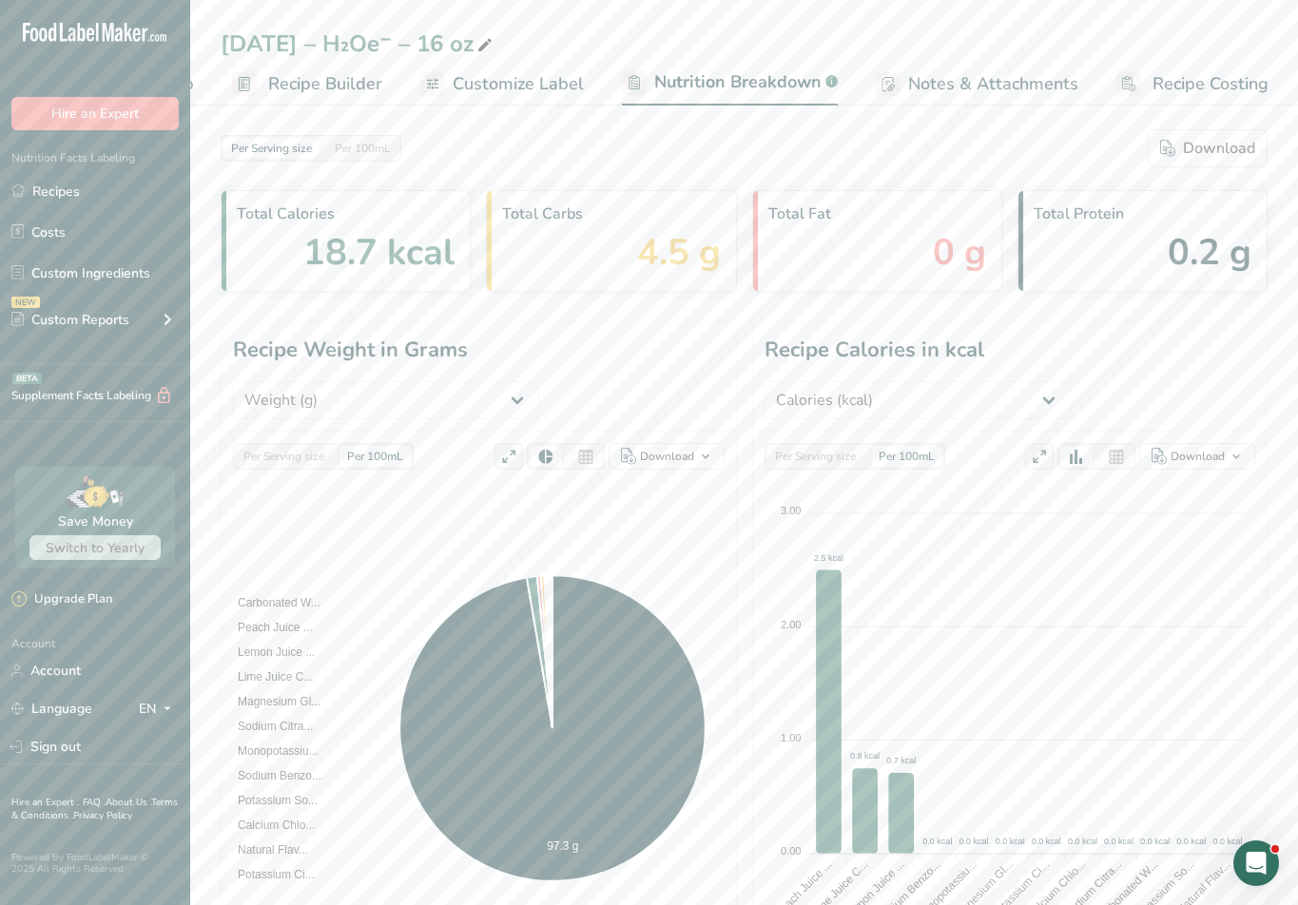
click at [544, 87] on span "Customize Label" at bounding box center [518, 84] width 131 height 26
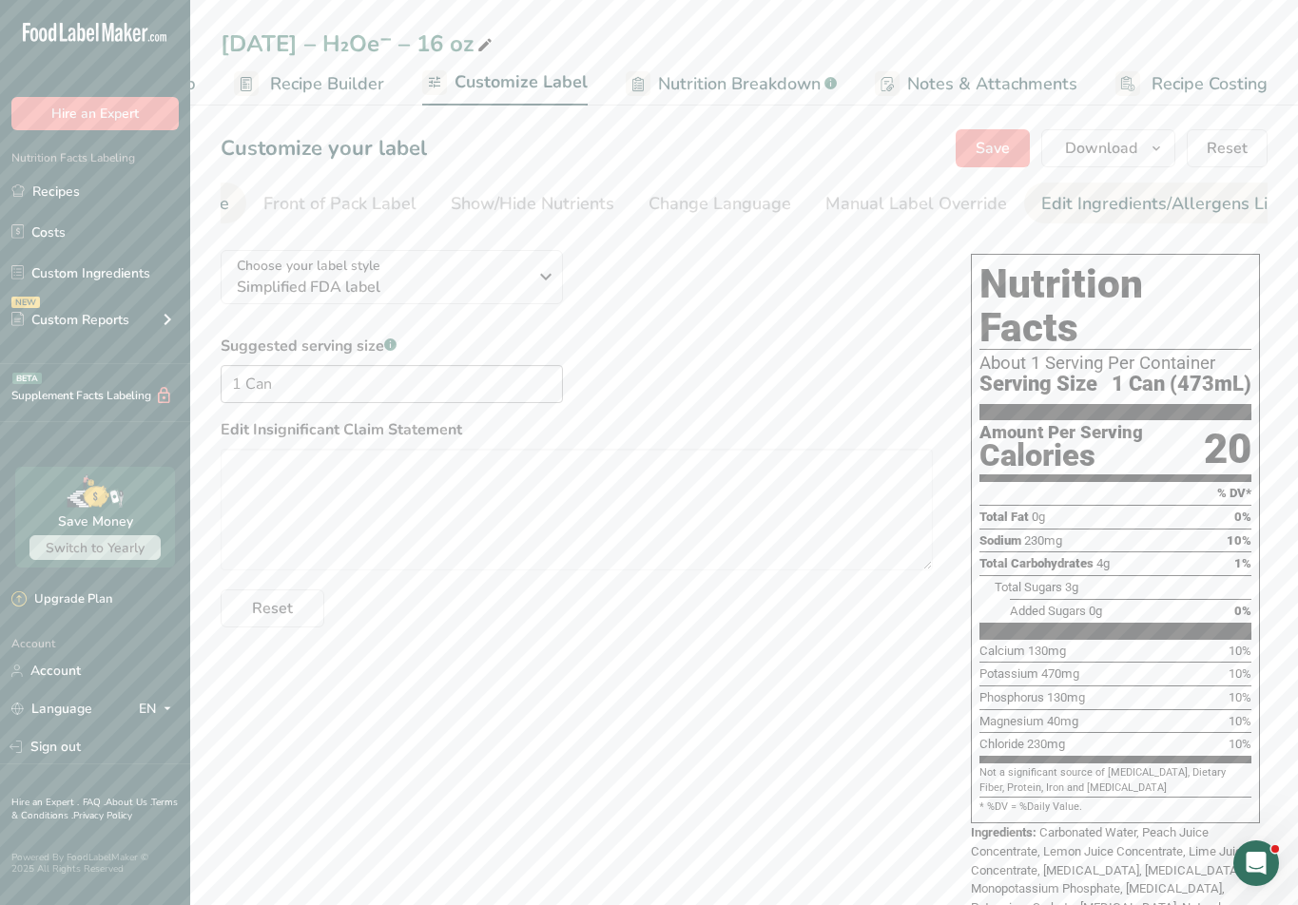
scroll to position [0, 335]
click at [894, 200] on div "Label Extra Info" at bounding box center [1207, 204] width 126 height 26
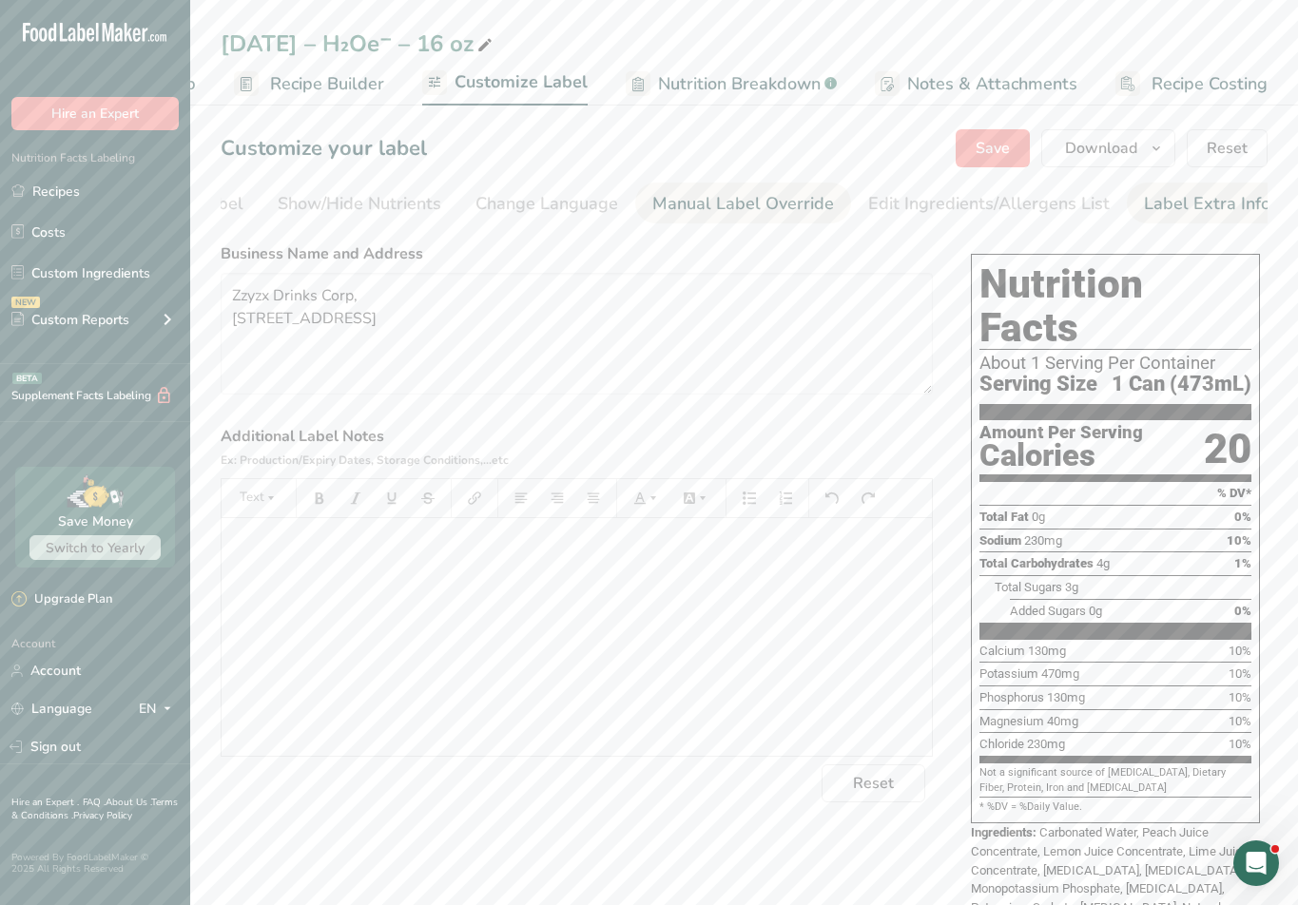
scroll to position [0, 333]
click at [395, 189] on link "Show/Hide Nutrients" at bounding box center [362, 204] width 164 height 43
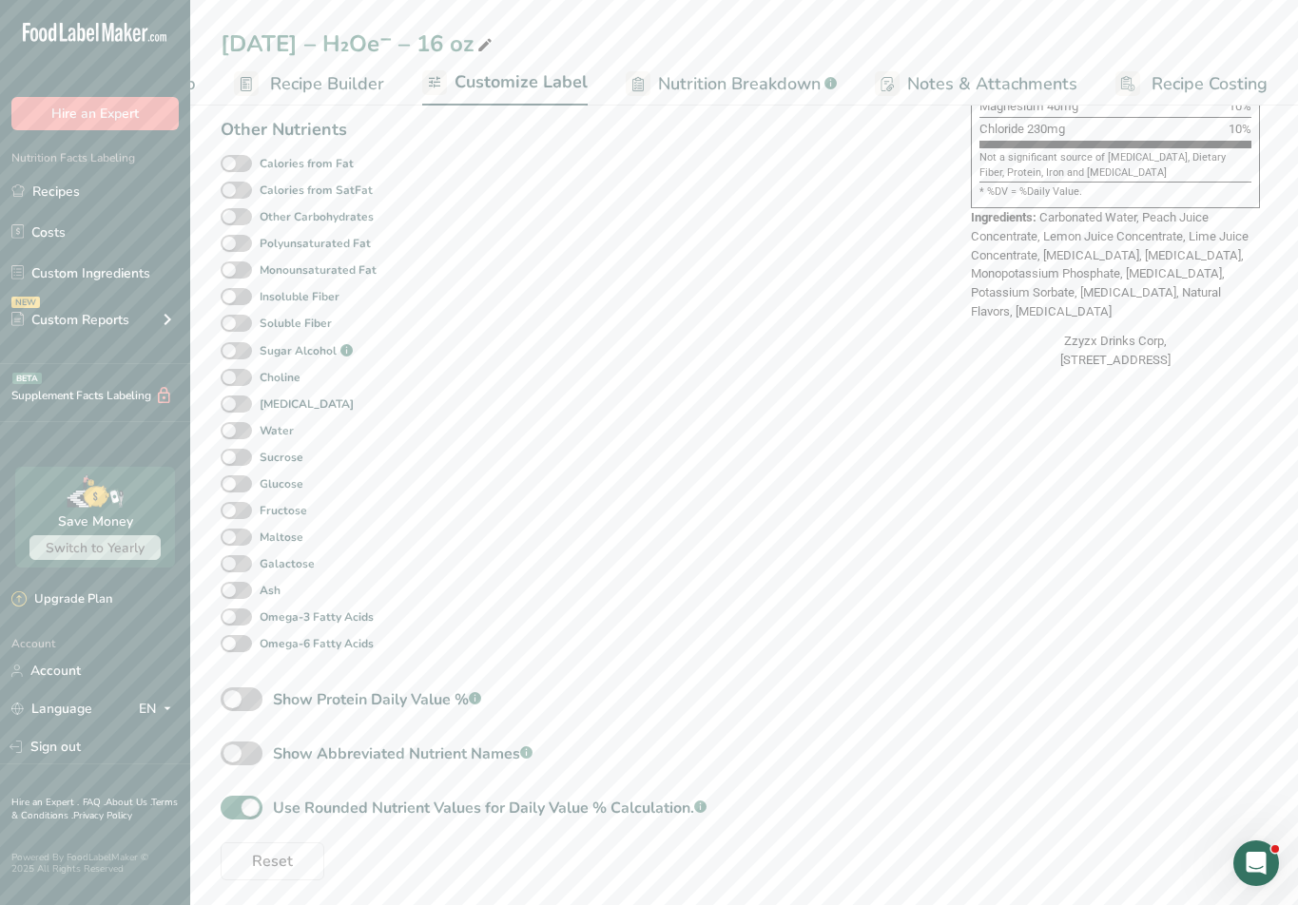
scroll to position [626, 0]
click at [253, 805] on span at bounding box center [242, 802] width 42 height 24
click at [233, 805] on input "Use Rounded Nutrient Values for Daily Value % Calculation. .a-a{fill:#347362;}.…" at bounding box center [227, 802] width 12 height 12
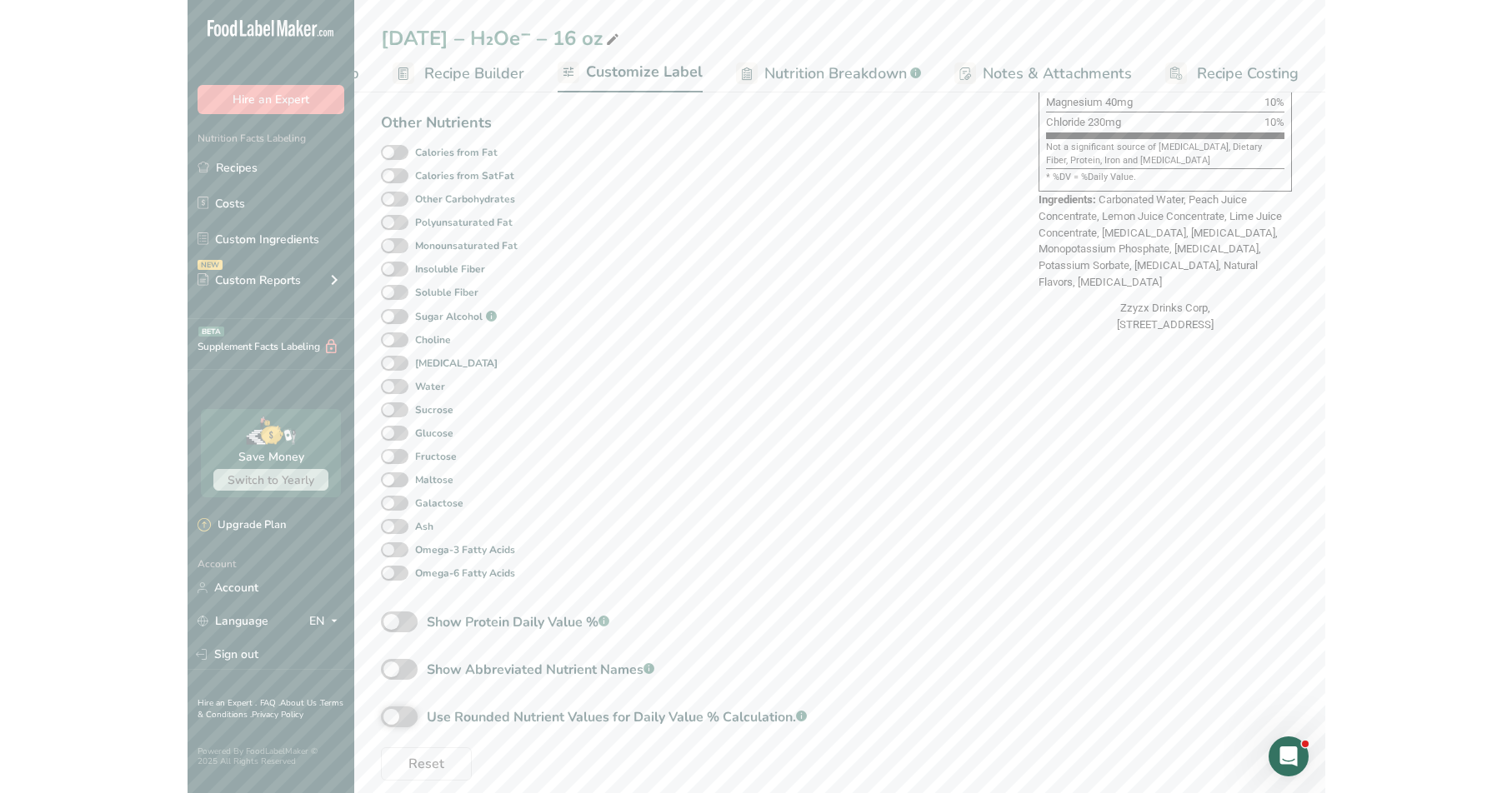
scroll to position [0, 0]
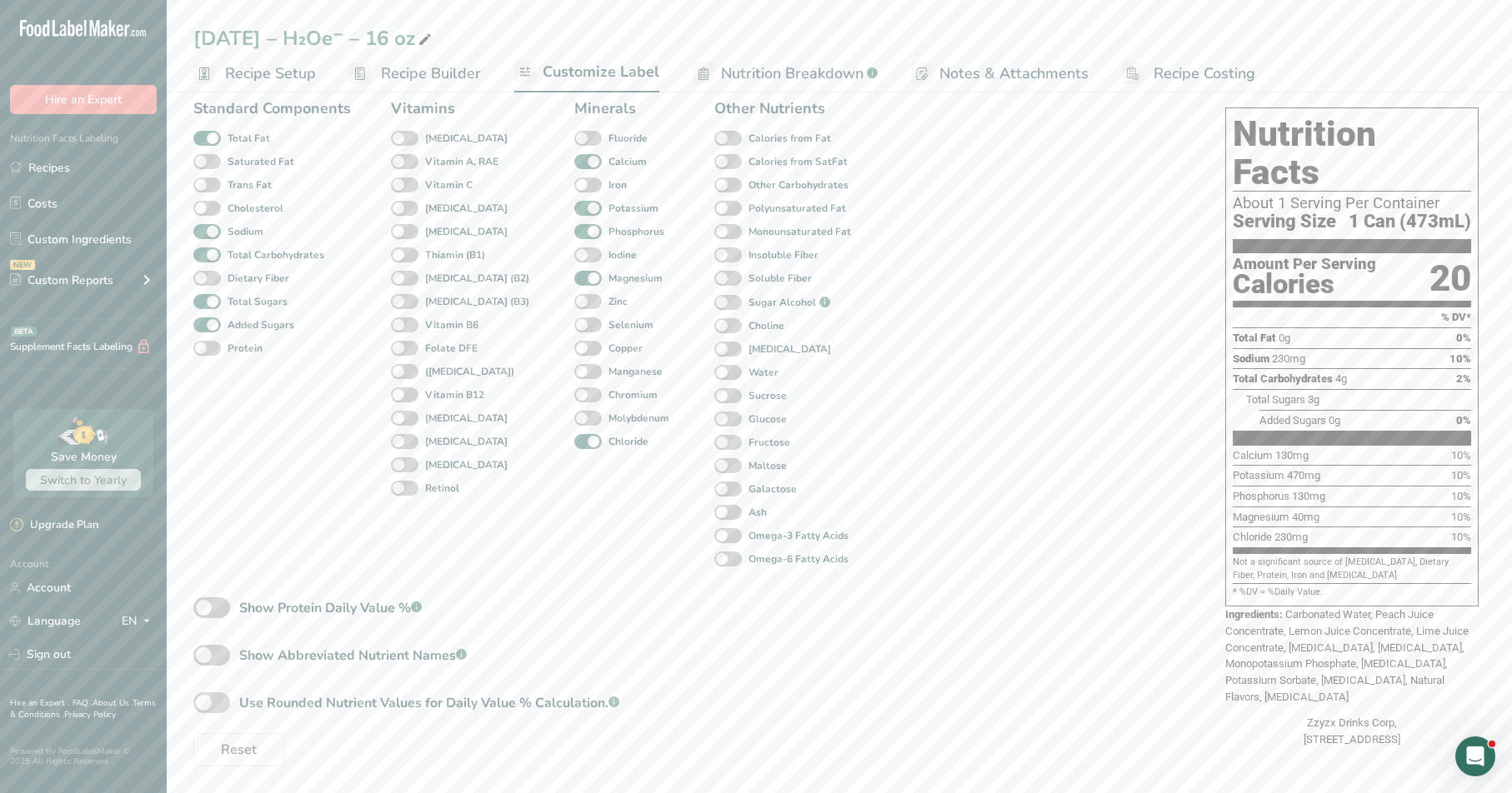
click at [222, 701] on span at bounding box center [212, 703] width 37 height 21
click at [204, 701] on input "Use Rounded Nutrient Values for Daily Value % Calculation. .a-a{fill:#347362;}.…" at bounding box center [199, 703] width 11 height 11
click at [221, 702] on span at bounding box center [212, 703] width 37 height 21
click at [204, 702] on input "Use Rounded Nutrient Values for Daily Value % Calculation. .a-a{fill:#347362;}.…" at bounding box center [199, 703] width 11 height 11
click at [221, 702] on span at bounding box center [212, 703] width 37 height 21
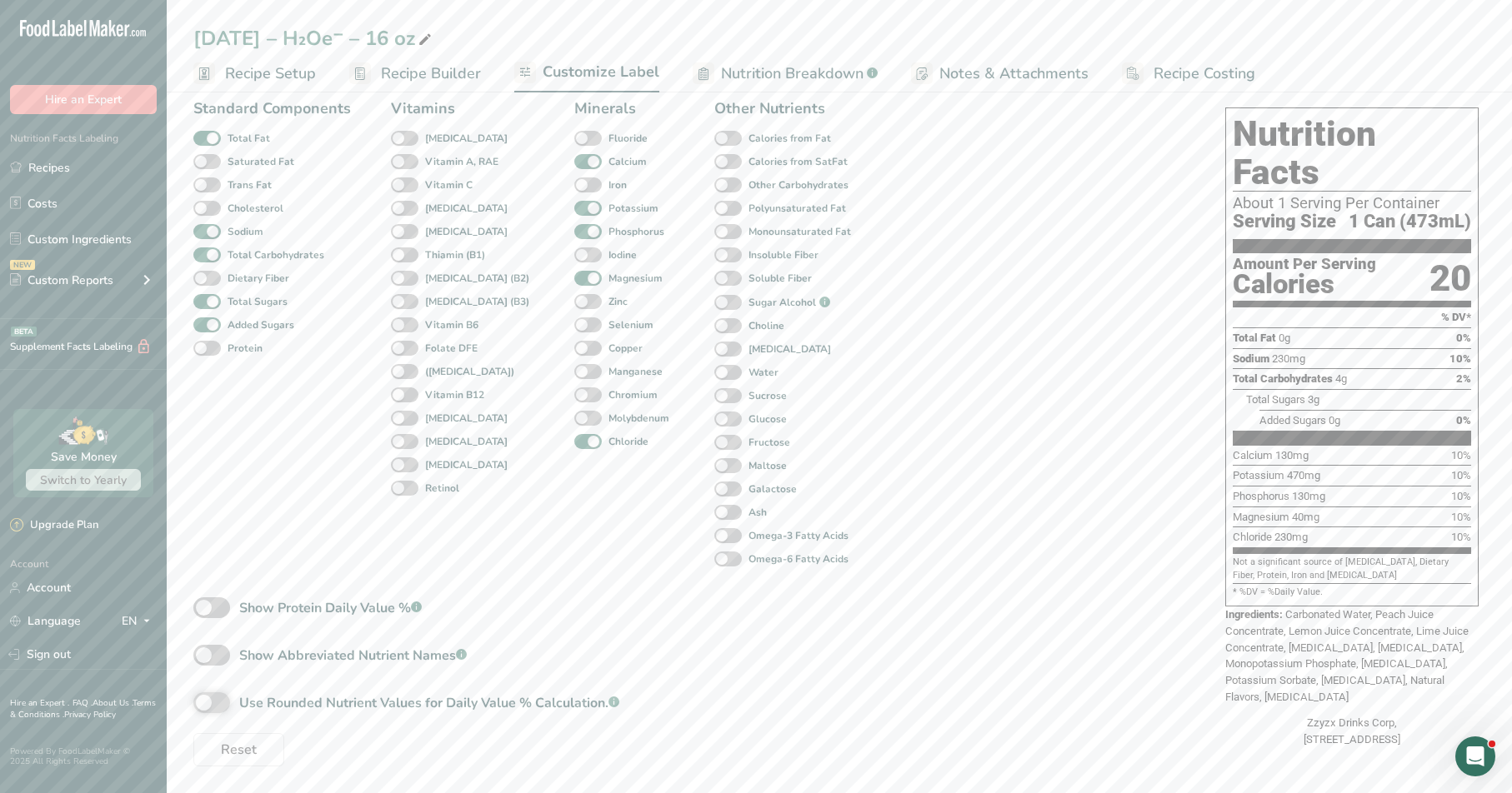
click at [204, 702] on input "Use Rounded Nutrient Values for Daily Value % Calculation. .a-a{fill:#347362;}.…" at bounding box center [199, 703] width 11 height 11
checkbox input "true"
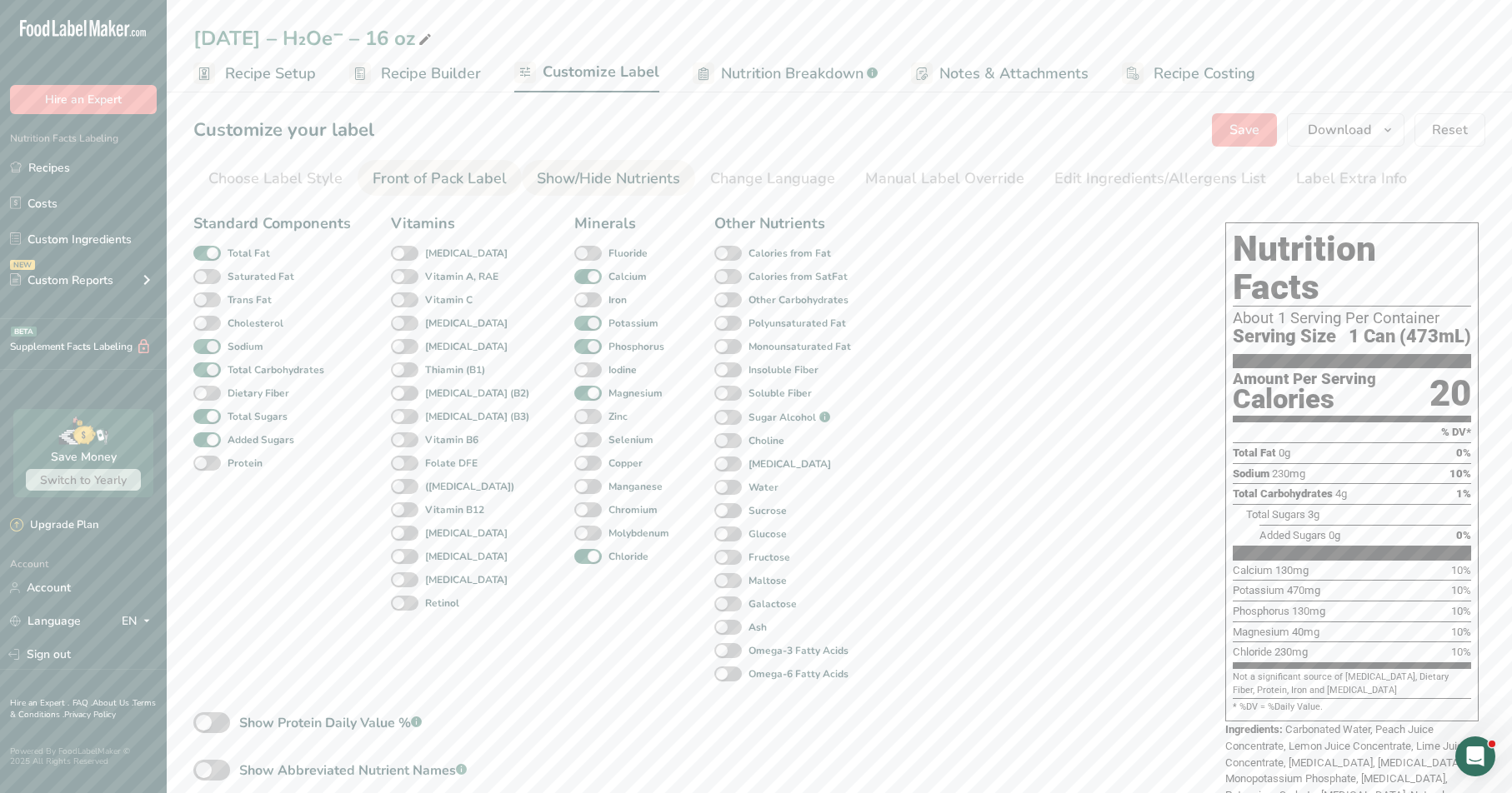
click at [462, 192] on link "Front of Pack Label" at bounding box center [439, 179] width 134 height 38
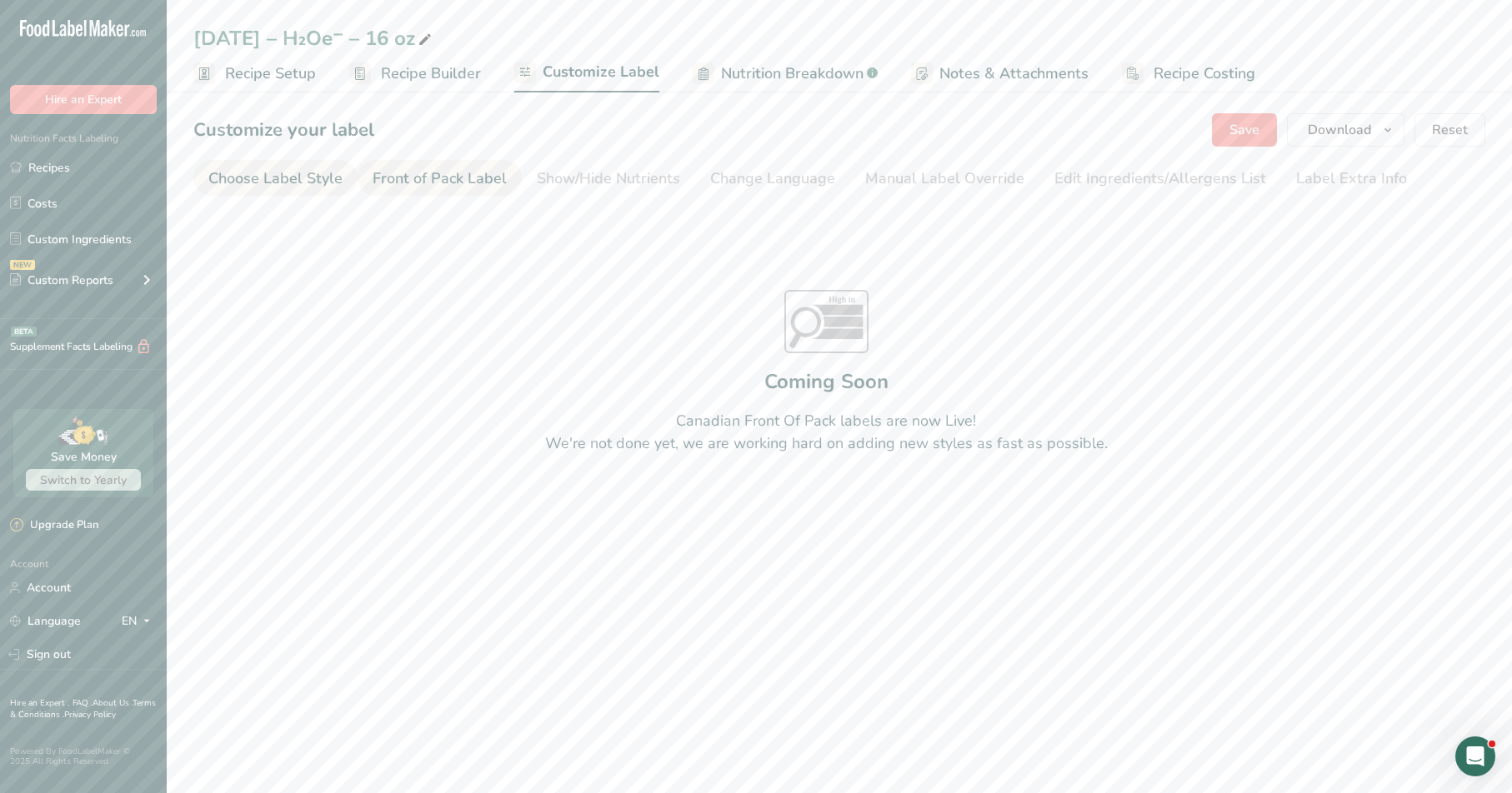
click at [288, 167] on div "Choose Label Style" at bounding box center [275, 179] width 134 height 23
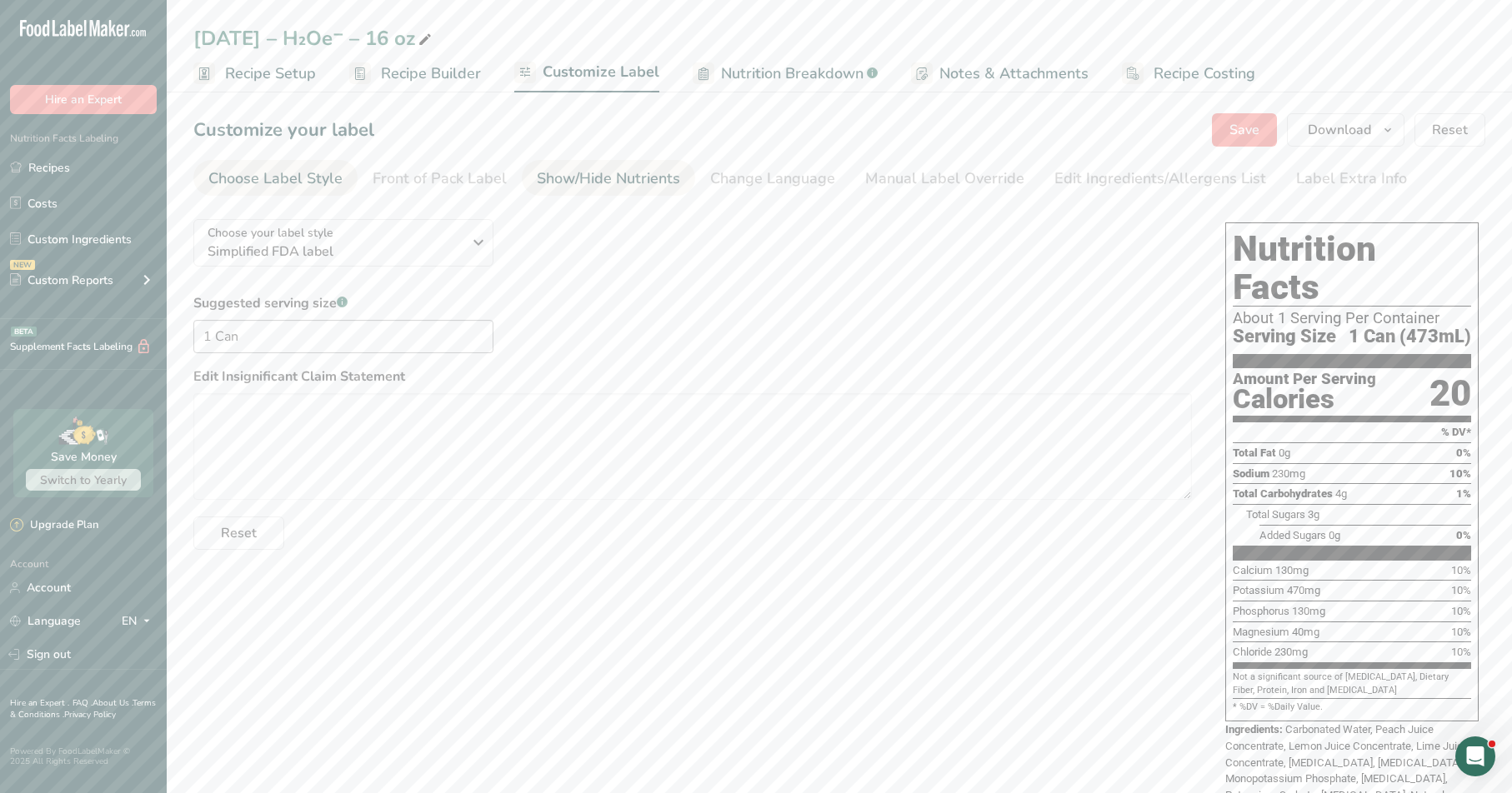
click at [575, 181] on div "Show/Hide Nutrients" at bounding box center [608, 179] width 144 height 23
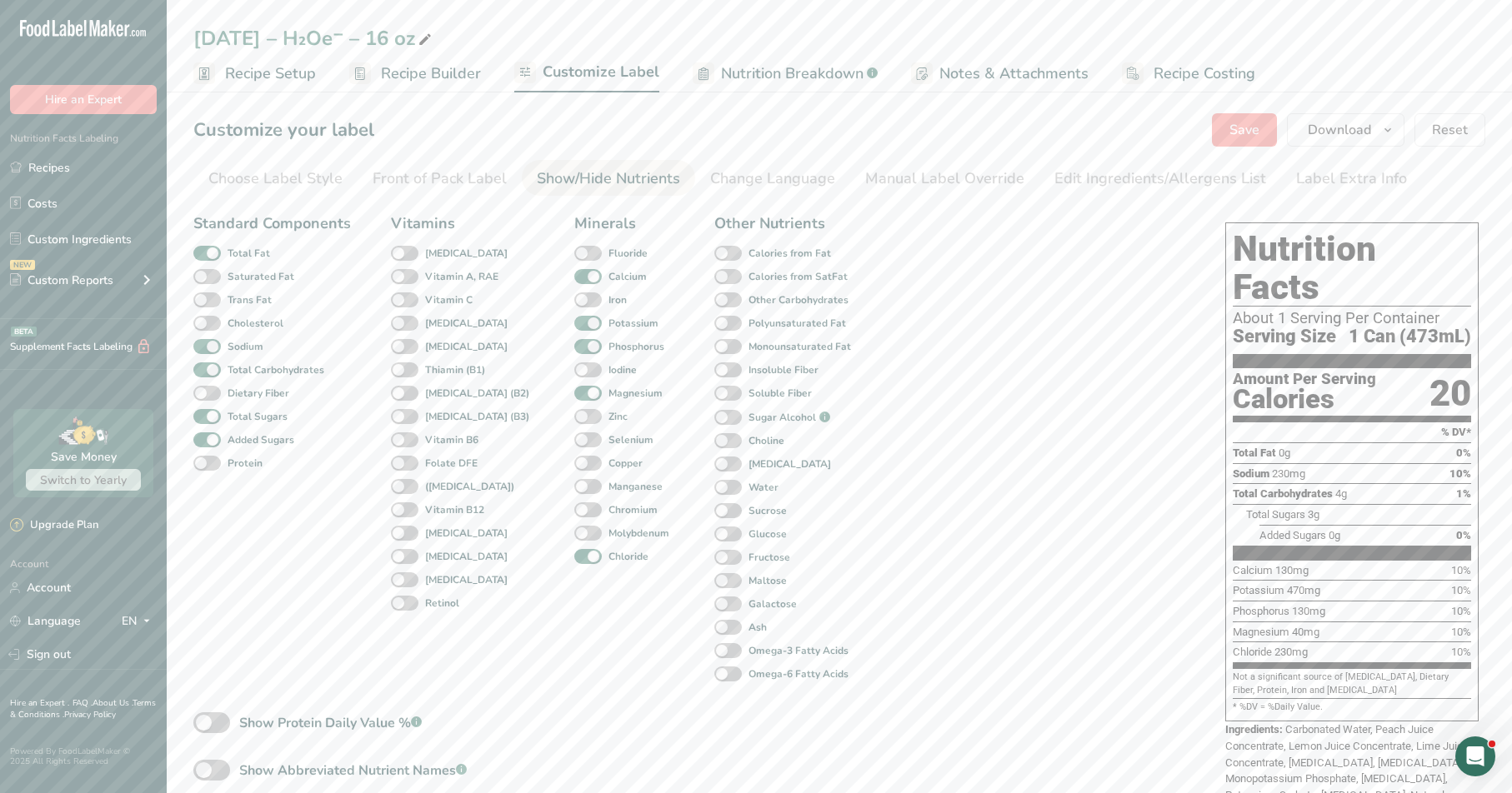
click at [426, 74] on span "Recipe Builder" at bounding box center [431, 74] width 100 height 23
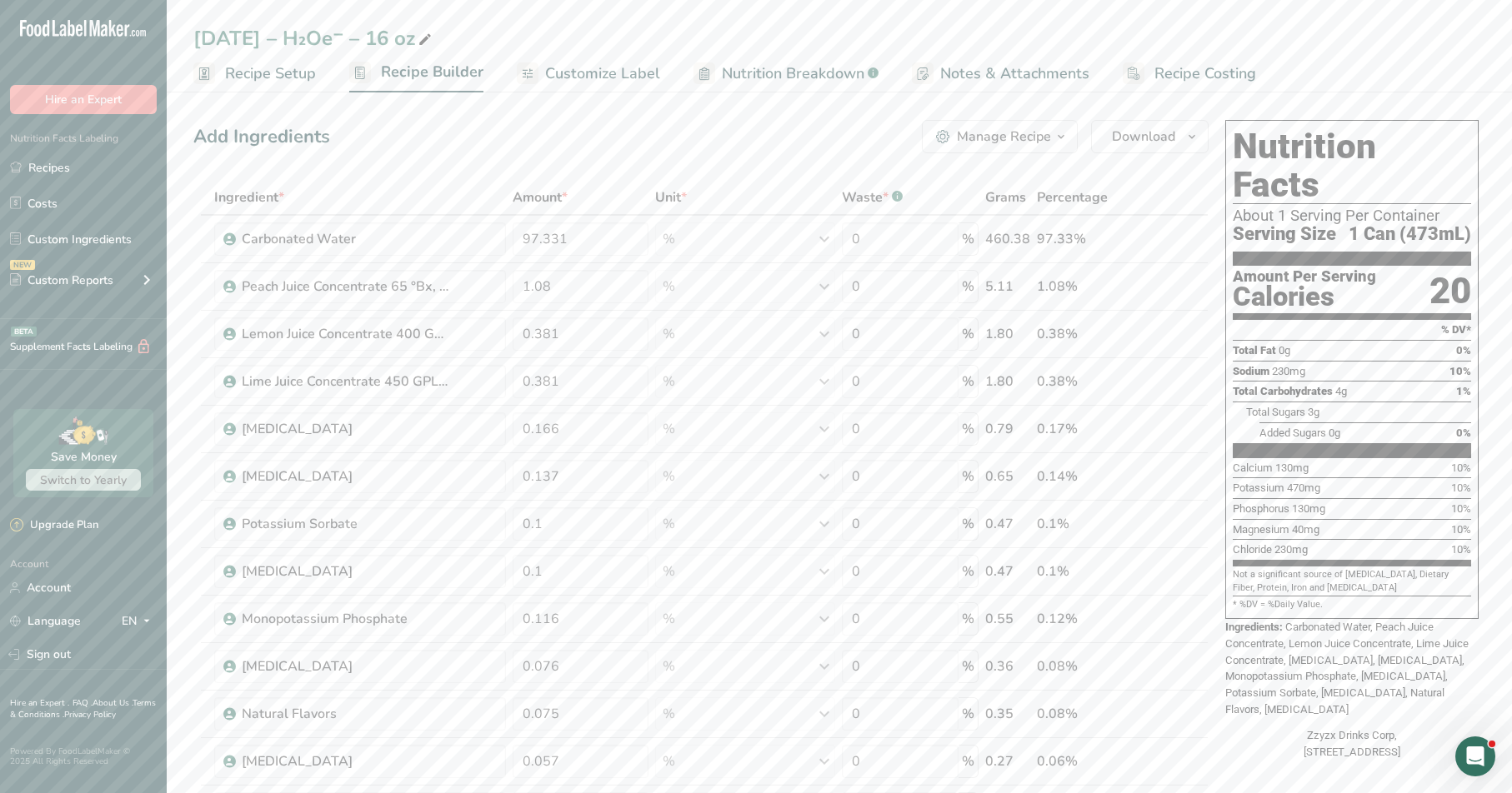
click at [784, 125] on button "Manage Recipe" at bounding box center [1000, 137] width 156 height 33
click at [772, 130] on div "Add Ingredients Manage Recipe Delete Recipe Duplicate Recipe Scale Recipe Save …" at bounding box center [701, 137] width 1015 height 33
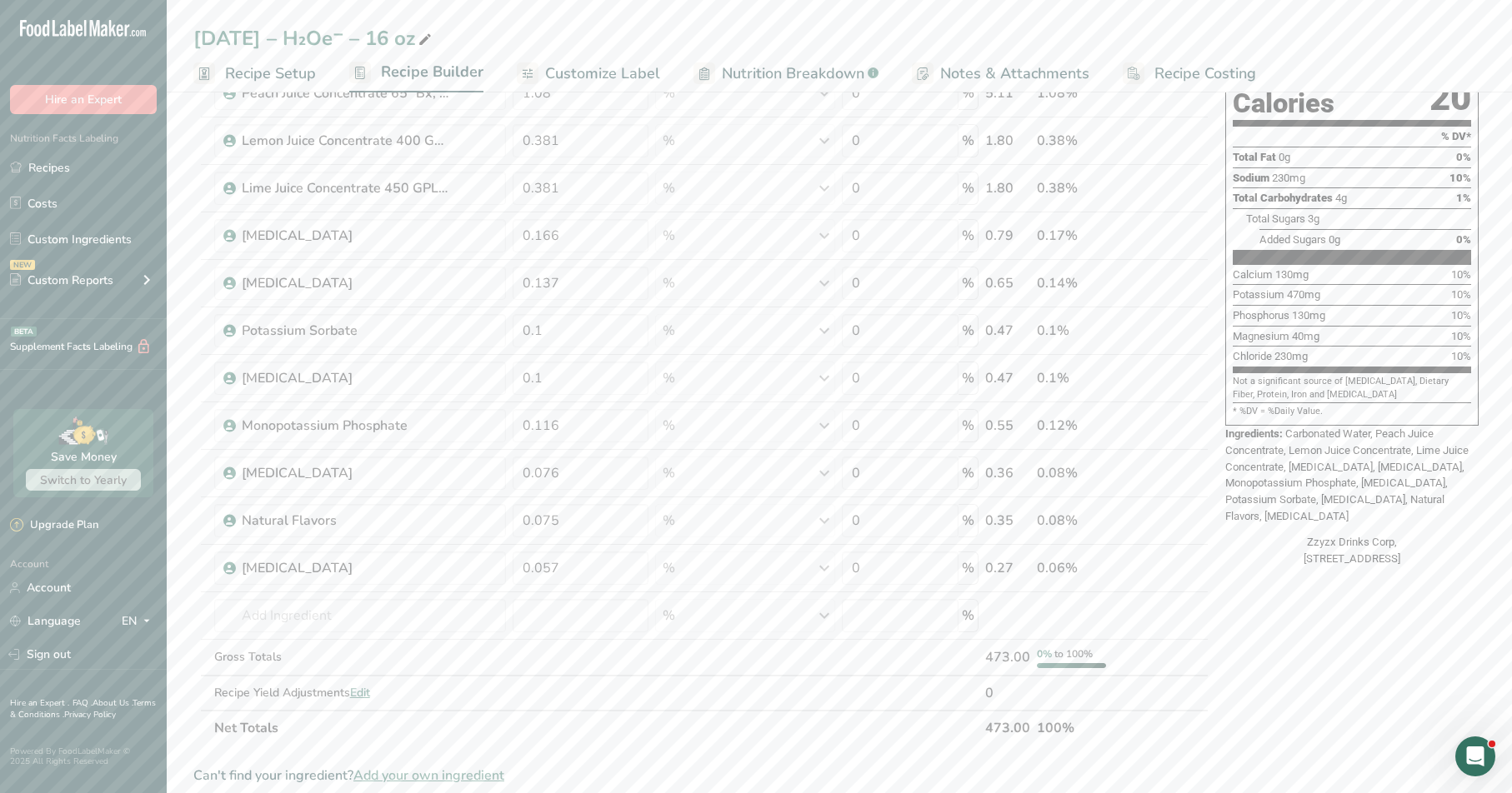
scroll to position [266, 0]
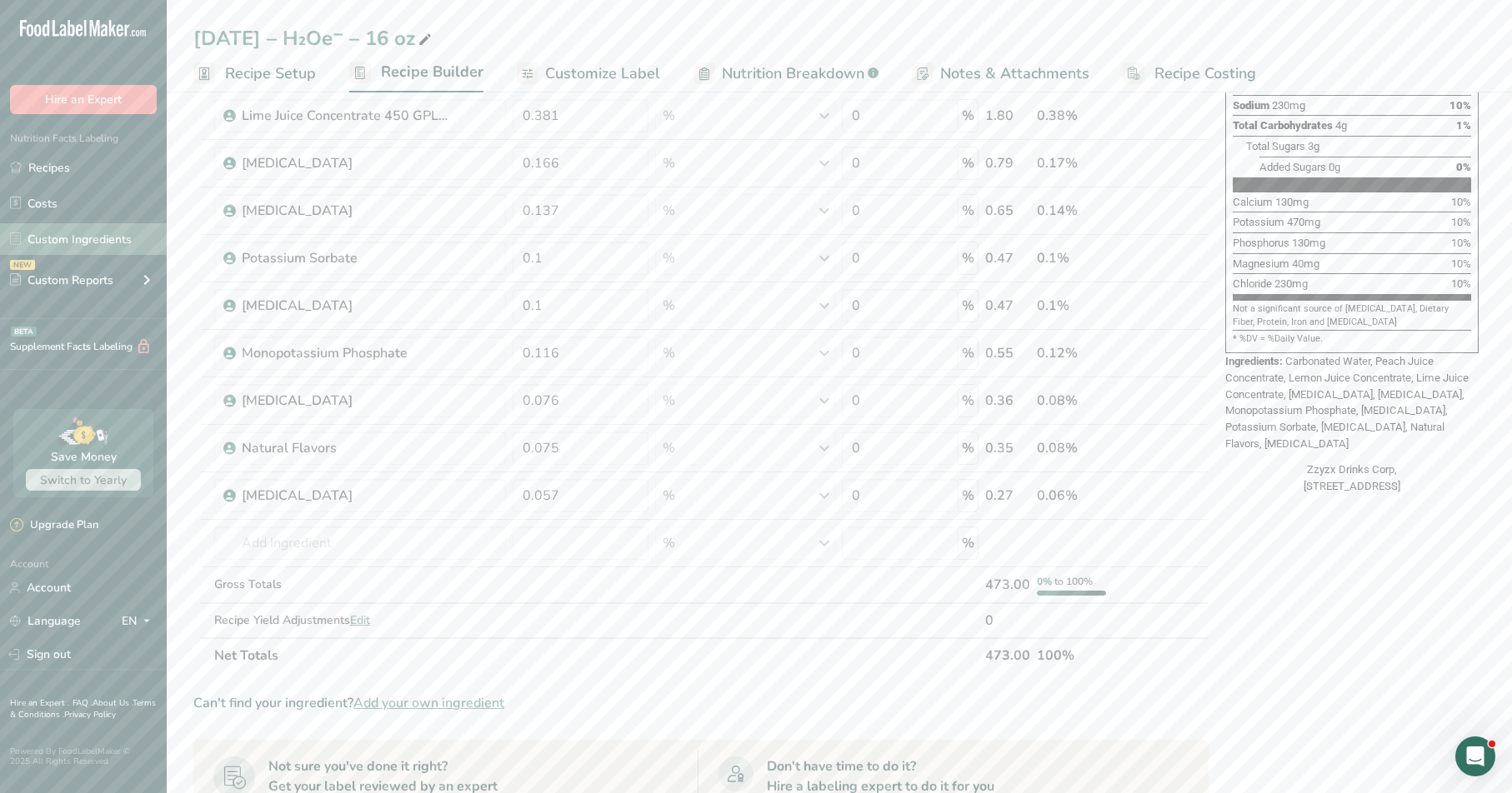
click at [109, 231] on link "Custom Ingredients" at bounding box center [83, 239] width 167 height 32
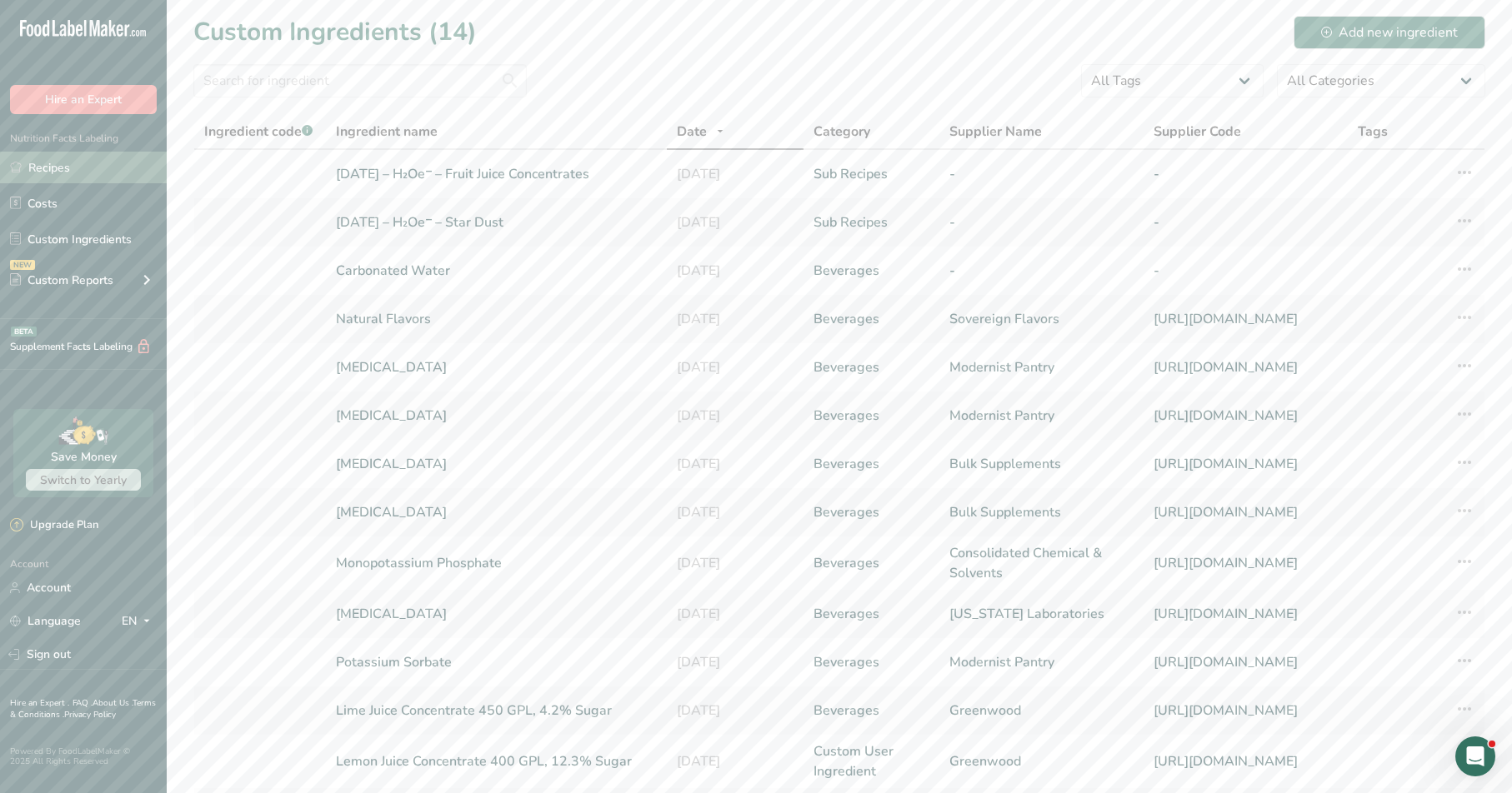
click at [68, 166] on link "Recipes" at bounding box center [83, 167] width 167 height 32
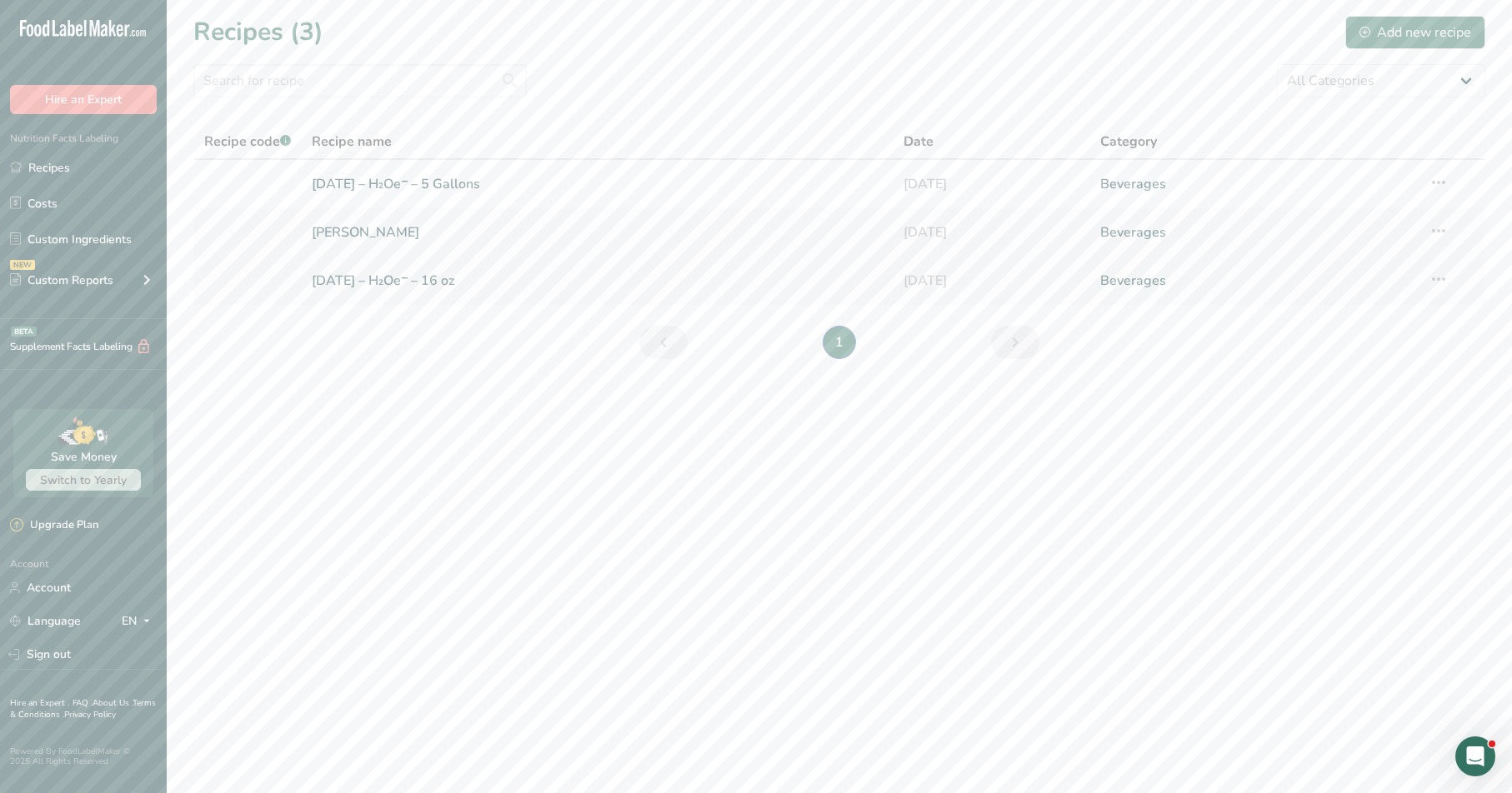
click at [371, 279] on link "[DATE] – H₂Oe⁻ – 16 oz" at bounding box center [597, 280] width 571 height 35
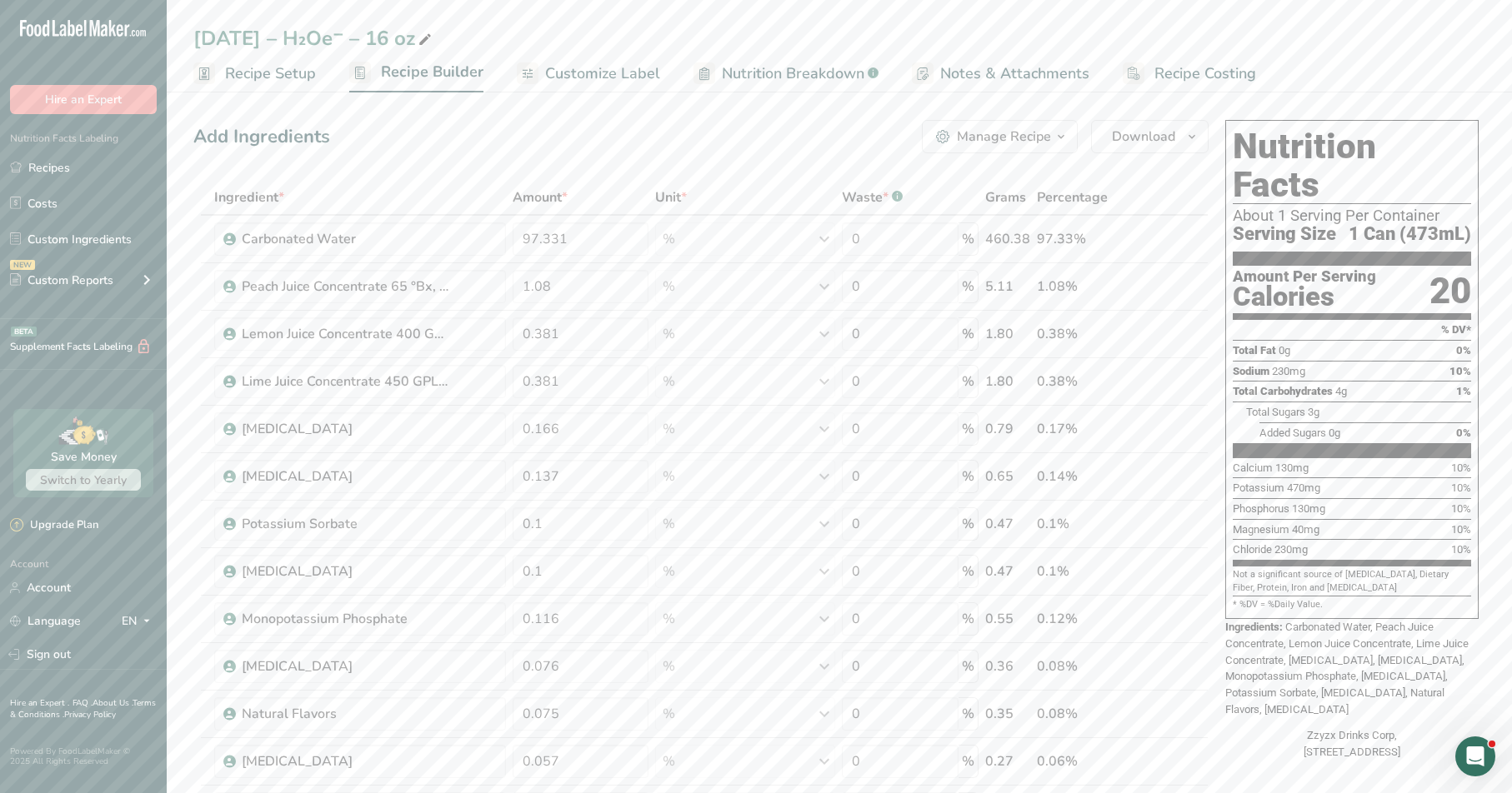
click at [579, 64] on span "Customize Label" at bounding box center [602, 74] width 115 height 23
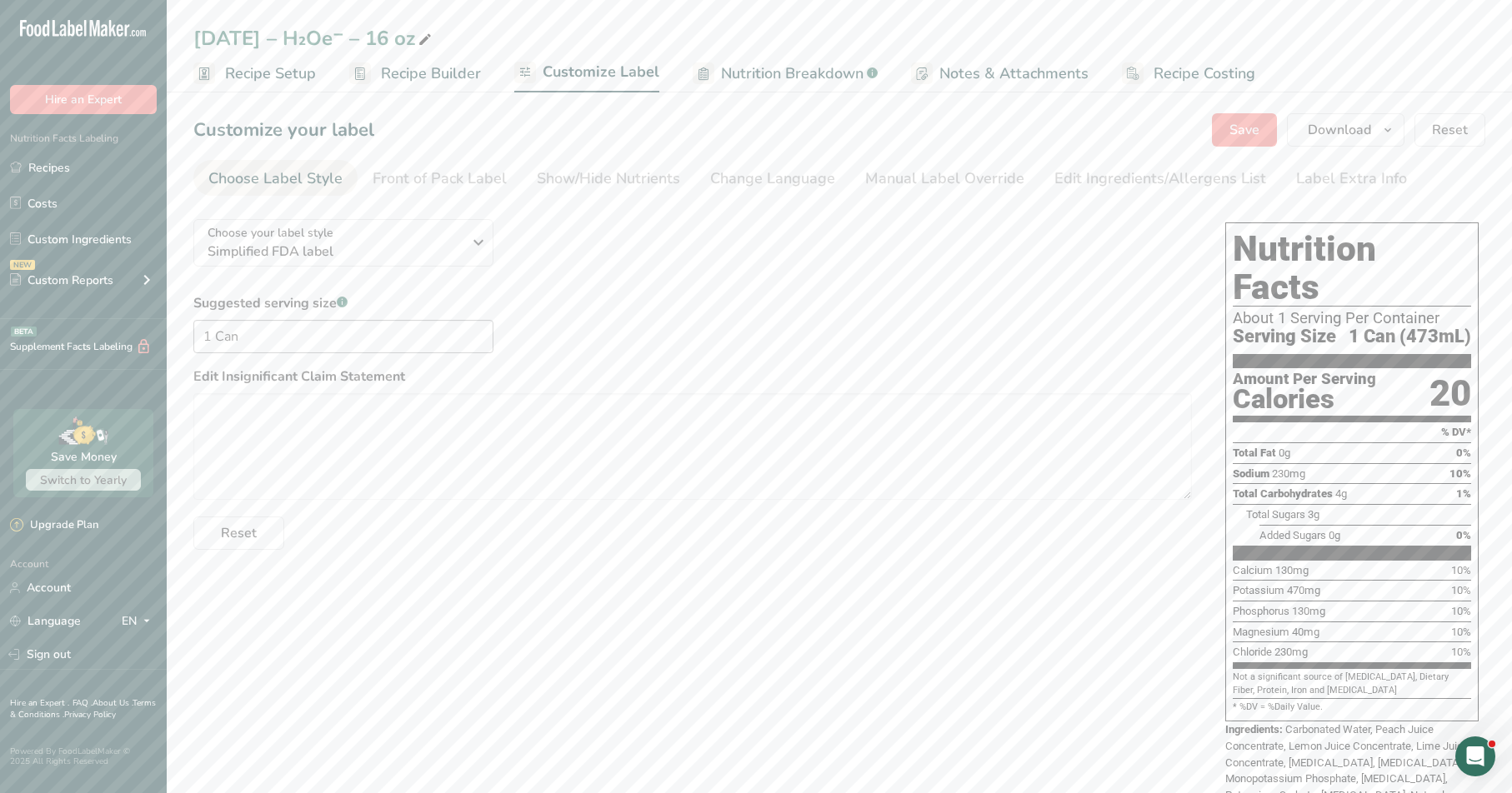
click at [784, 159] on section "Customize your label Save Download Choose what to show on your downloaded label…" at bounding box center [839, 497] width 1345 height 820
click at [784, 166] on link "Manual Label Override" at bounding box center [945, 179] width 160 height 38
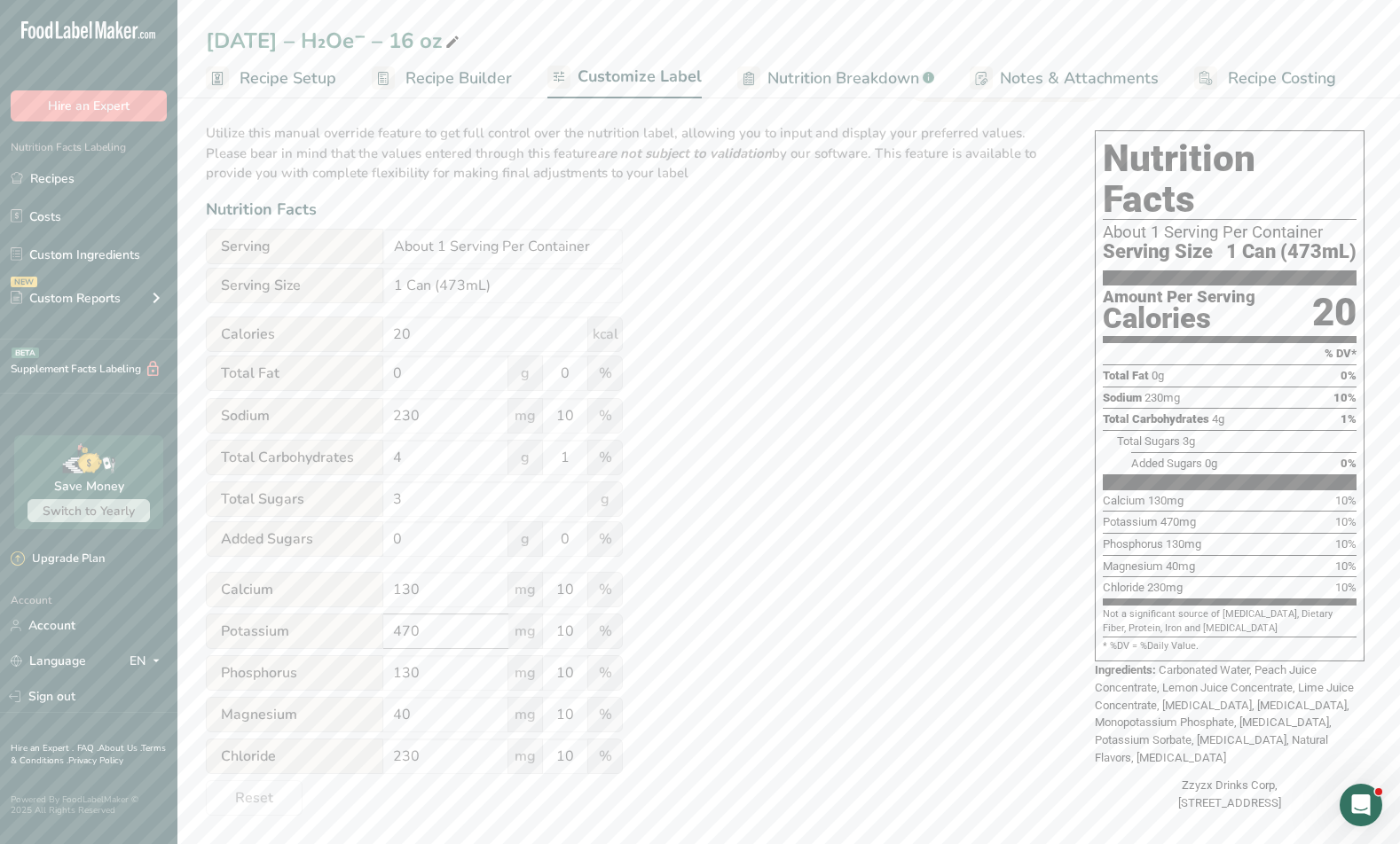
scroll to position [111, 0]
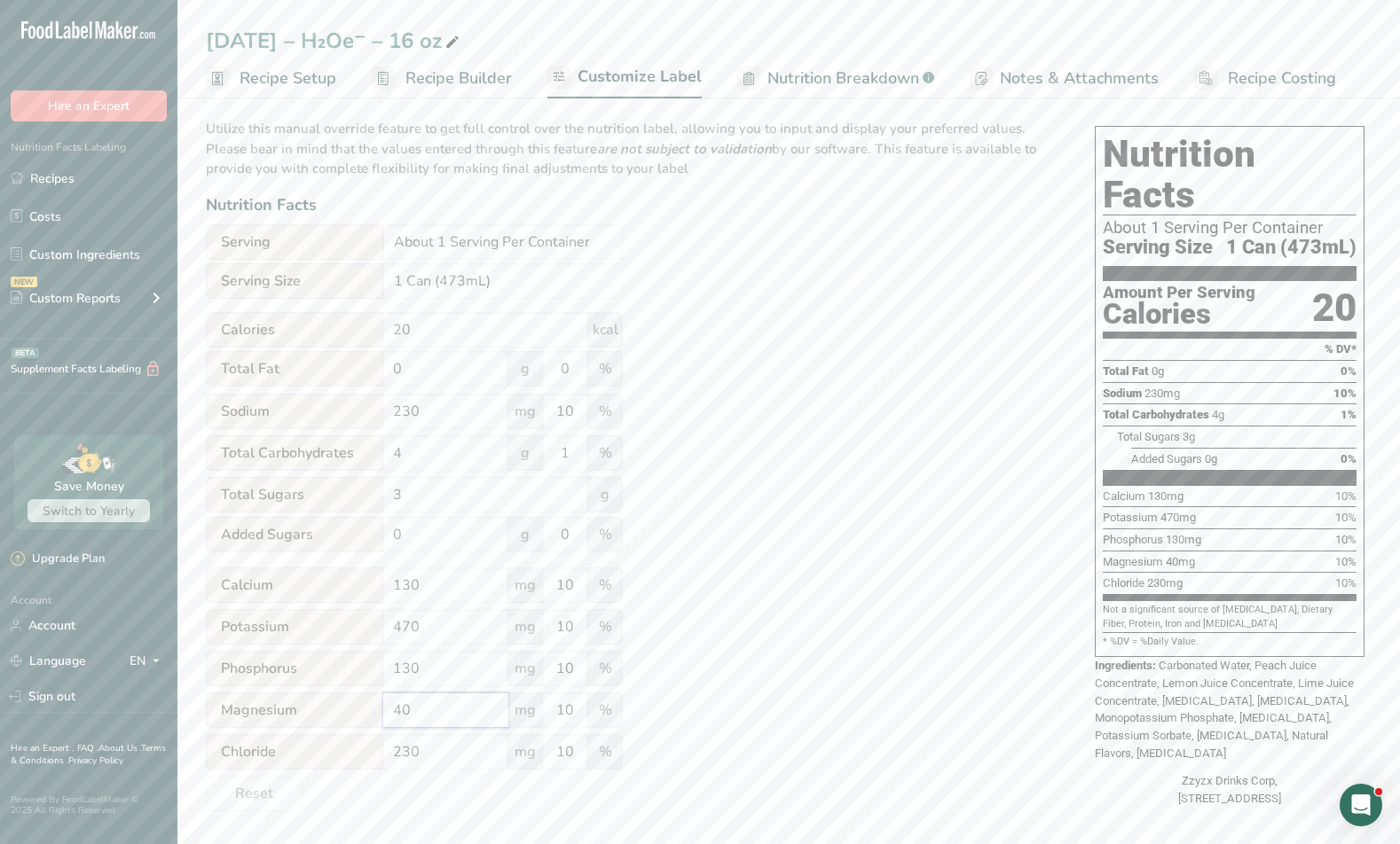
click at [443, 720] on input "40" at bounding box center [446, 711] width 125 height 35
type input "42"
click at [420, 667] on input "130" at bounding box center [446, 669] width 125 height 35
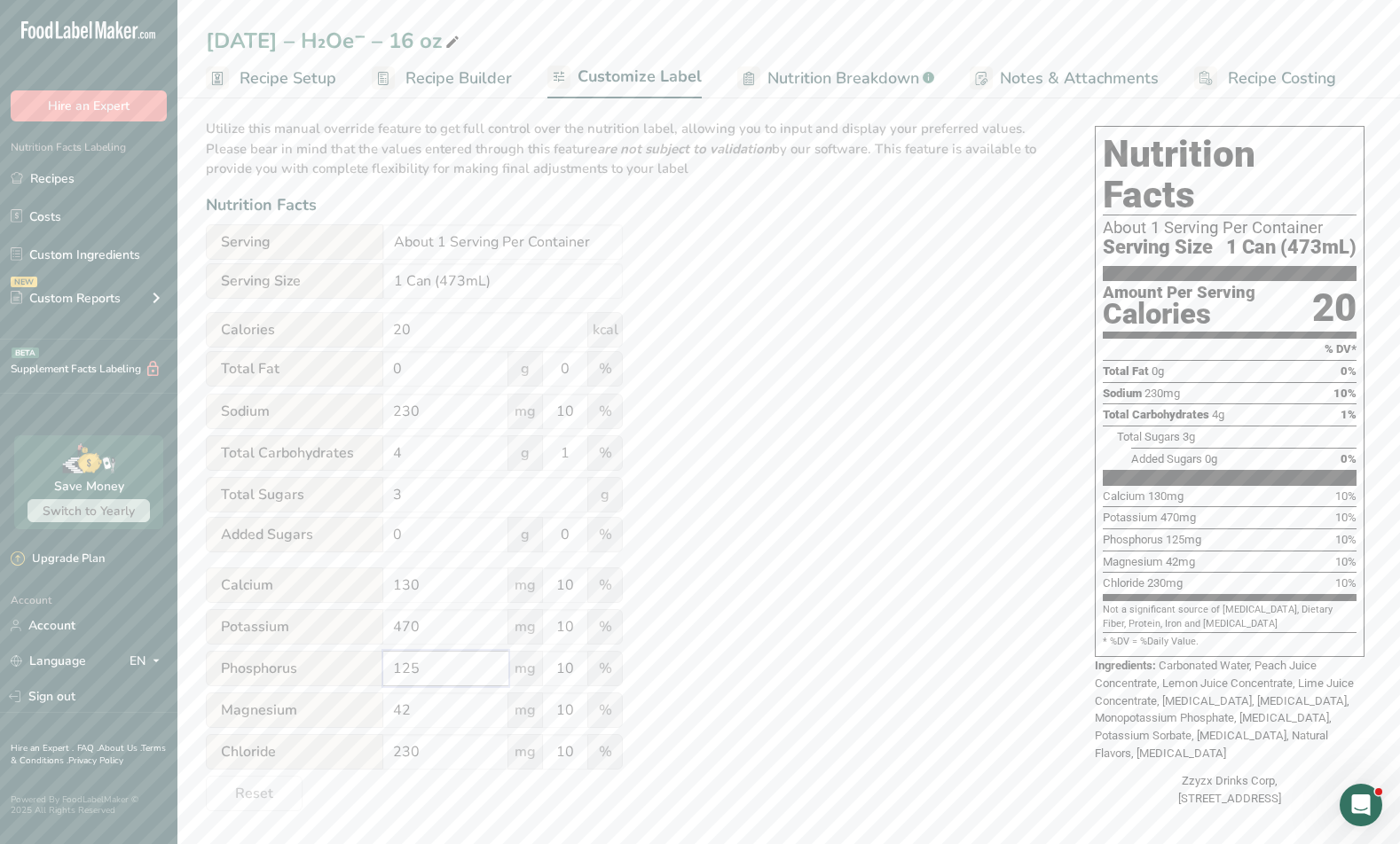
scroll to position [0, 0]
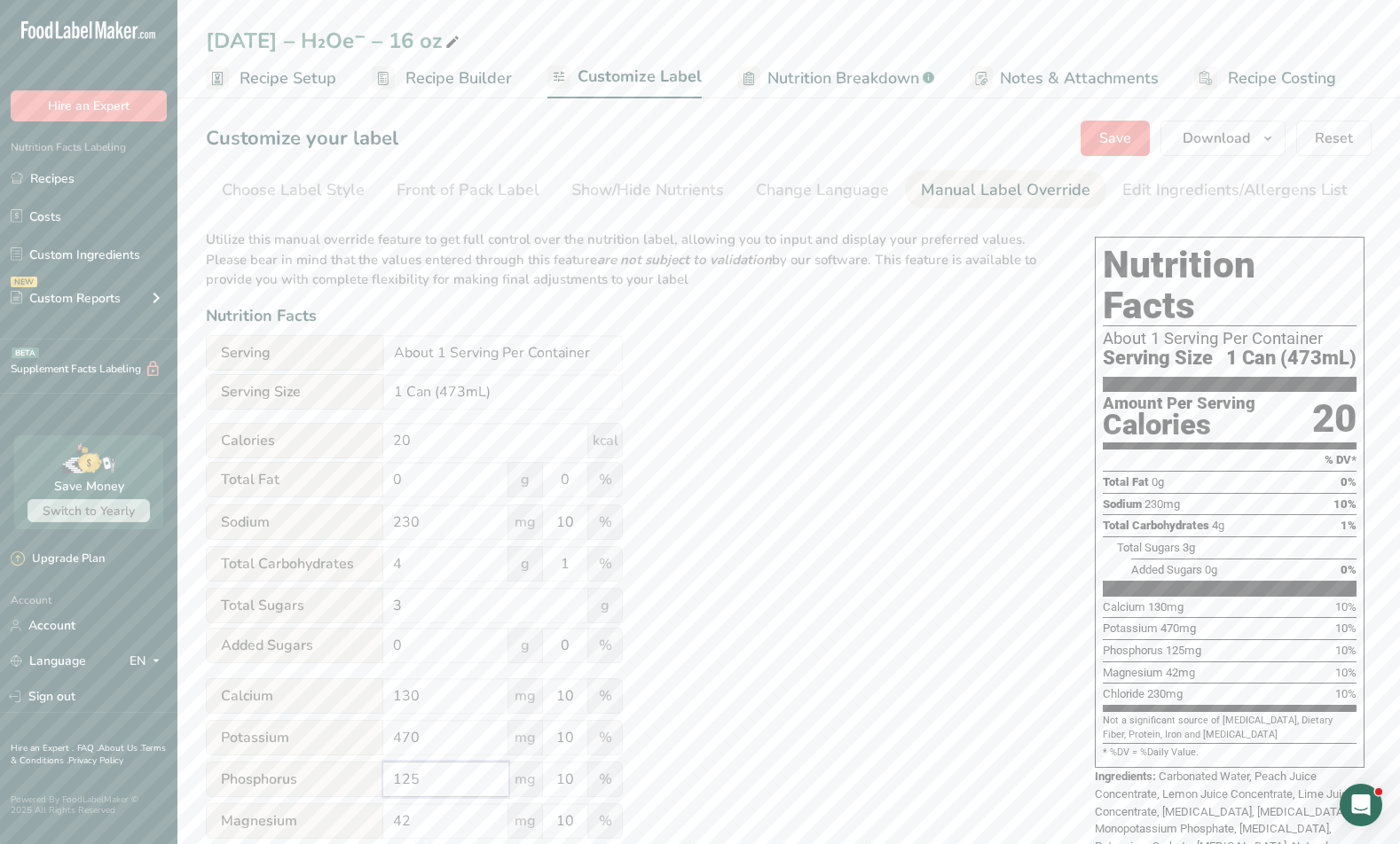
type input "125"
click at [834, 137] on span "Save" at bounding box center [1115, 138] width 32 height 21
click at [834, 143] on icon "button" at bounding box center [1267, 139] width 14 height 22
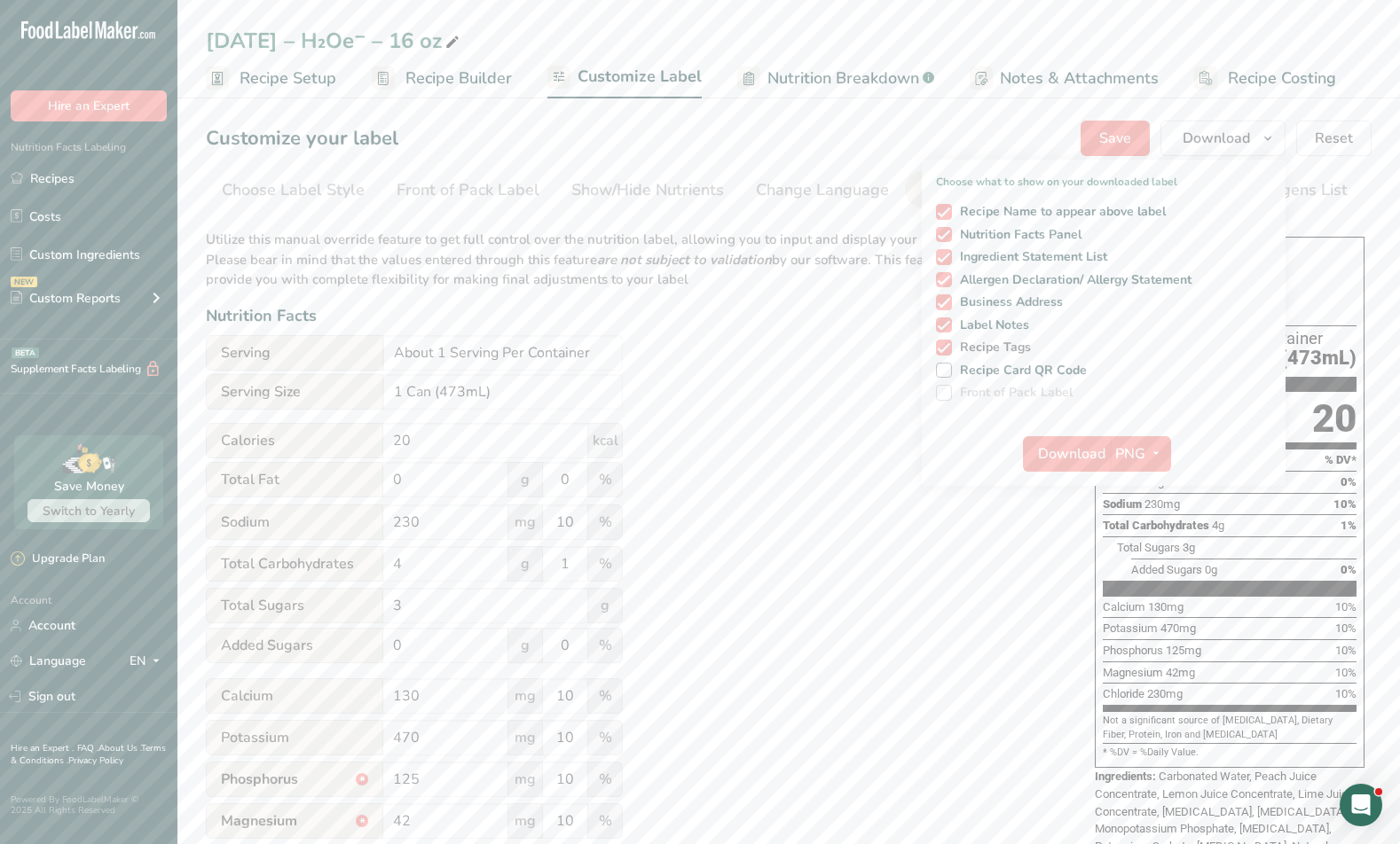
click at [834, 352] on span "Recipe Tags" at bounding box center [991, 347] width 80 height 16
click at [834, 352] on input "Recipe Tags" at bounding box center [941, 347] width 11 height 11
checkbox input "false"
click at [834, 327] on span "Label Notes" at bounding box center [991, 325] width 78 height 16
click at [834, 327] on input "Label Notes" at bounding box center [941, 325] width 11 height 11
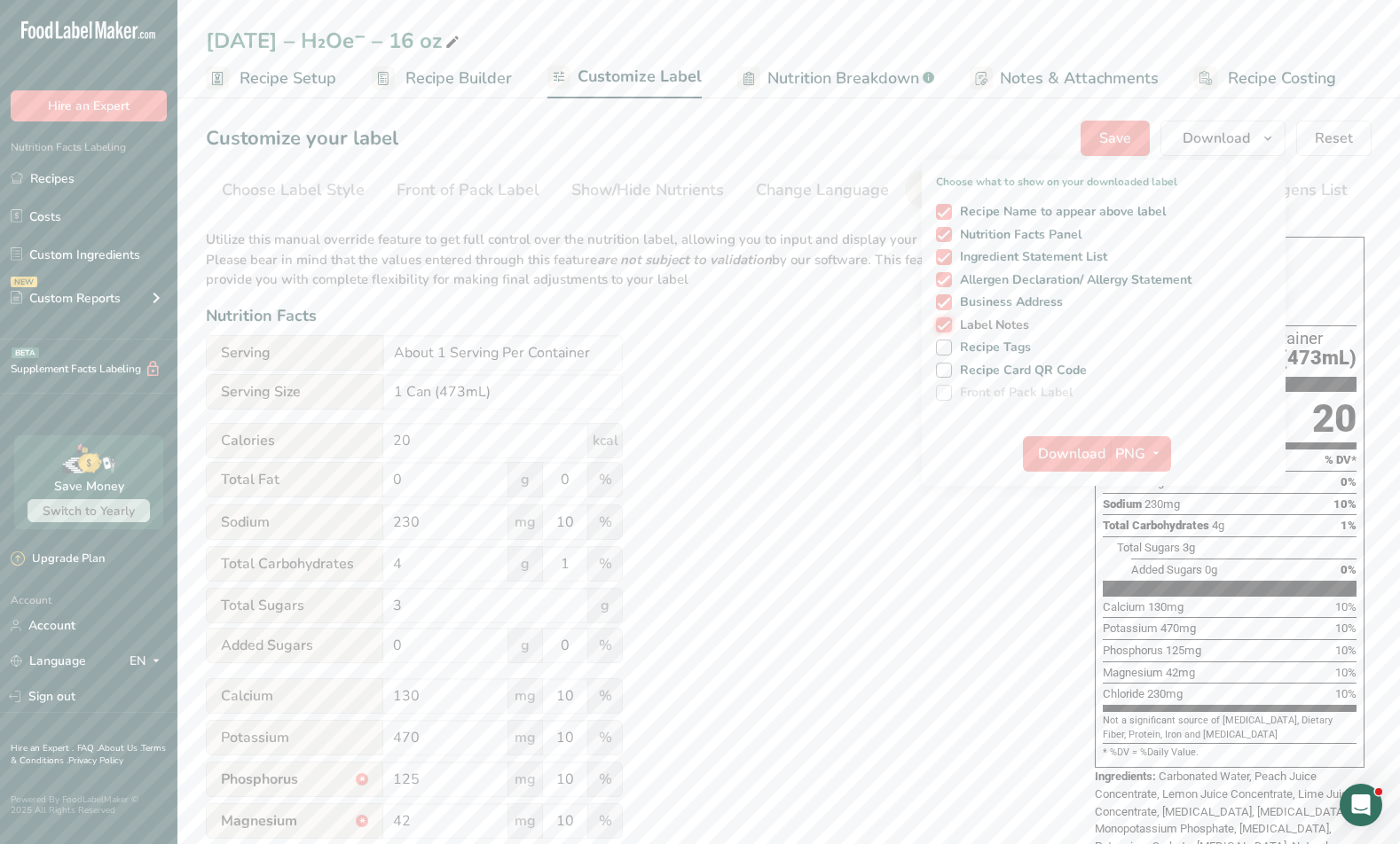
checkbox input "false"
click at [834, 302] on span "Business Address" at bounding box center [1007, 302] width 112 height 16
click at [834, 302] on input "Business Address" at bounding box center [941, 302] width 11 height 11
checkbox input "false"
click at [834, 283] on span "Allergen Declaration/ Allergy Statement" at bounding box center [1072, 280] width 241 height 16
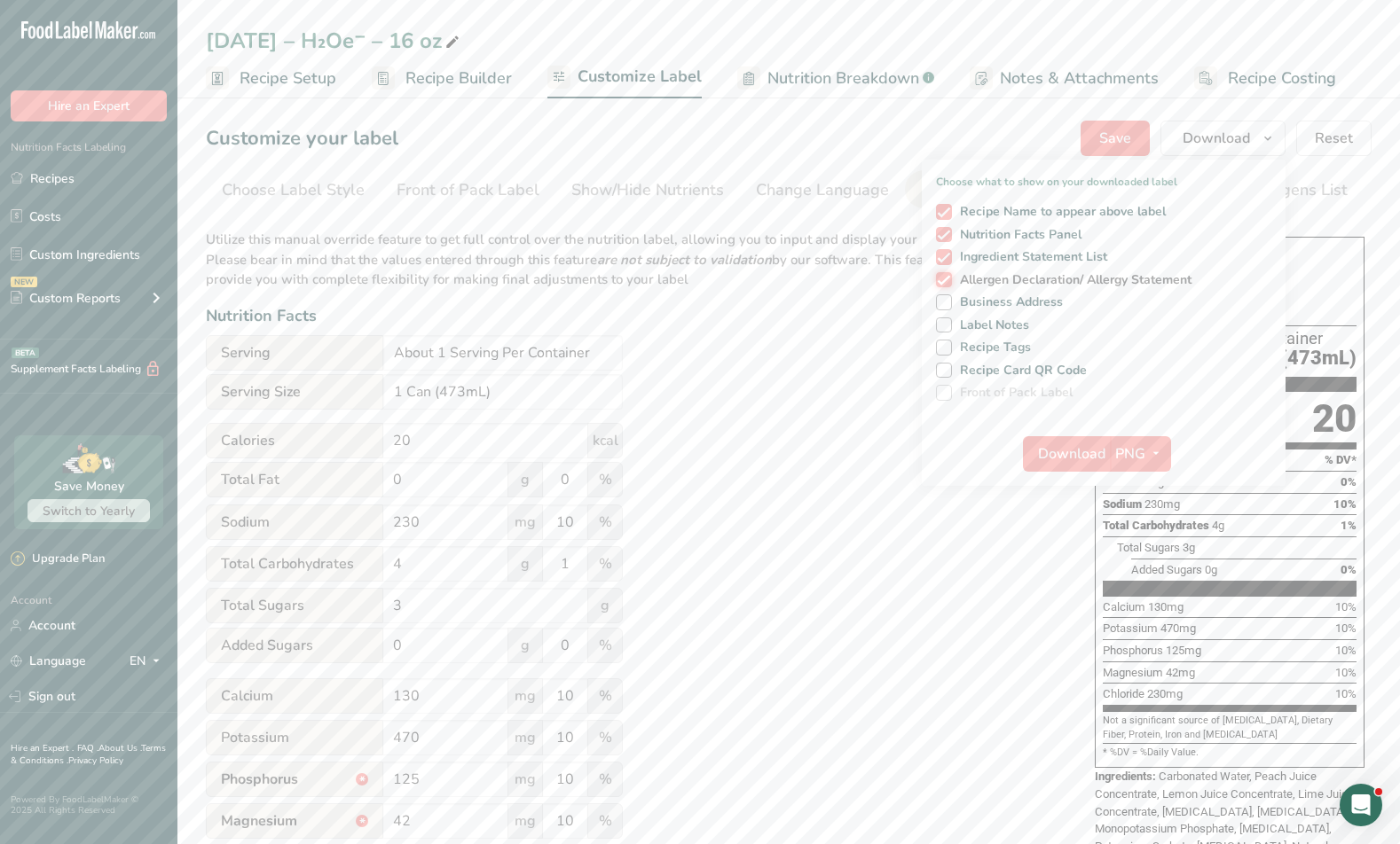
click at [834, 283] on input "Allergen Declaration/ Allergy Statement" at bounding box center [941, 280] width 11 height 11
checkbox input "false"
click at [834, 210] on span "Recipe Name to appear above label" at bounding box center [1059, 212] width 215 height 16
click at [834, 210] on input "Recipe Name to appear above label" at bounding box center [941, 212] width 11 height 11
checkbox input "false"
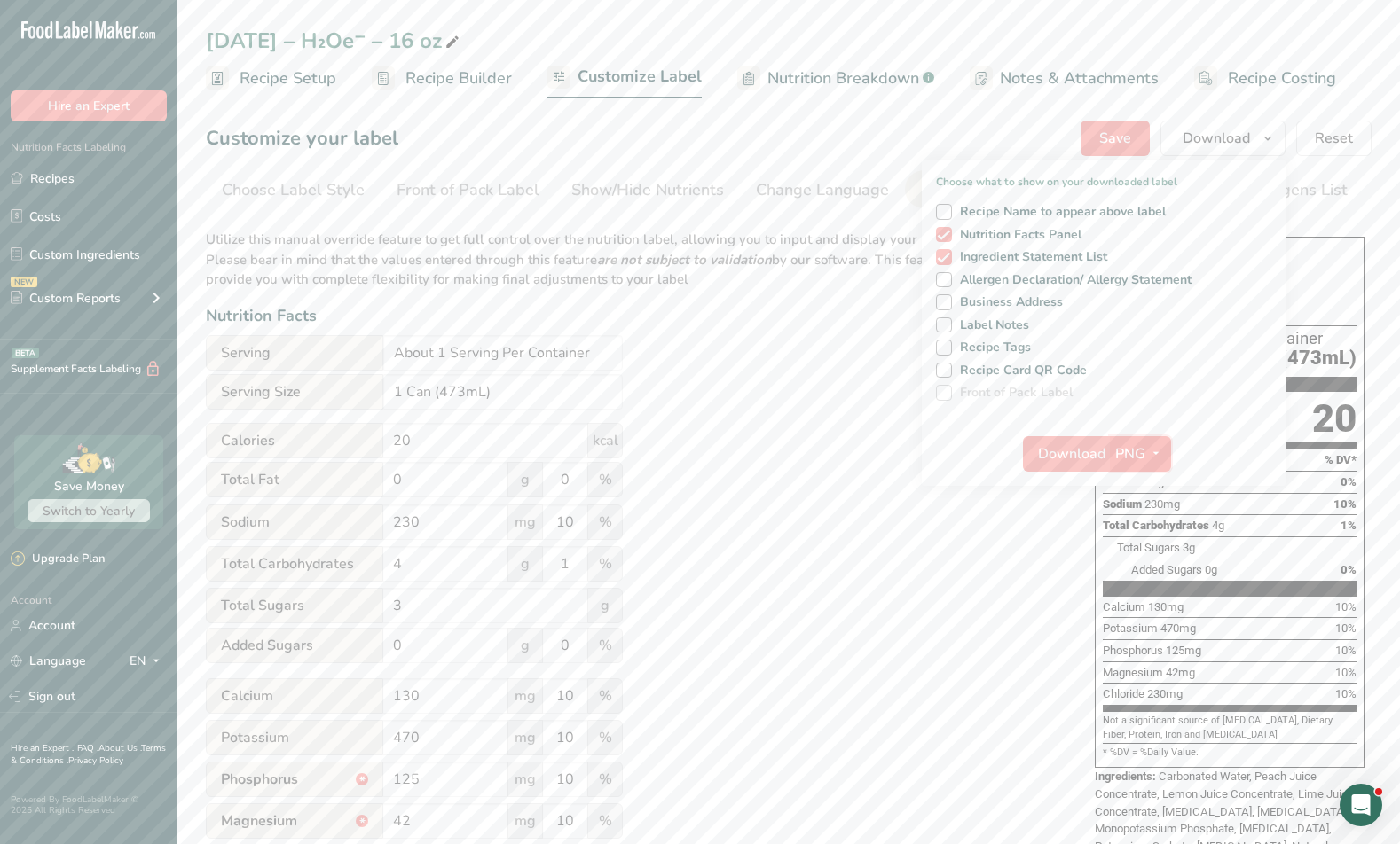
click at [834, 457] on icon "button" at bounding box center [1155, 454] width 14 height 22
click at [834, 554] on link "SVG" at bounding box center [1142, 547] width 57 height 29
click at [834, 455] on span "Download" at bounding box center [1072, 453] width 67 height 21
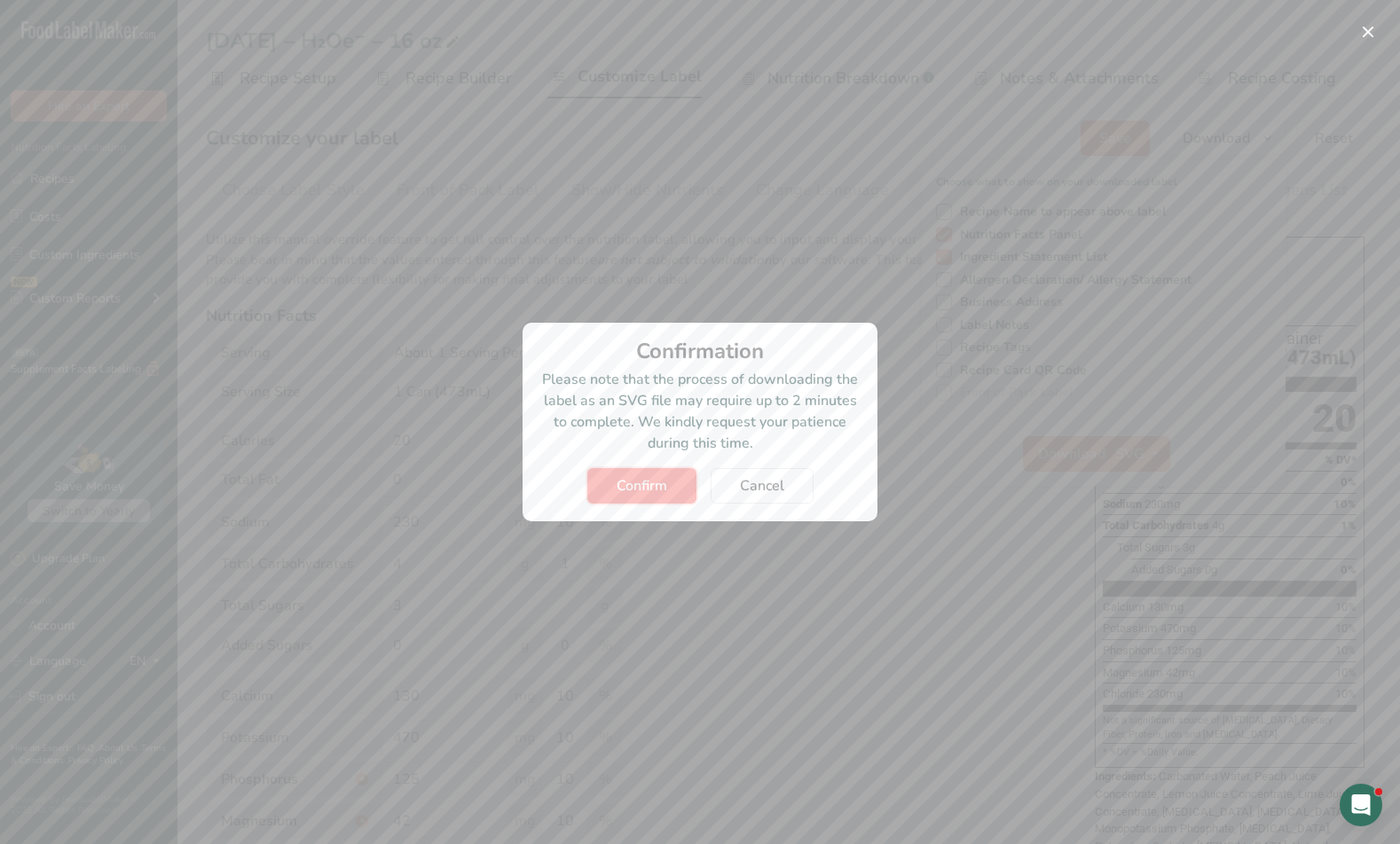
click at [634, 491] on span "Confirm" at bounding box center [642, 486] width 50 height 21
